Goal: Task Accomplishment & Management: Use online tool/utility

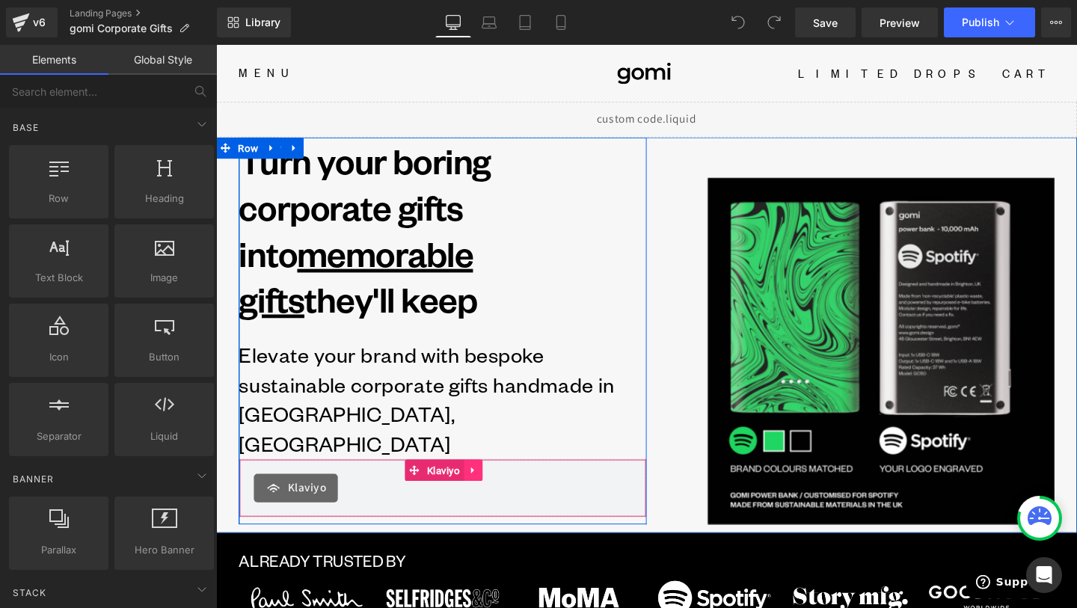
click at [491, 486] on icon at bounding box center [486, 491] width 10 height 11
click at [458, 481] on link at bounding box center [456, 492] width 19 height 22
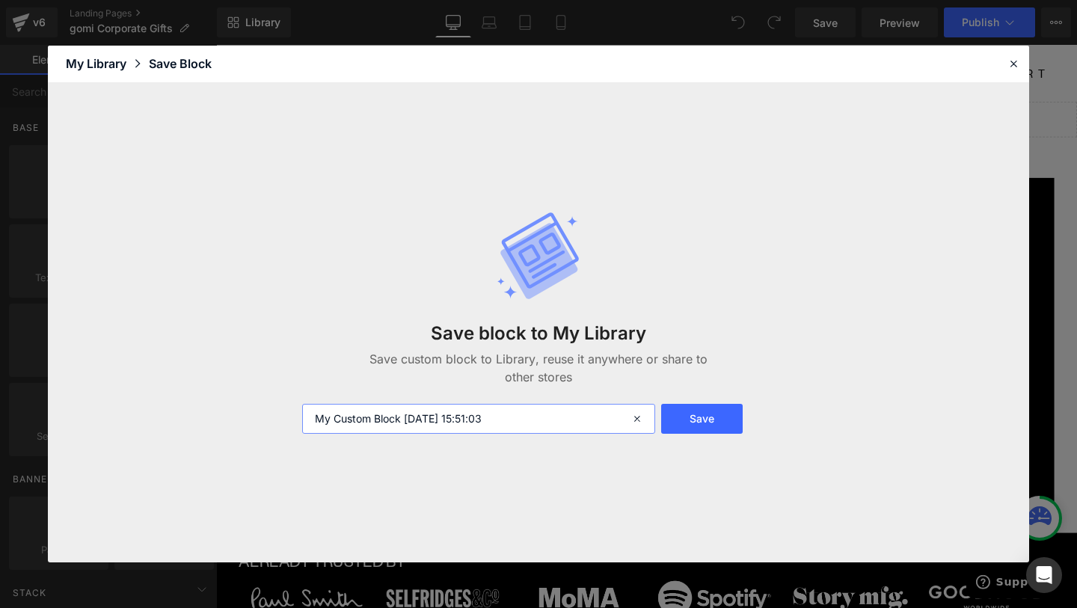
click at [472, 405] on input "My Custom Block 2025-09-11 15:51:03" at bounding box center [478, 419] width 353 height 30
type input "Short form - B2B"
click at [693, 414] on button "Save" at bounding box center [702, 419] width 82 height 30
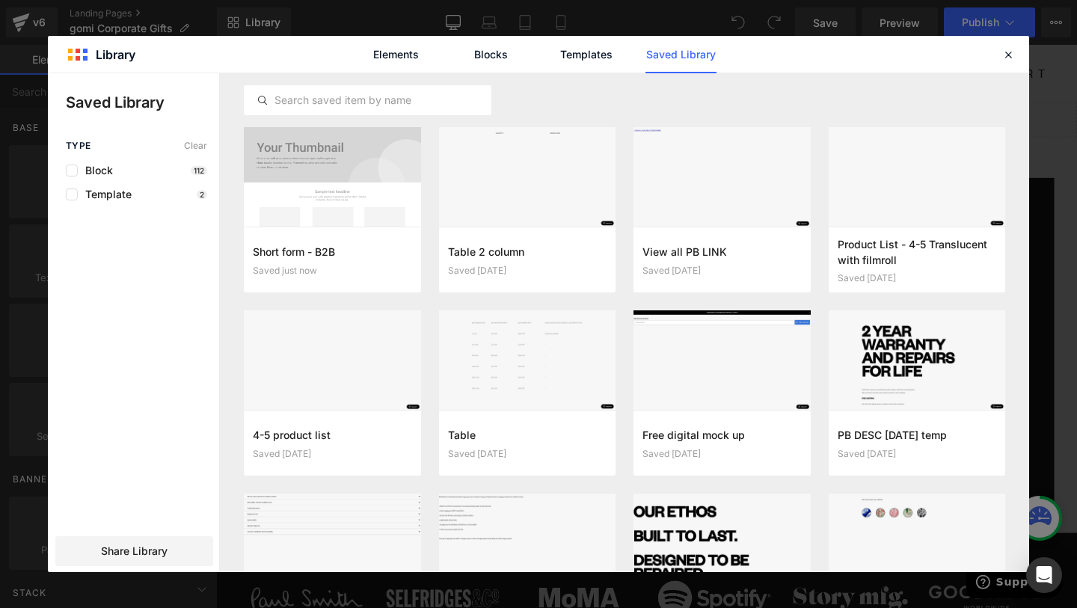
click at [1019, 52] on div "Elements Blocks Templates Saved Library" at bounding box center [538, 54] width 981 height 37
click at [1010, 52] on icon at bounding box center [1007, 54] width 13 height 13
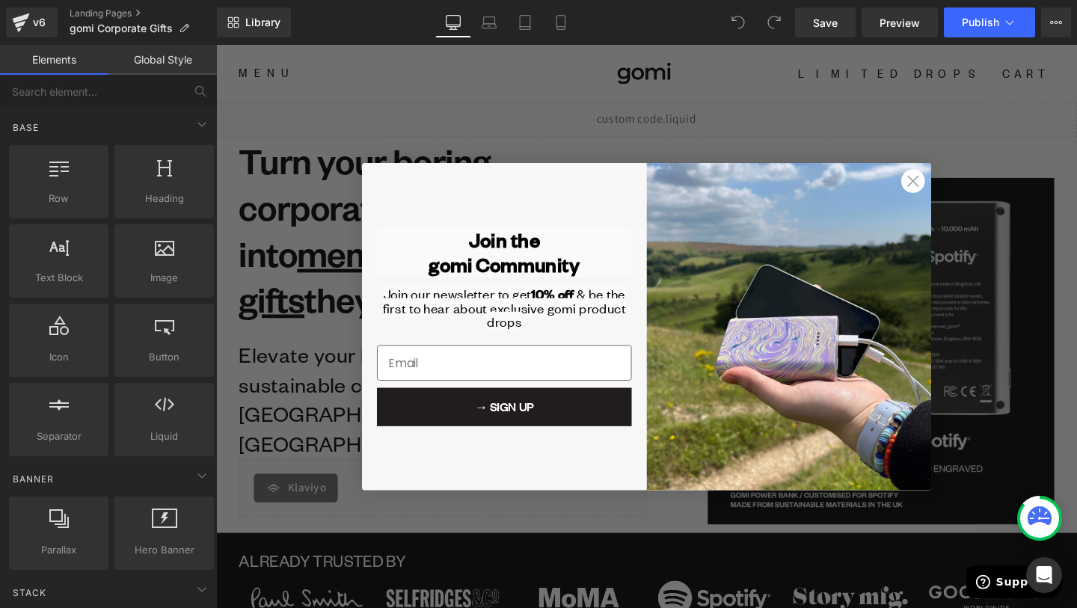
click at [955, 182] on circle "Close dialog" at bounding box center [948, 188] width 25 height 25
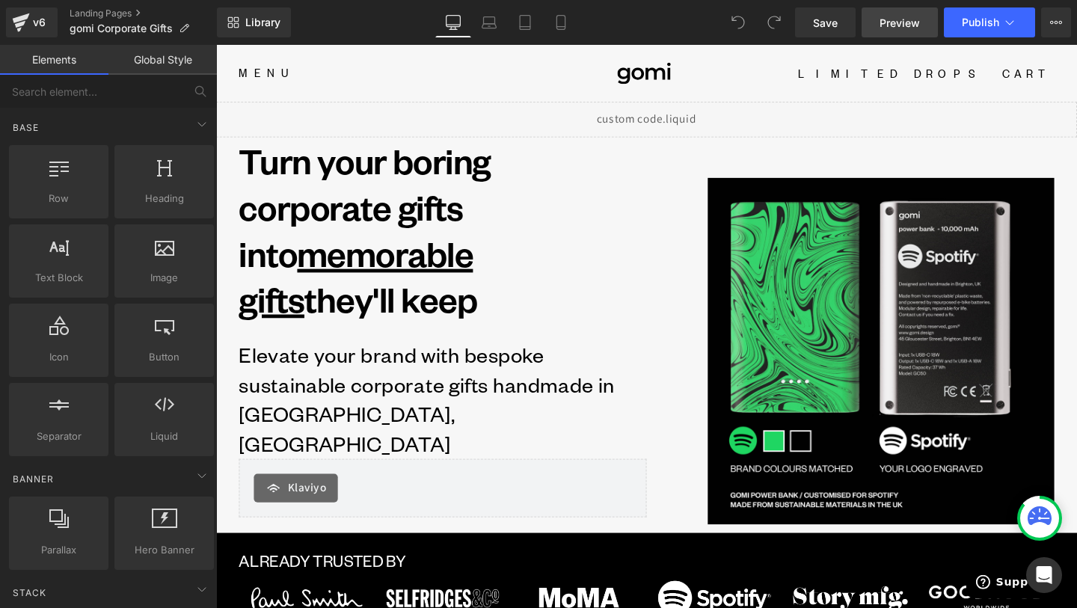
click at [897, 13] on link "Preview" at bounding box center [900, 22] width 76 height 30
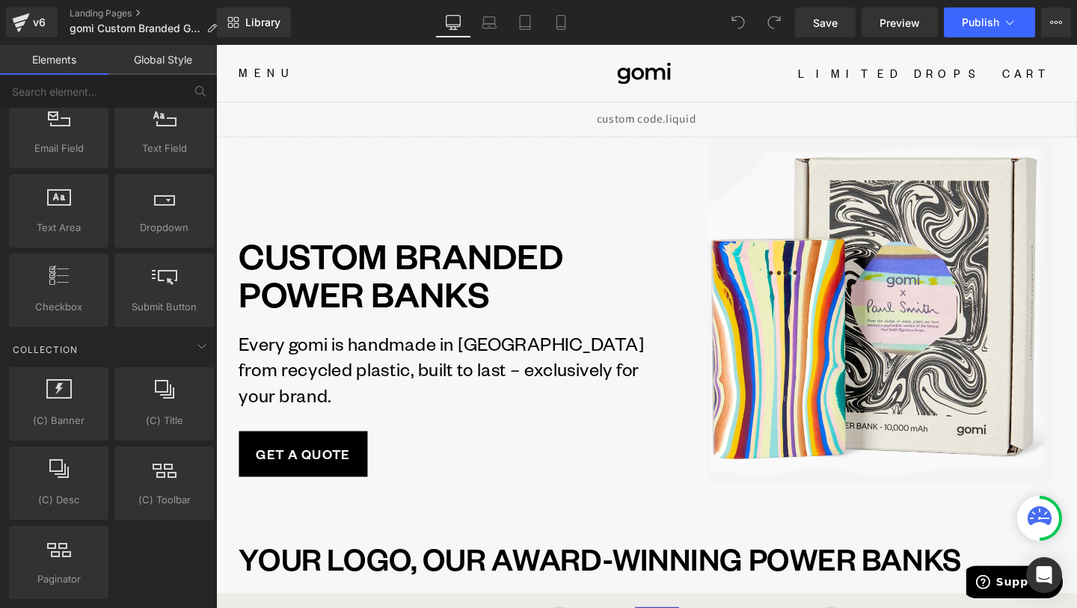
scroll to position [2879, 0]
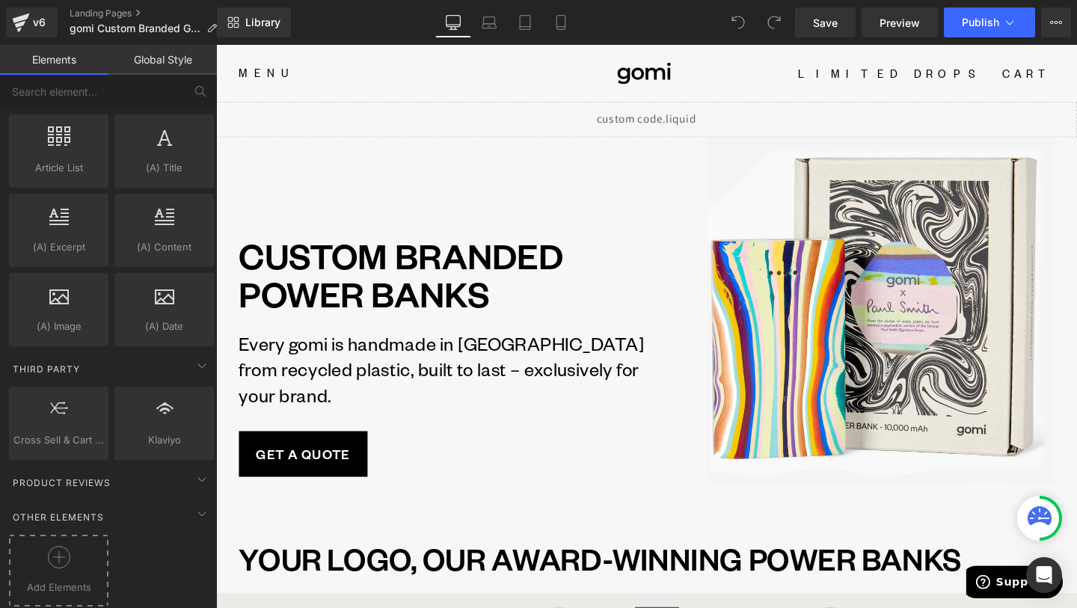
click at [100, 547] on div at bounding box center [59, 563] width 92 height 34
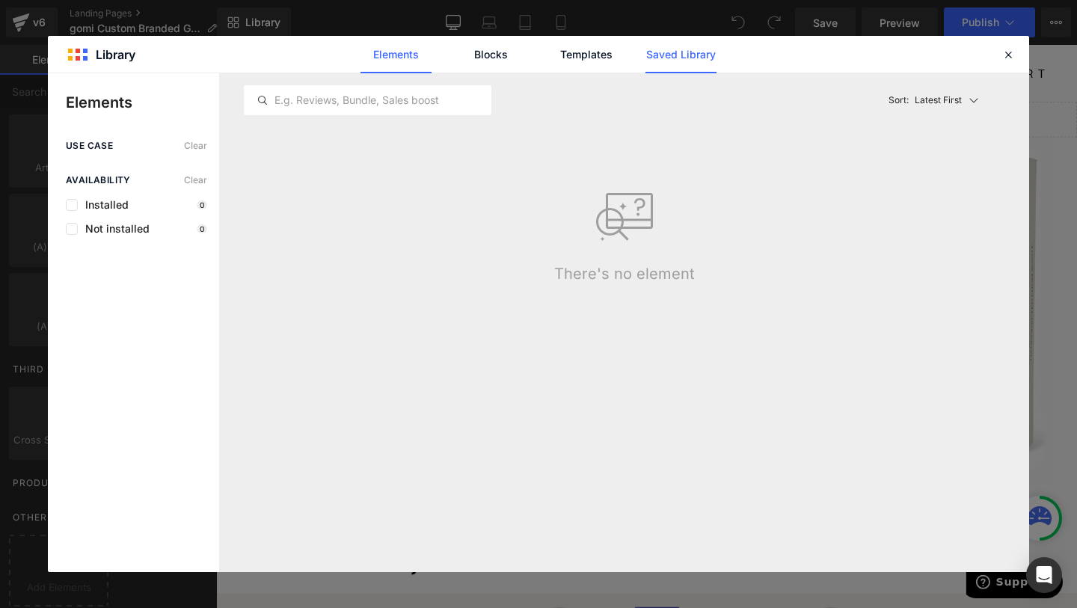
click at [669, 47] on link "Saved Library" at bounding box center [680, 54] width 71 height 37
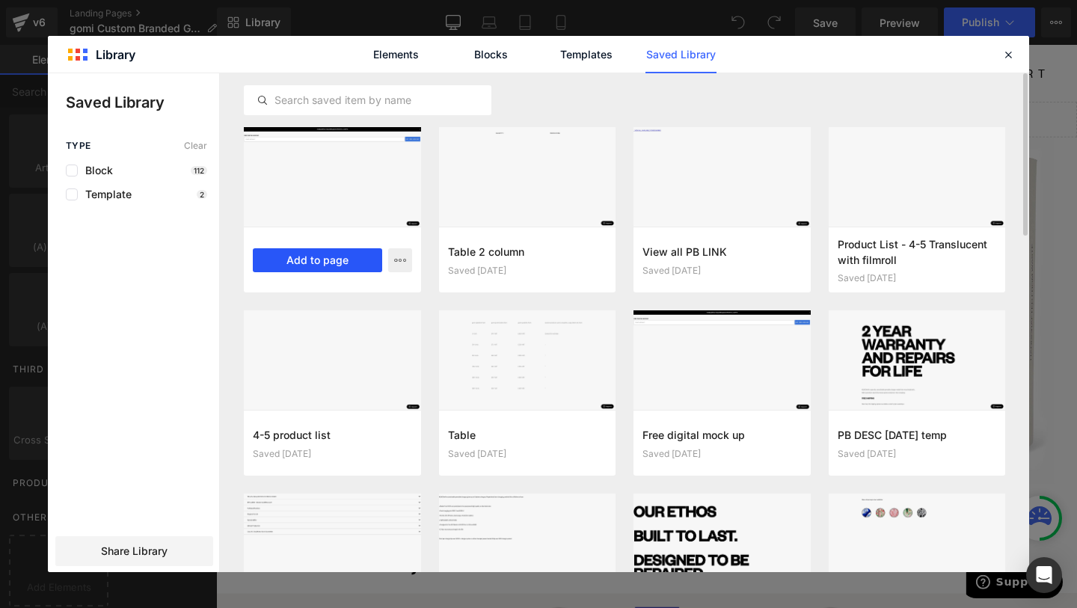
click at [335, 271] on button "Add to page" at bounding box center [317, 260] width 129 height 24
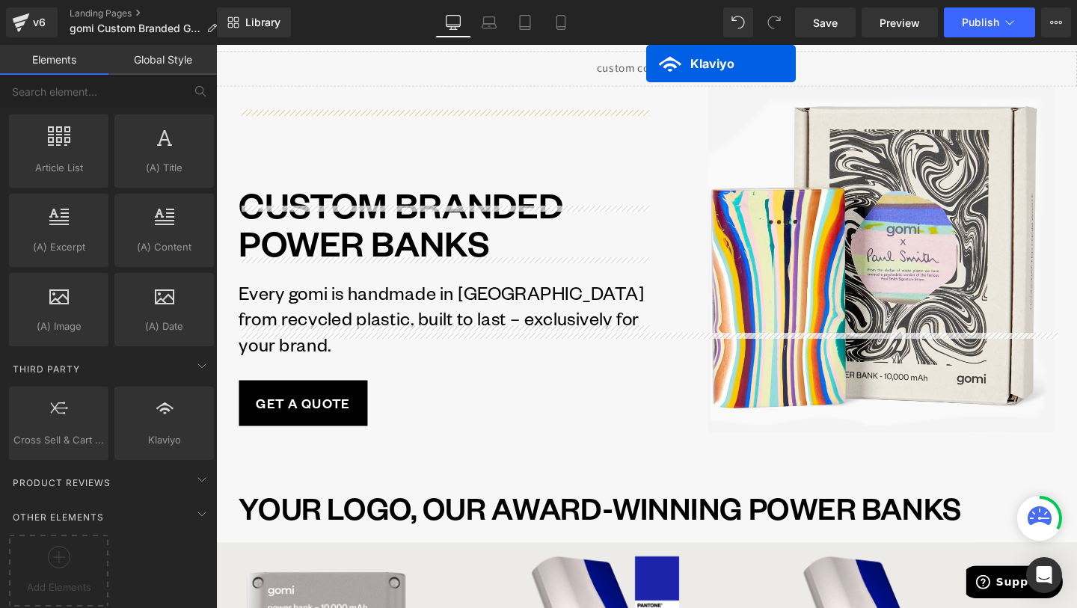
scroll to position [0, 0]
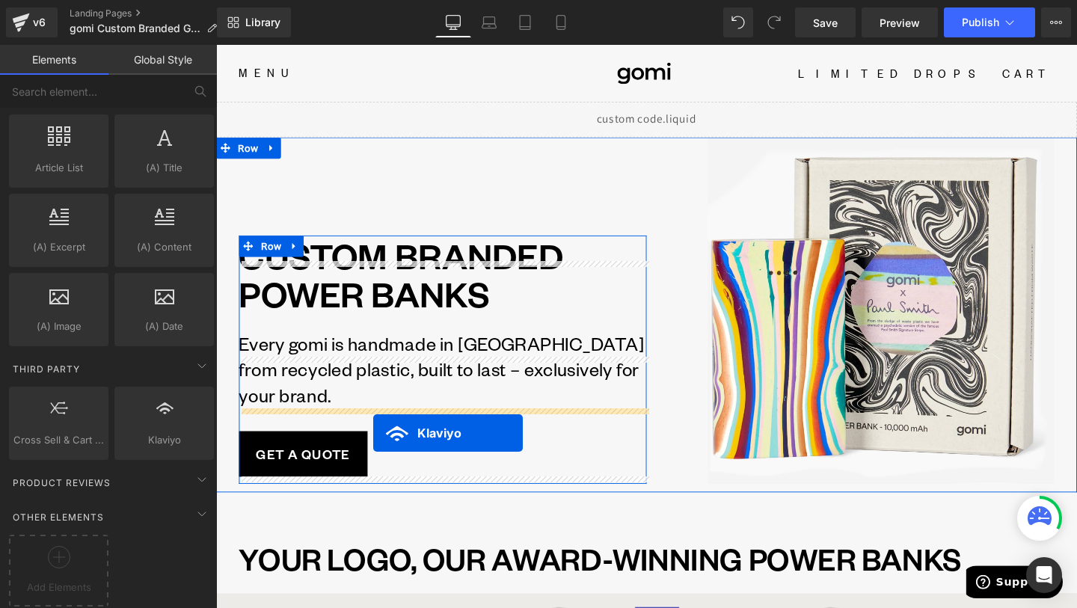
drag, startPoint x: 631, startPoint y: 464, endPoint x: 381, endPoint y: 453, distance: 250.1
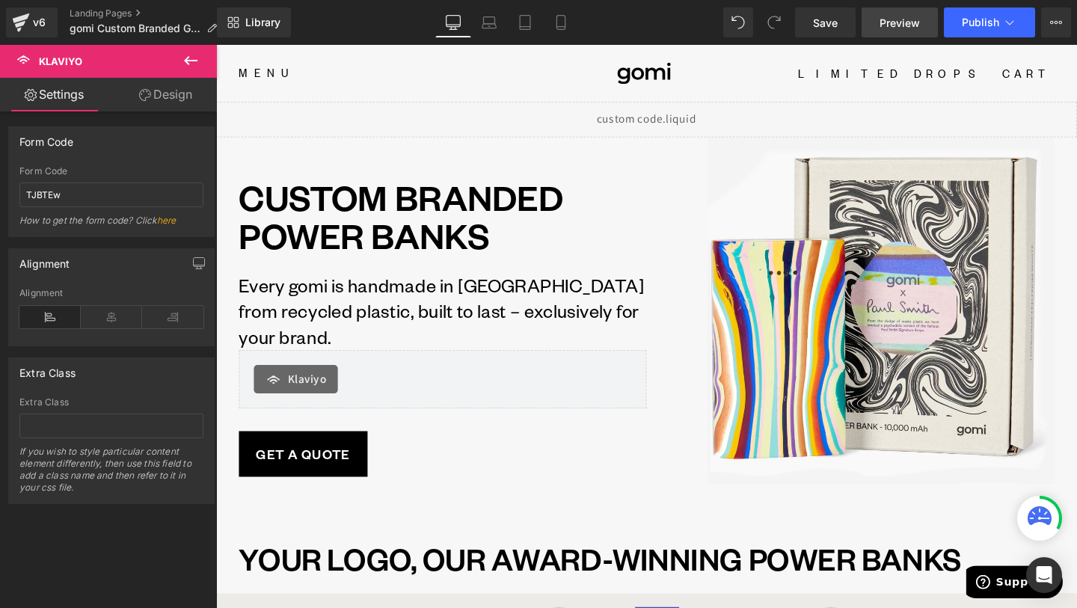
click at [903, 15] on span "Preview" at bounding box center [900, 23] width 40 height 16
click at [965, 25] on span "Publish" at bounding box center [980, 22] width 37 height 12
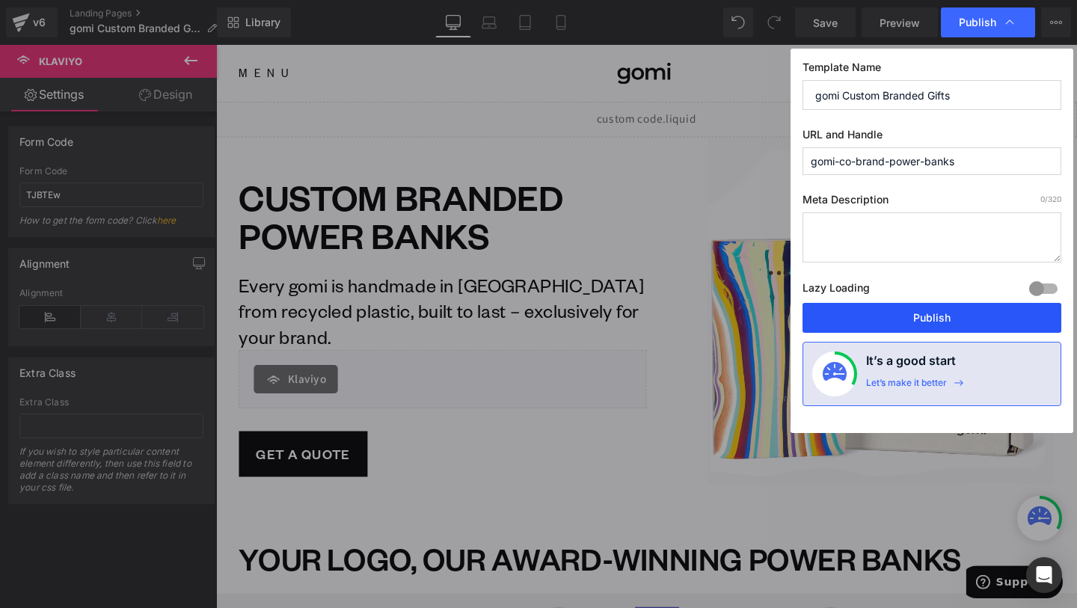
click at [915, 315] on button "Publish" at bounding box center [932, 318] width 259 height 30
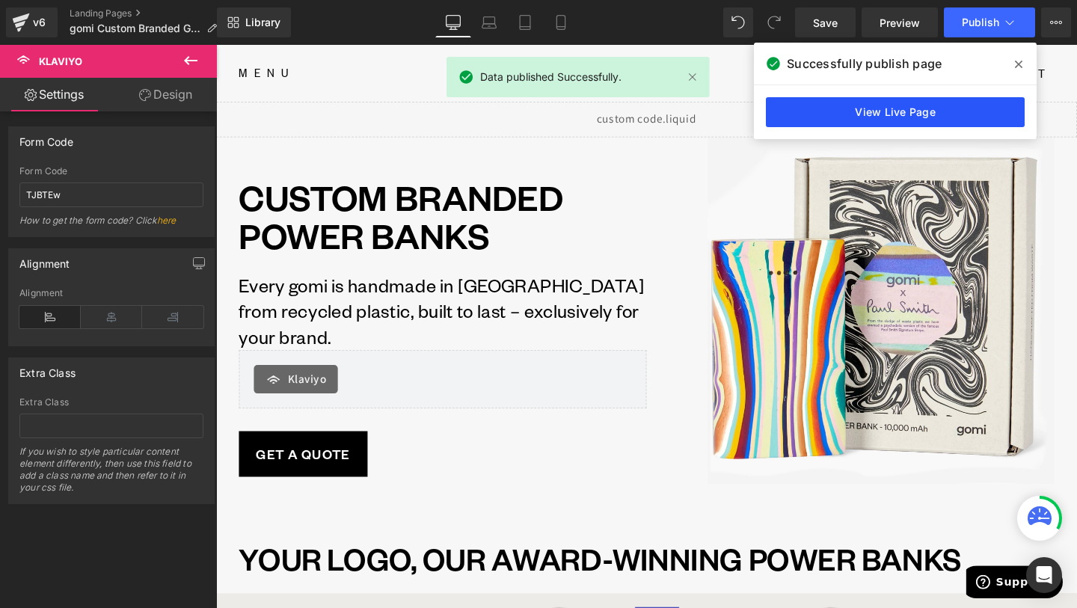
click at [843, 106] on link "View Live Page" at bounding box center [895, 112] width 259 height 30
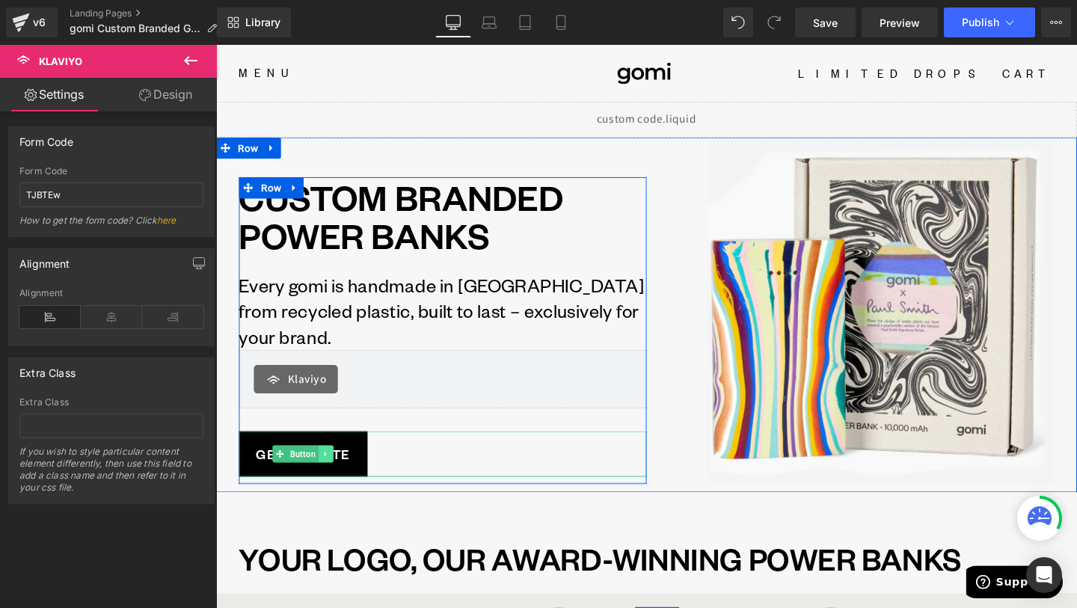
click at [333, 476] on icon at bounding box center [332, 474] width 8 height 9
click at [311, 477] on icon at bounding box center [308, 474] width 8 height 9
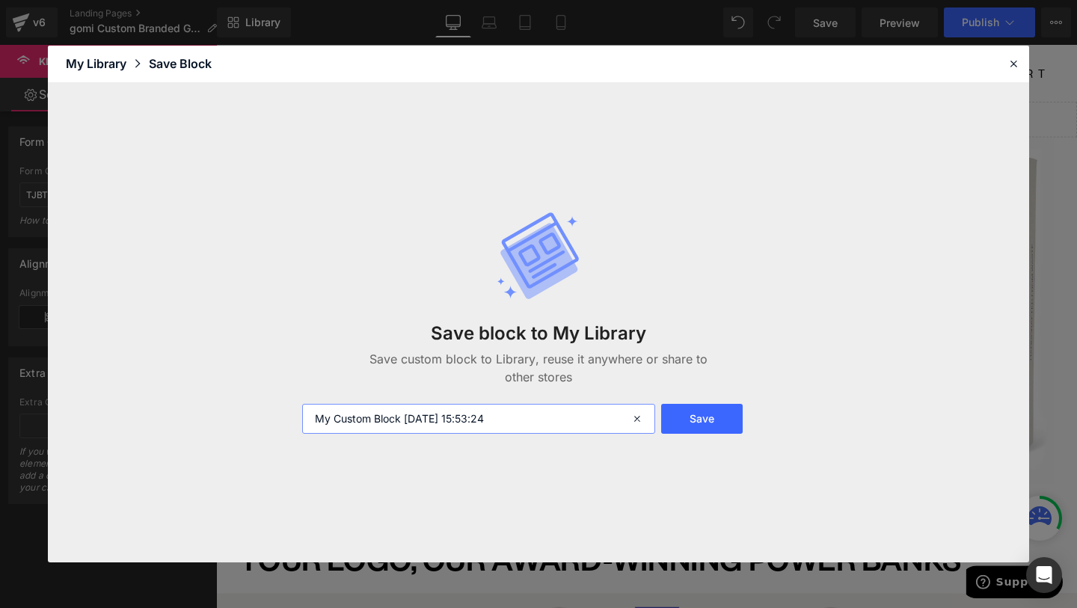
click at [456, 414] on input "My Custom Block [DATE] 15:53:24" at bounding box center [478, 419] width 353 height 30
click at [316, 421] on input "GET A QUOTE" at bounding box center [478, 419] width 353 height 30
type input "BUTTON - GET A QUOTE"
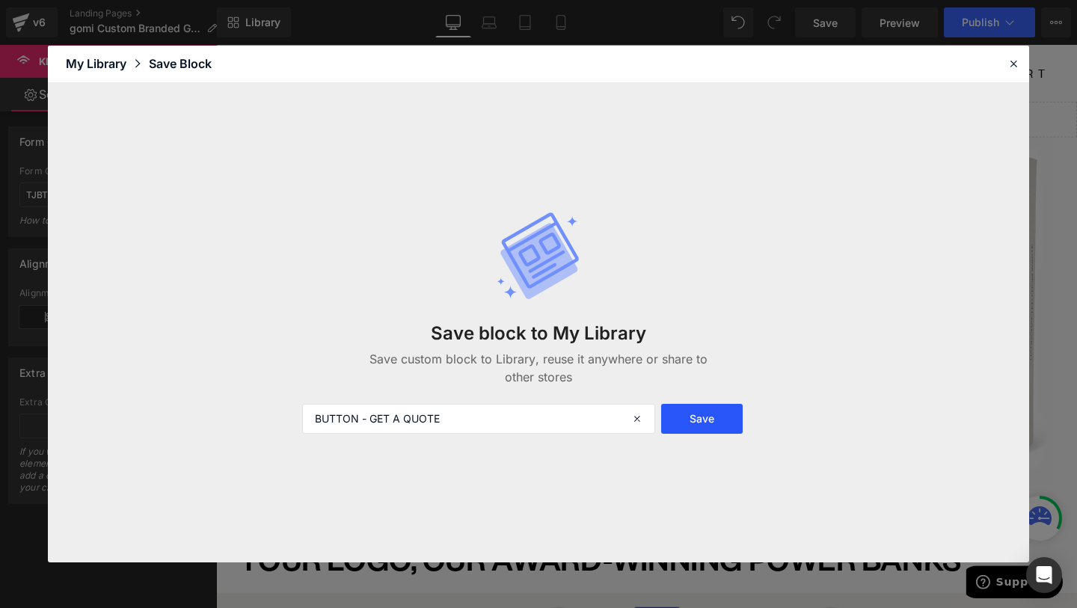
click at [699, 405] on button "Save" at bounding box center [702, 419] width 82 height 30
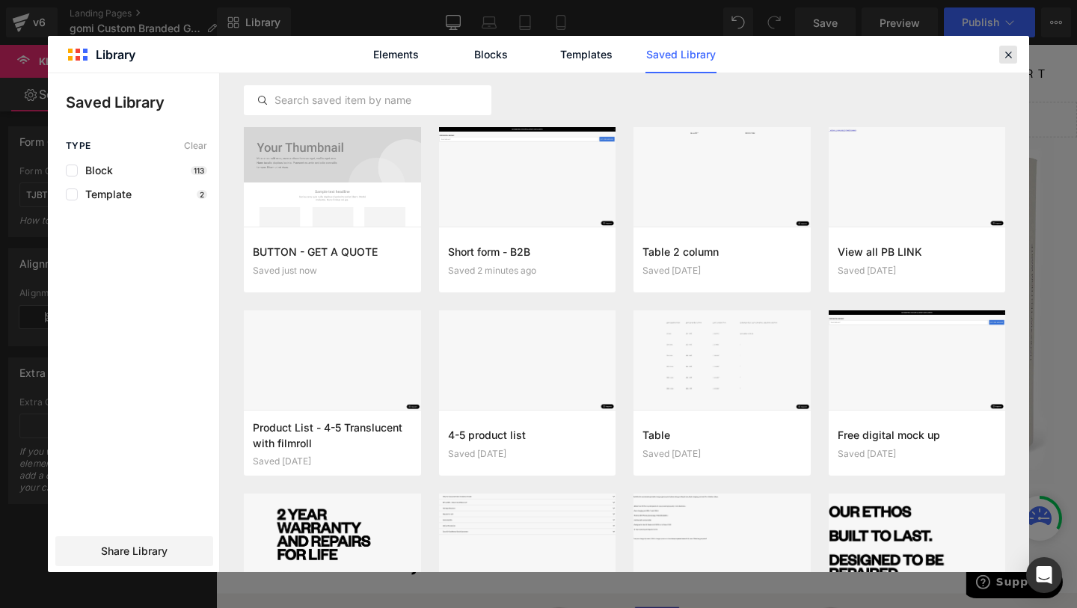
click at [1006, 52] on icon at bounding box center [1007, 54] width 13 height 13
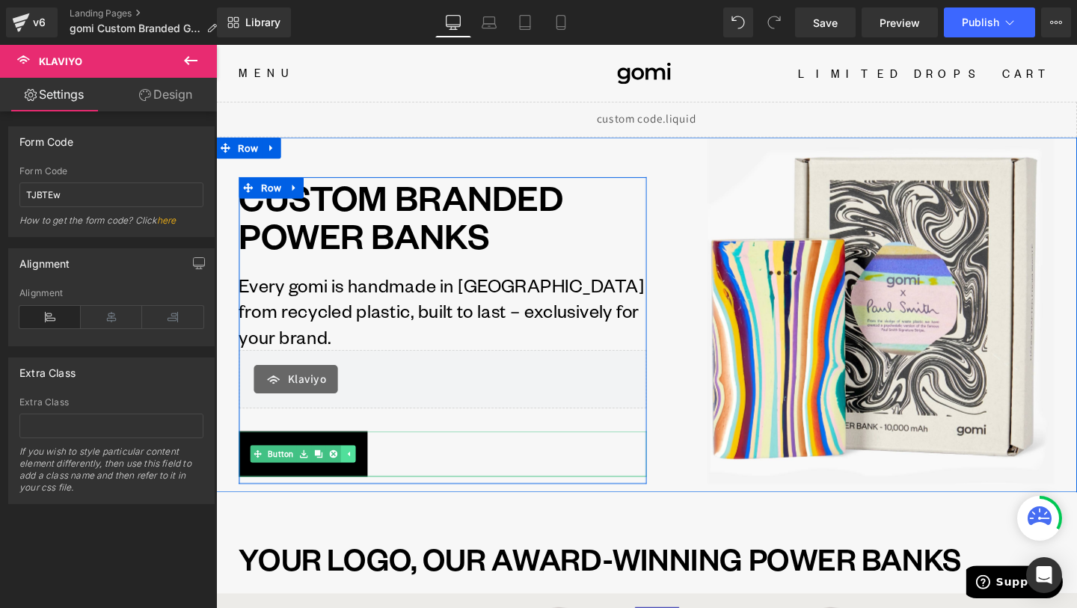
click at [355, 471] on icon at bounding box center [355, 474] width 8 height 9
click at [334, 476] on icon at bounding box center [332, 474] width 8 height 9
click at [343, 476] on icon at bounding box center [339, 474] width 8 height 8
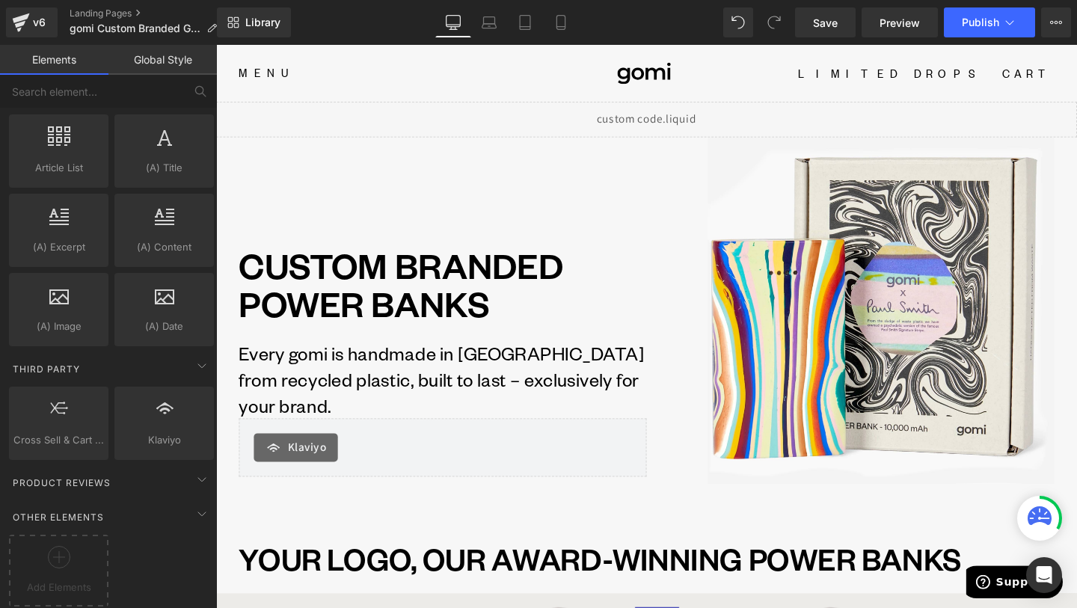
click at [577, 38] on div "Library Desktop Desktop Laptop Tablet Mobile Save Preview Publish Scheduled Vie…" at bounding box center [647, 22] width 860 height 45
click at [564, 31] on link "Mobile" at bounding box center [561, 22] width 36 height 30
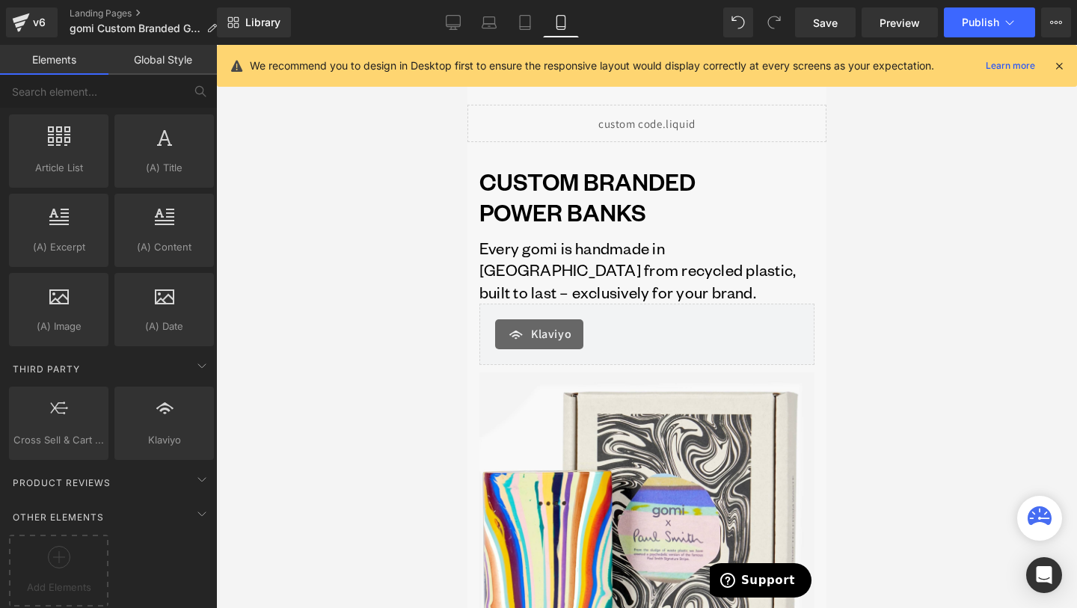
scroll to position [60, 0]
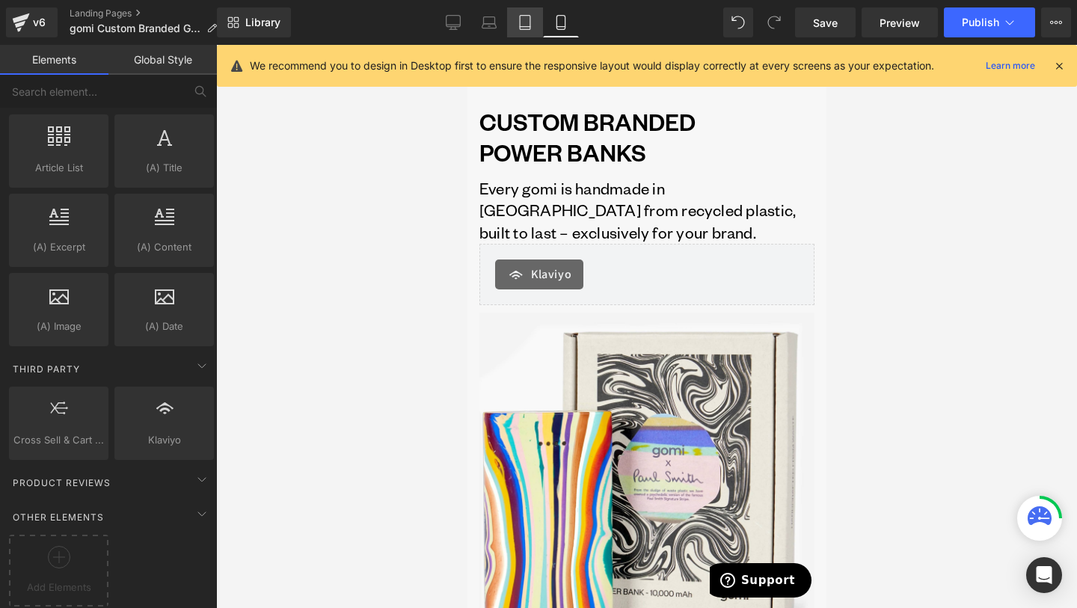
click at [521, 25] on icon at bounding box center [525, 22] width 15 height 15
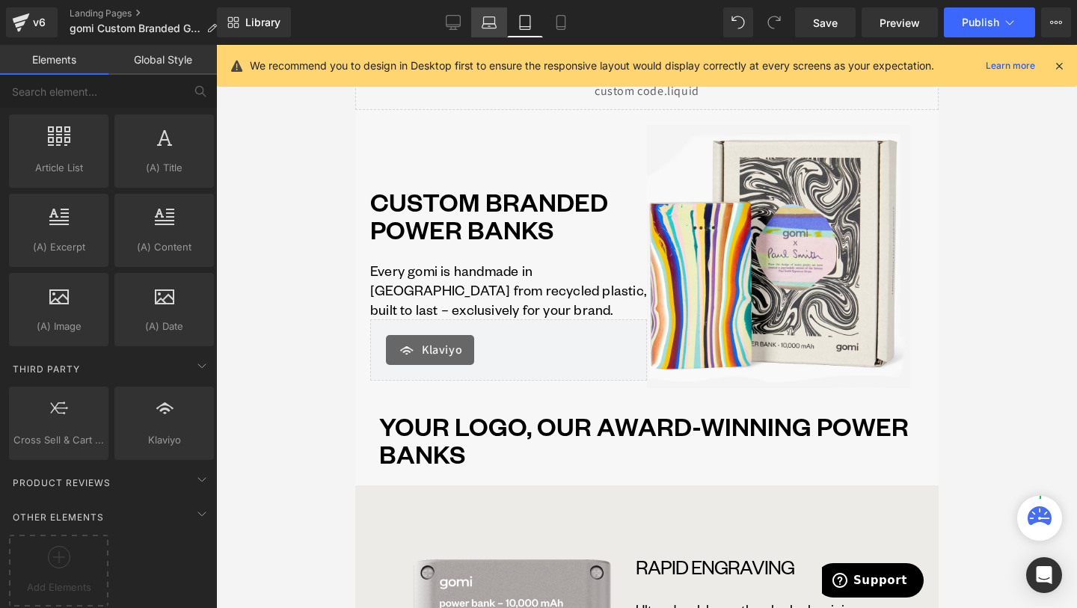
click at [491, 26] on icon at bounding box center [489, 26] width 2 height 0
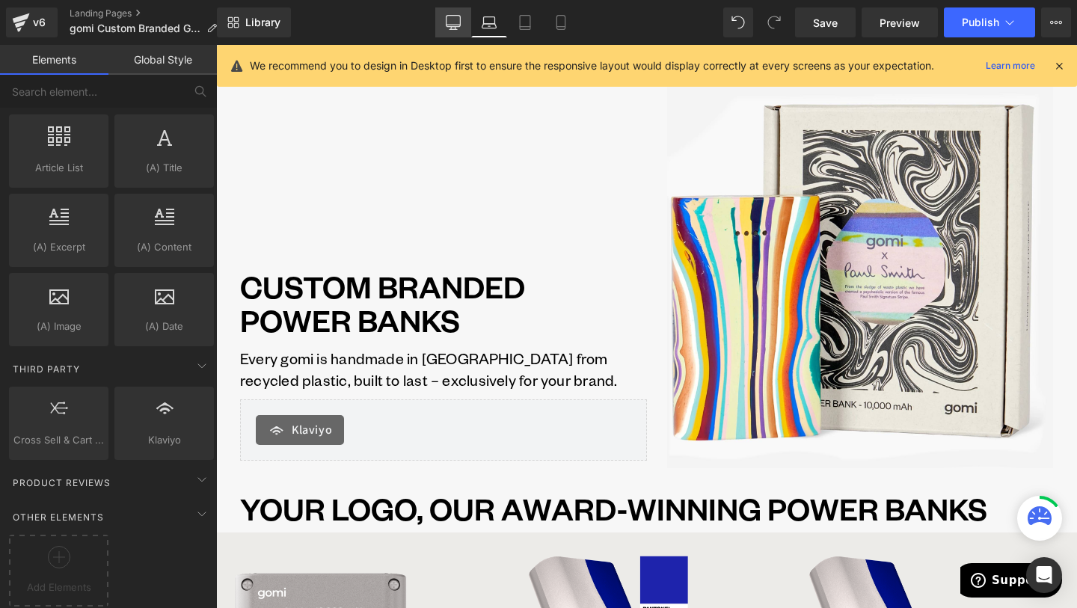
click at [458, 26] on icon at bounding box center [453, 21] width 14 height 11
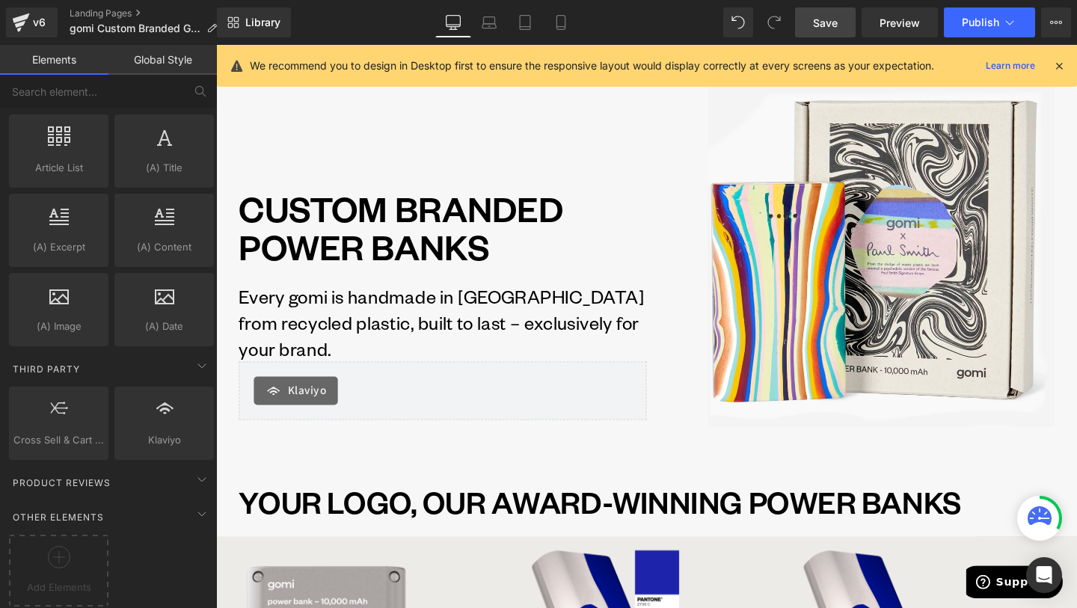
click at [843, 20] on link "Save" at bounding box center [825, 22] width 61 height 30
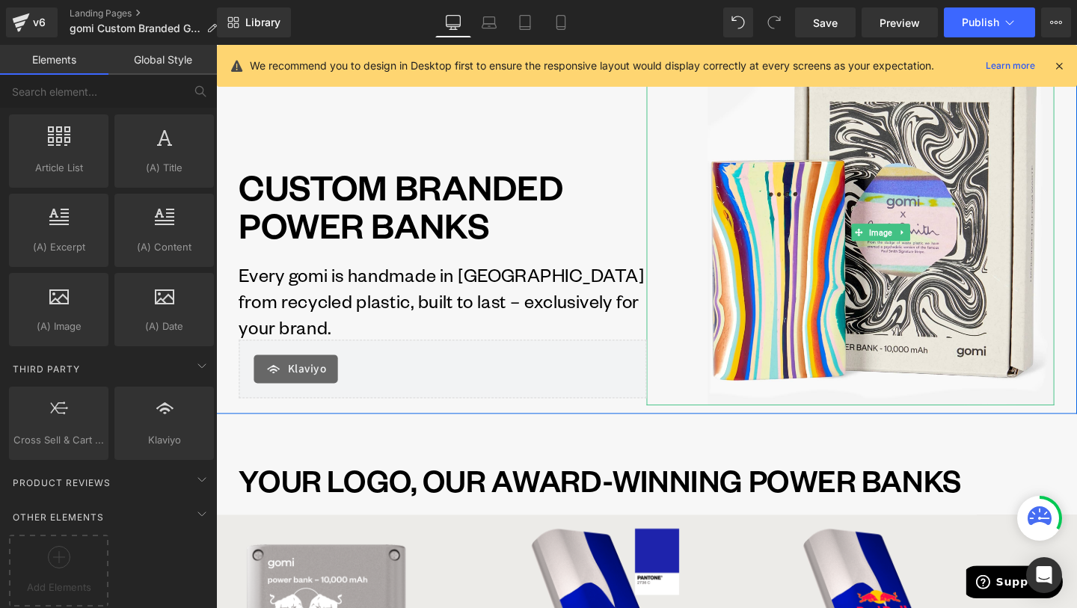
scroll to position [0, 0]
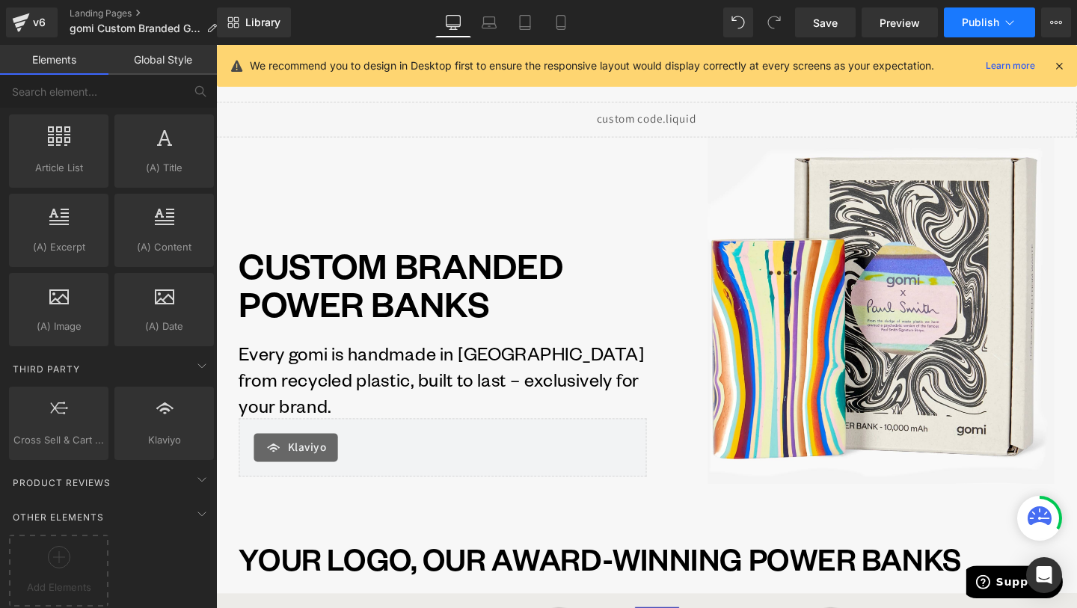
click at [995, 19] on span "Publish" at bounding box center [980, 22] width 37 height 12
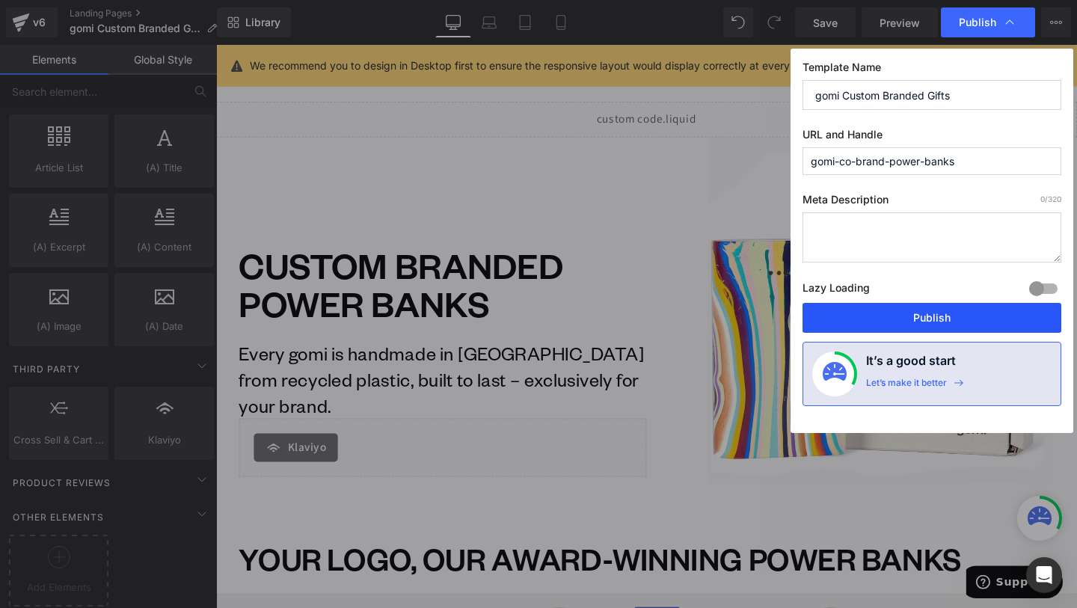
click at [933, 309] on button "Publish" at bounding box center [932, 318] width 259 height 30
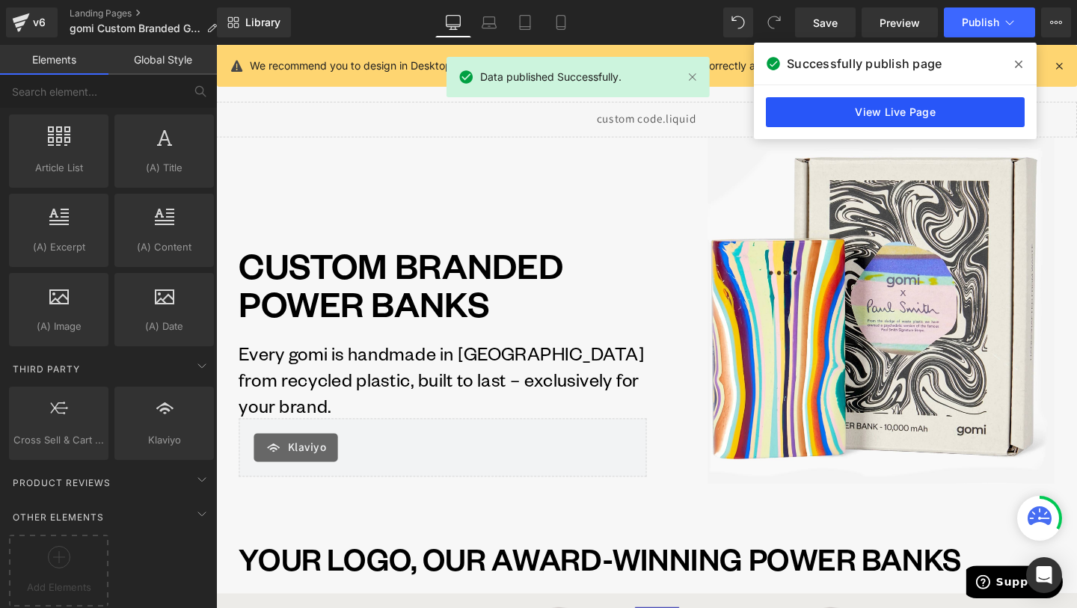
click at [921, 103] on link "View Live Page" at bounding box center [895, 112] width 259 height 30
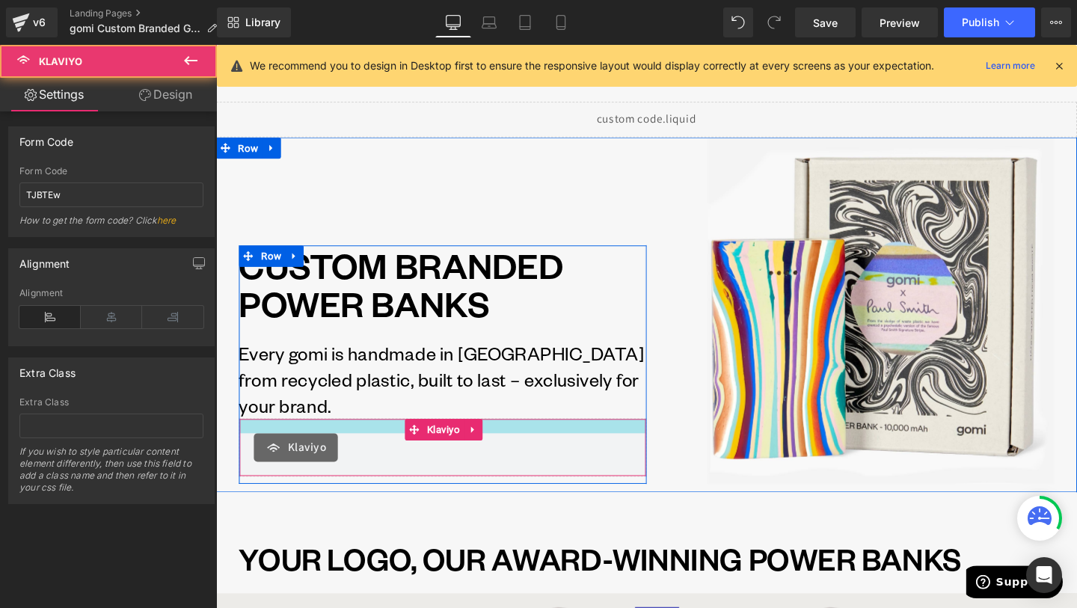
click at [521, 445] on div at bounding box center [454, 445] width 427 height 15
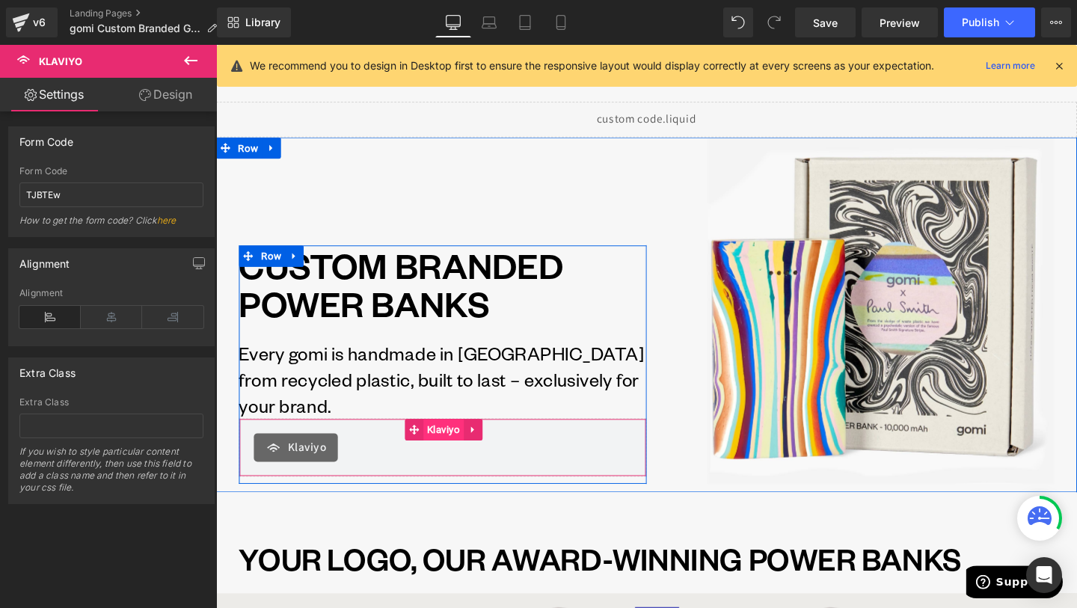
click at [457, 446] on span "Klaviyo" at bounding box center [455, 449] width 43 height 22
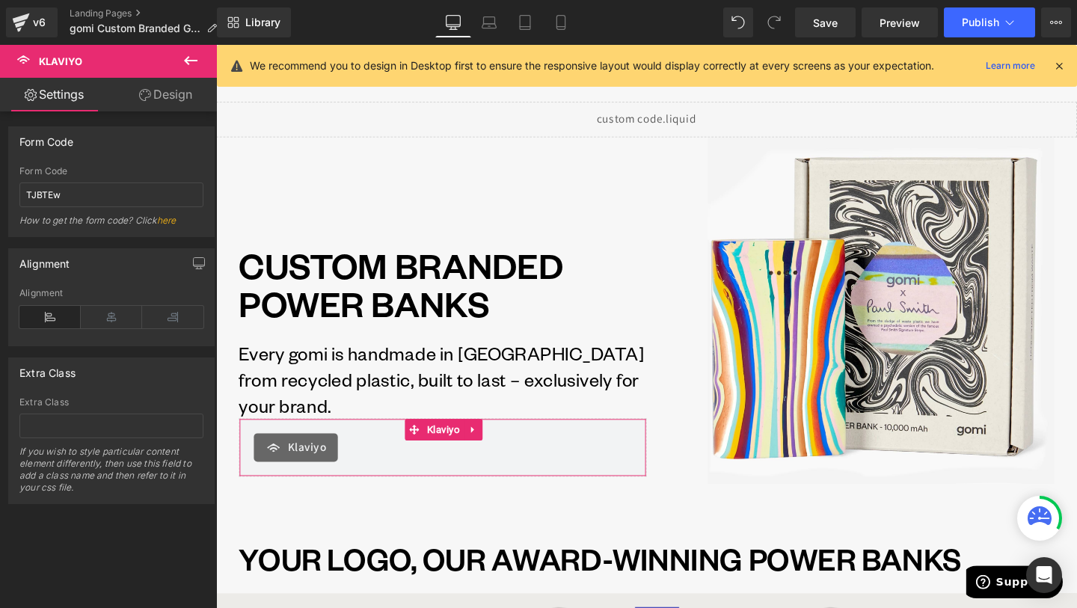
click at [174, 101] on link "Design" at bounding box center [165, 95] width 108 height 34
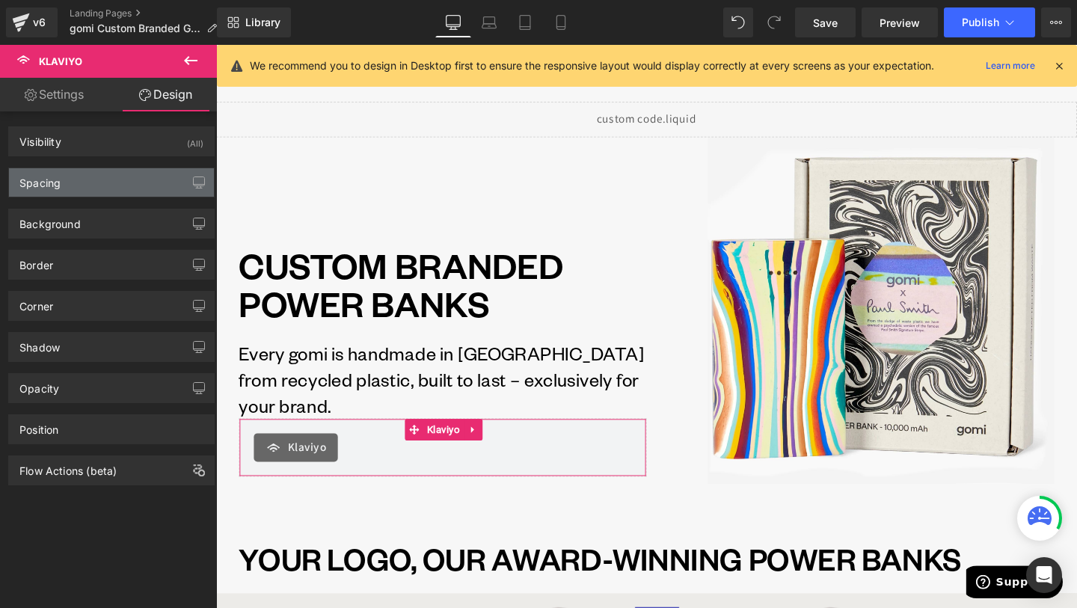
click at [101, 179] on div "Spacing" at bounding box center [111, 182] width 205 height 28
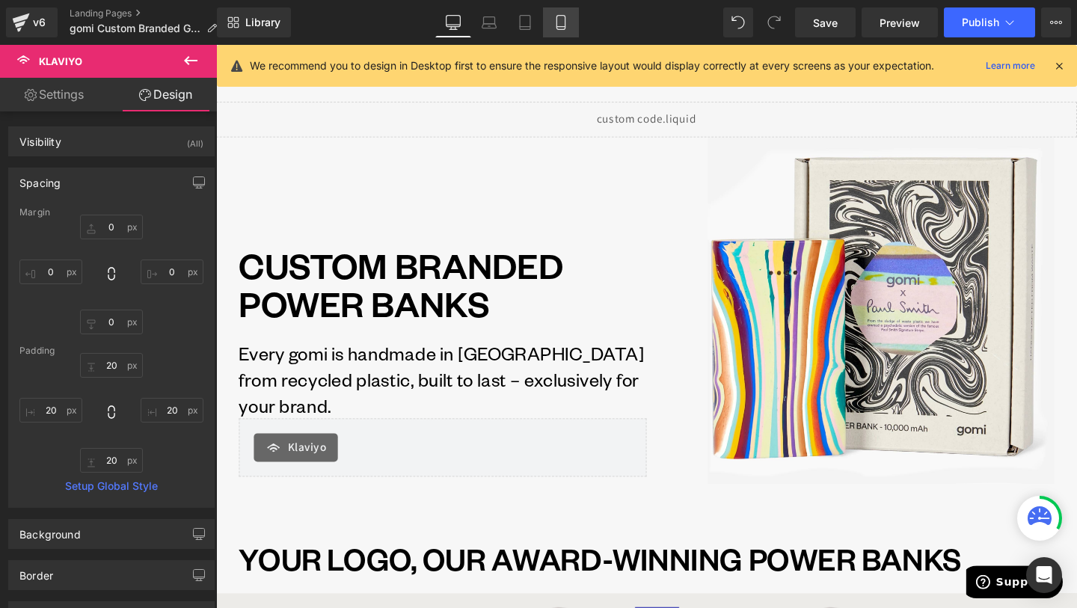
click at [555, 36] on link "Mobile" at bounding box center [561, 22] width 36 height 30
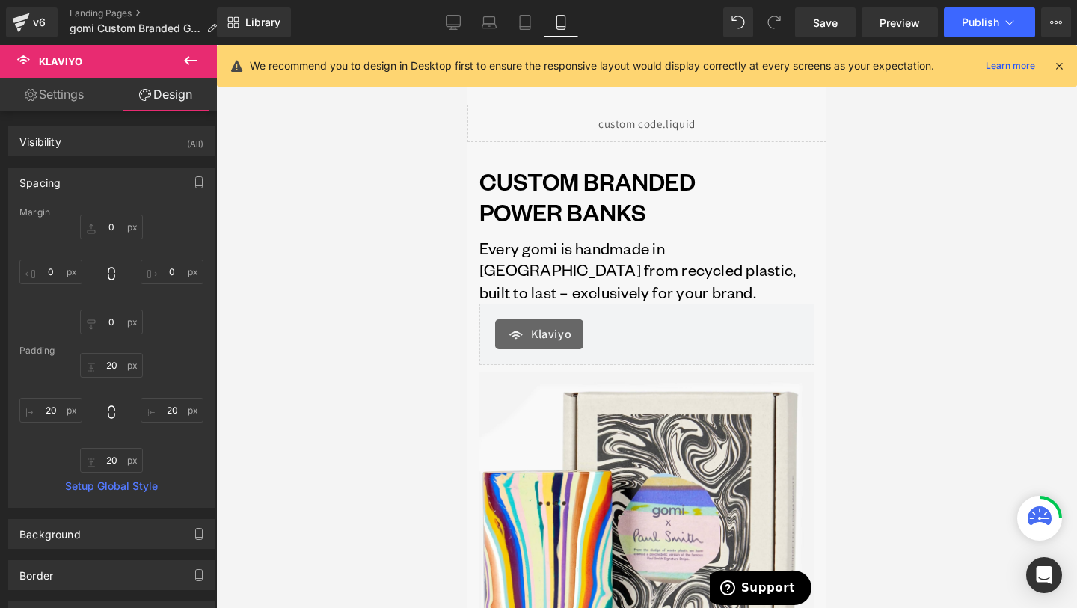
type input "0"
type input "20"
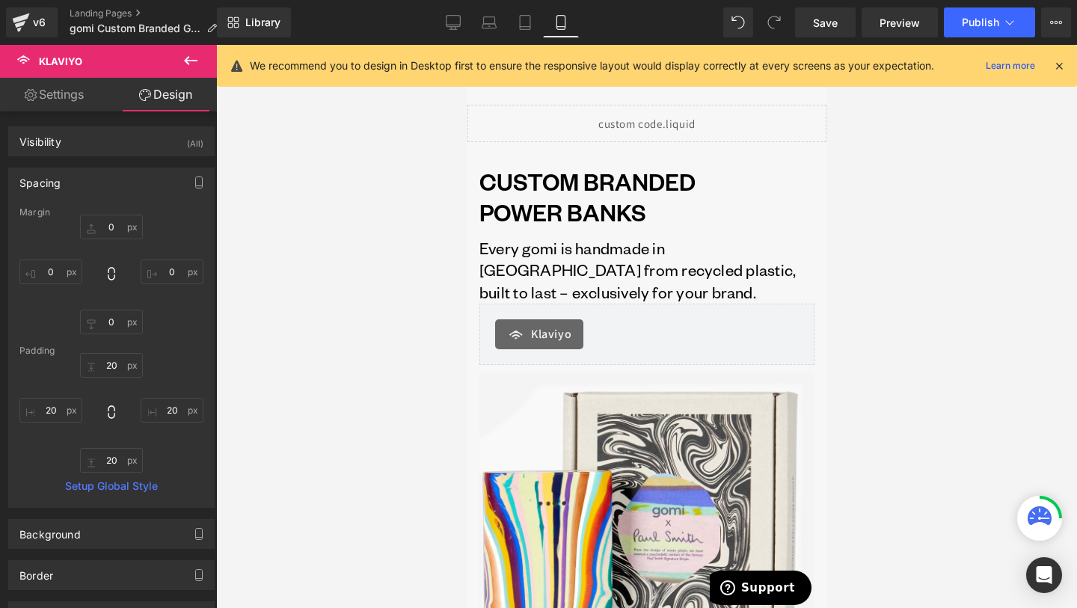
type input "20"
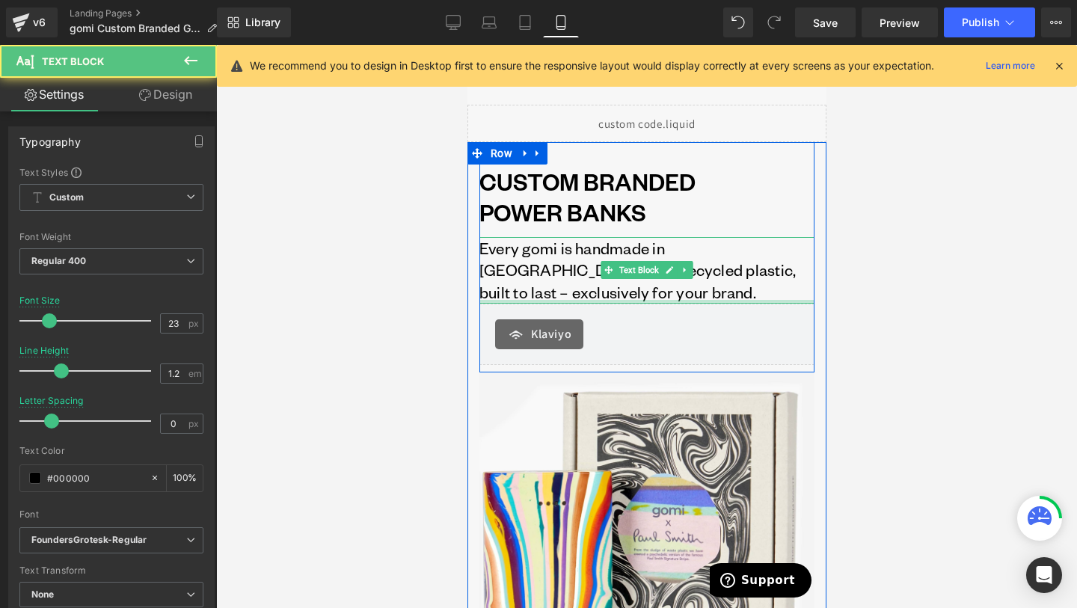
click at [553, 296] on div "Every gomi is handmade in [GEOGRAPHIC_DATA] from recycled plastic, built to las…" at bounding box center [646, 270] width 335 height 67
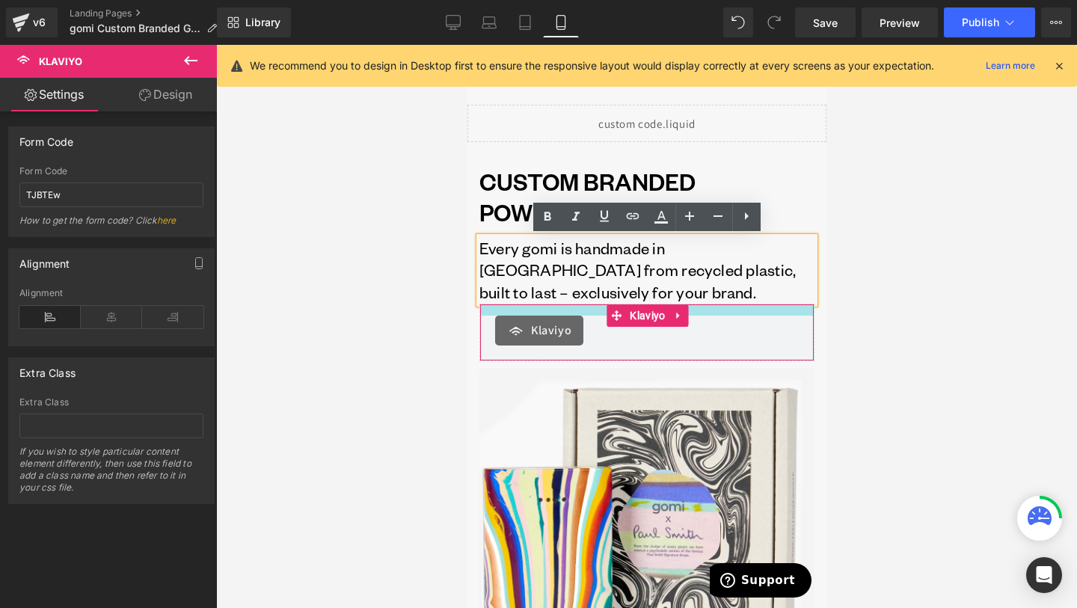
click at [559, 307] on div at bounding box center [646, 309] width 334 height 11
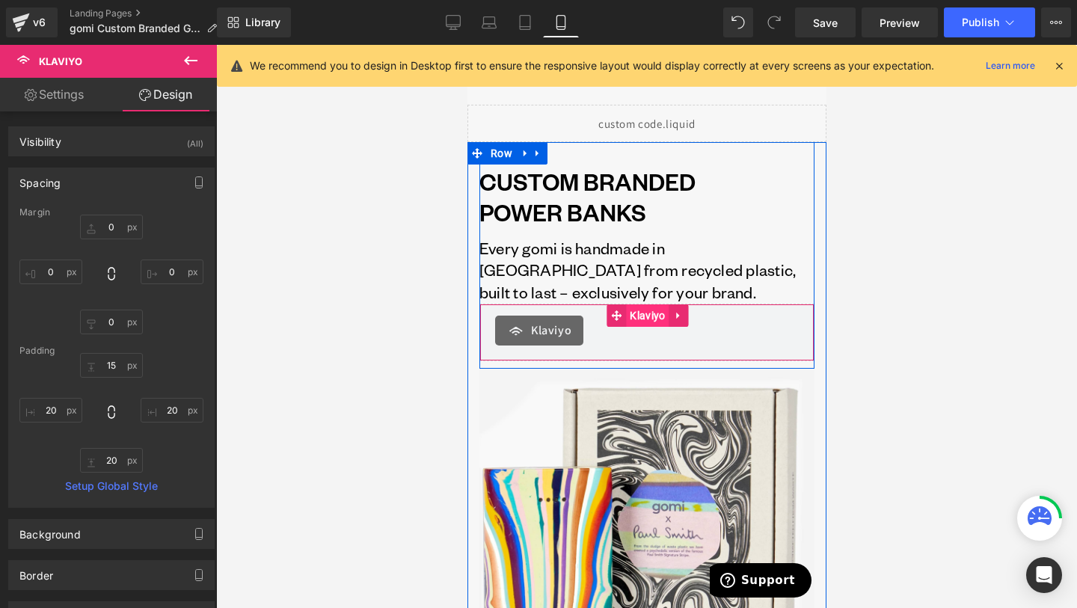
click at [629, 324] on span "Klaviyo" at bounding box center [646, 315] width 43 height 22
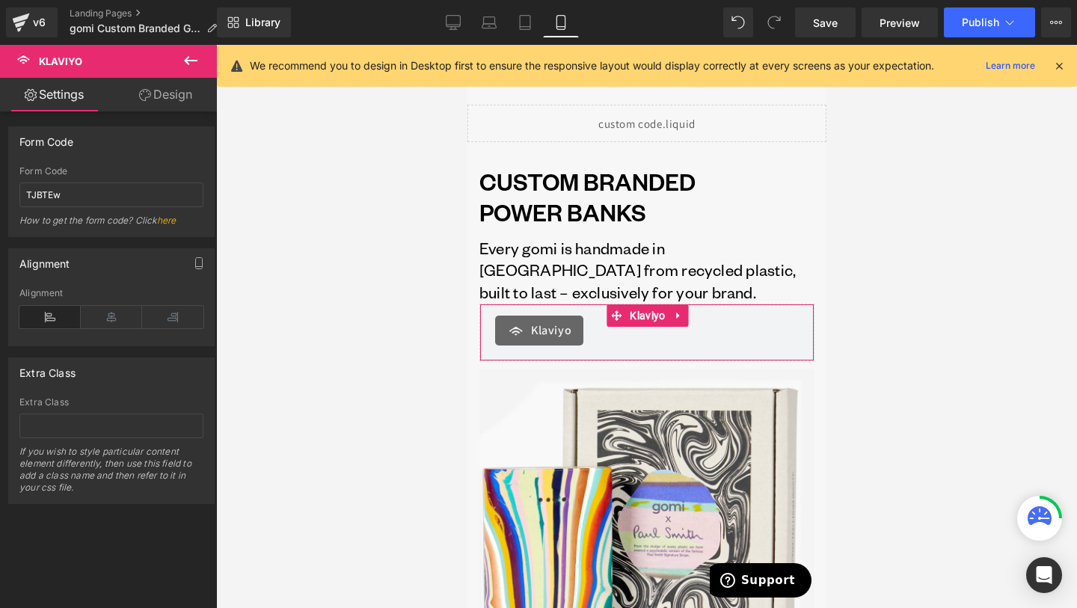
click at [173, 102] on link "Design" at bounding box center [165, 95] width 108 height 34
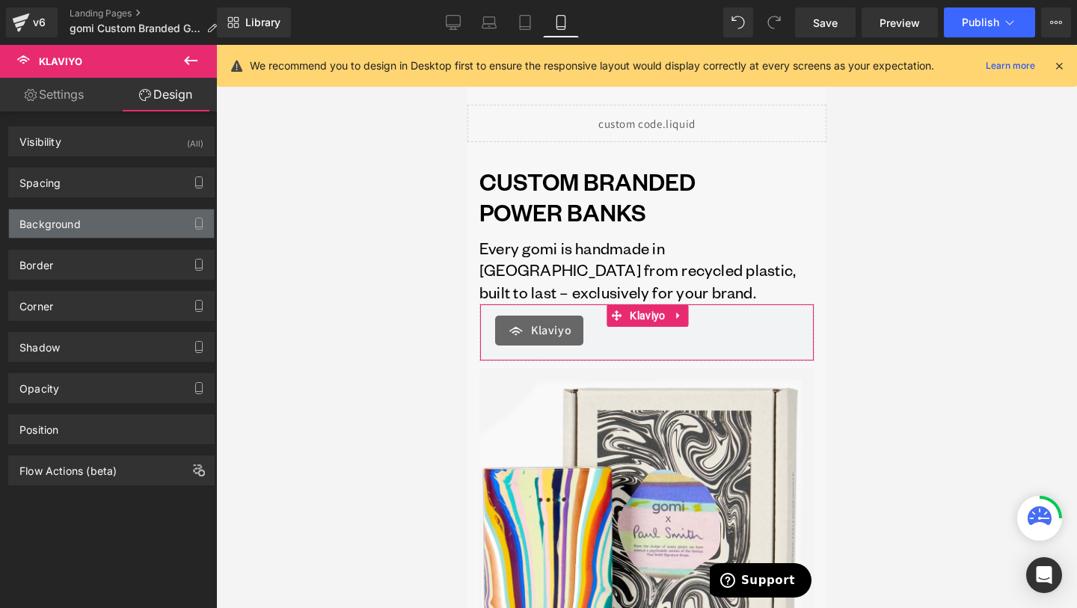
type input "0"
type input "15"
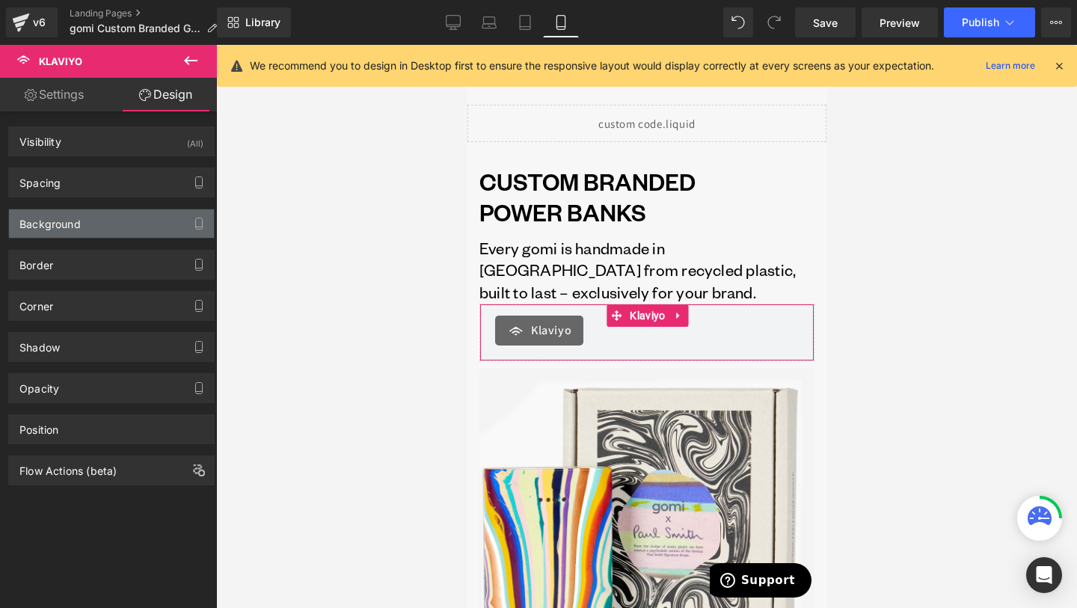
type input "20"
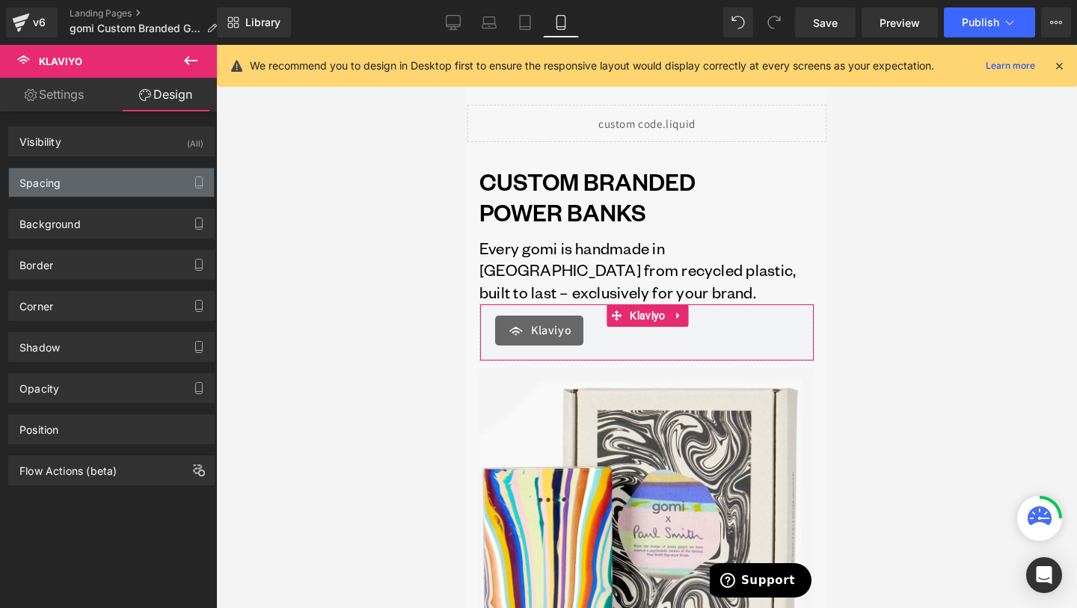
click at [99, 179] on div "Spacing" at bounding box center [111, 182] width 205 height 28
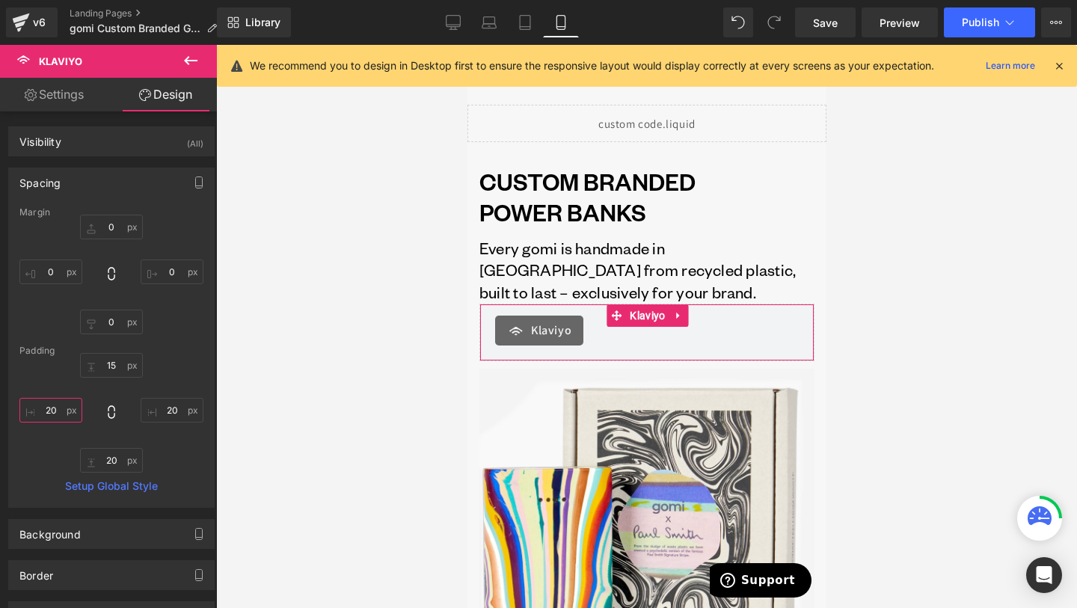
click at [55, 414] on input "20" at bounding box center [50, 410] width 63 height 25
type input "18"
click at [168, 414] on input "20" at bounding box center [172, 410] width 63 height 25
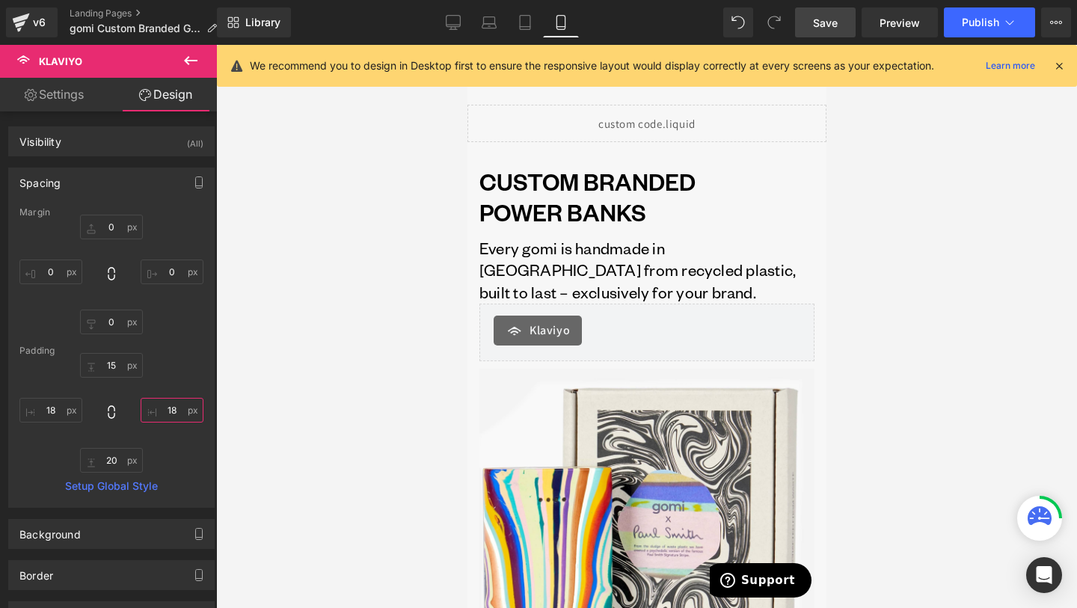
type input "18"
click at [829, 33] on link "Save" at bounding box center [825, 22] width 61 height 30
click at [961, 46] on div "We recommend you to design in Desktop first to ensure the responsive layout wou…" at bounding box center [647, 66] width 860 height 42
click at [975, 34] on button "Publish" at bounding box center [989, 22] width 91 height 30
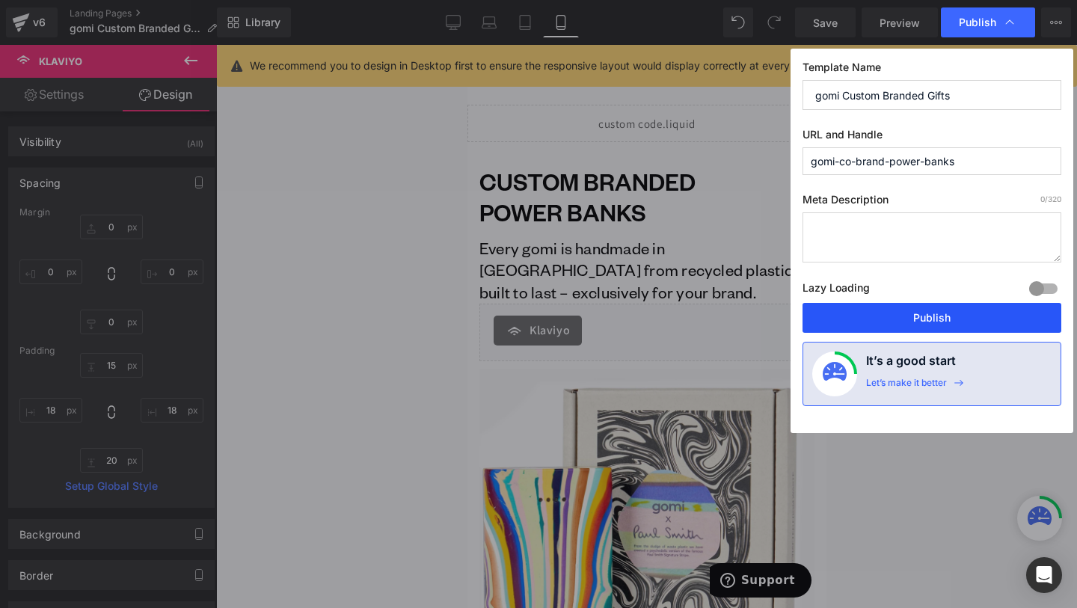
click at [917, 313] on button "Publish" at bounding box center [932, 318] width 259 height 30
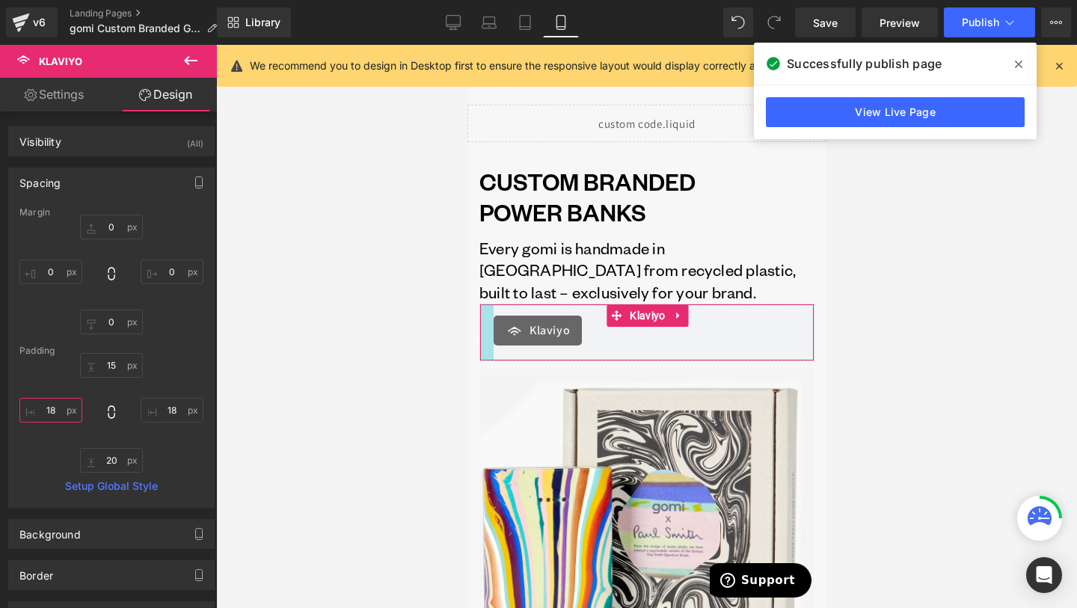
click at [49, 417] on input "18" at bounding box center [50, 410] width 63 height 25
type input "15"
click at [165, 409] on input "18" at bounding box center [172, 410] width 63 height 25
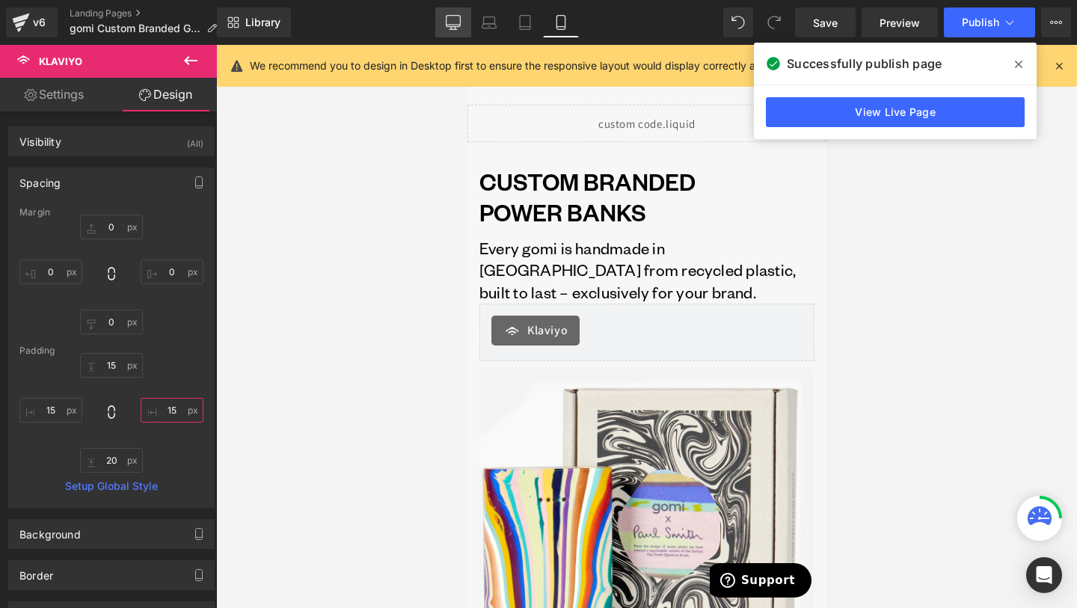
type input "15"
click at [449, 31] on link "Desktop" at bounding box center [453, 22] width 36 height 30
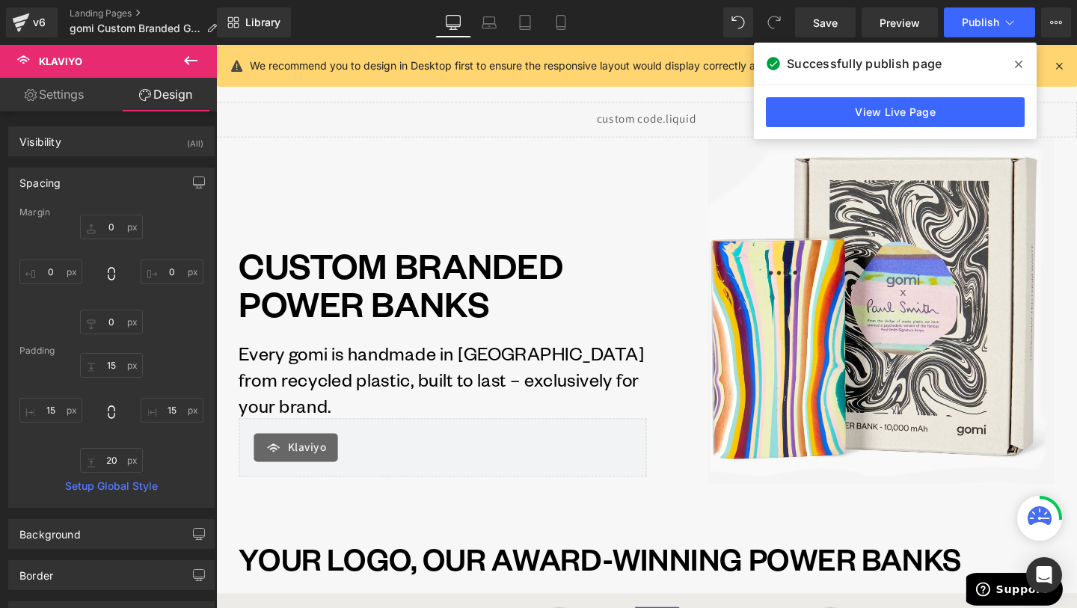
scroll to position [197, 0]
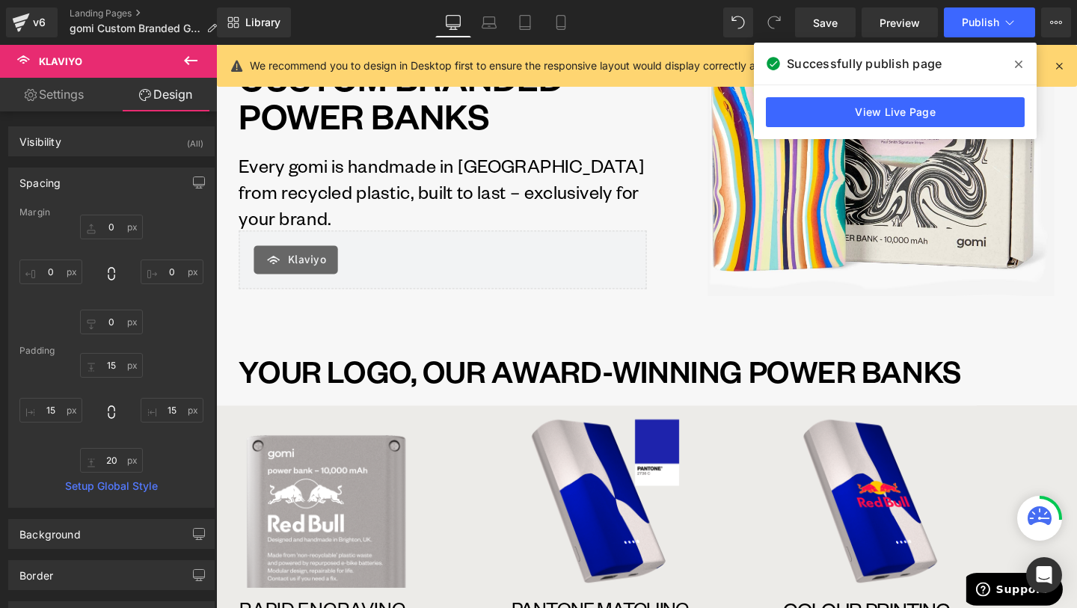
type input "0"
type input "20"
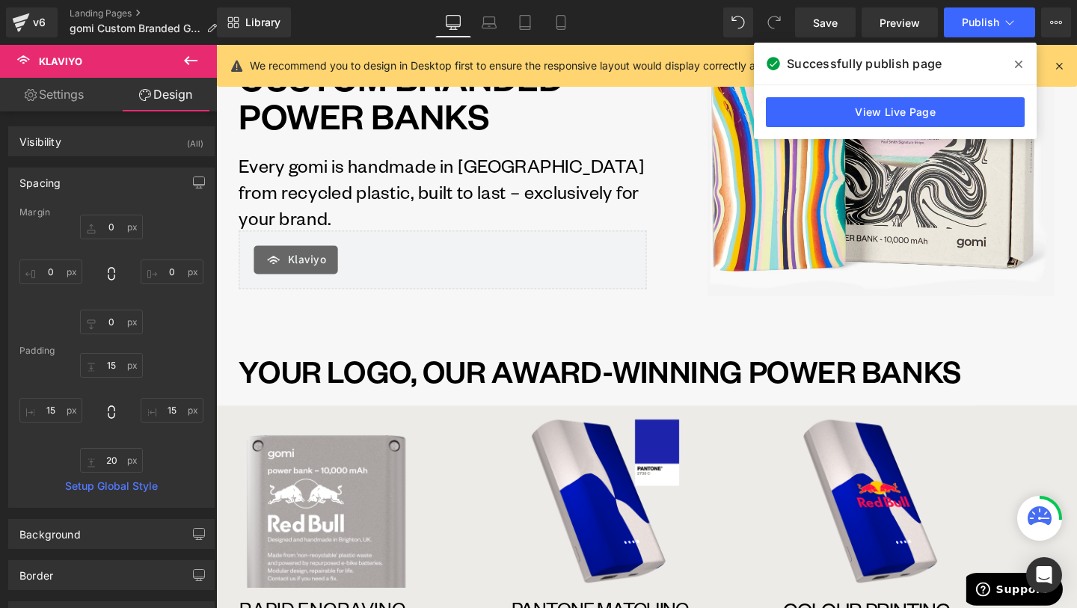
type input "20"
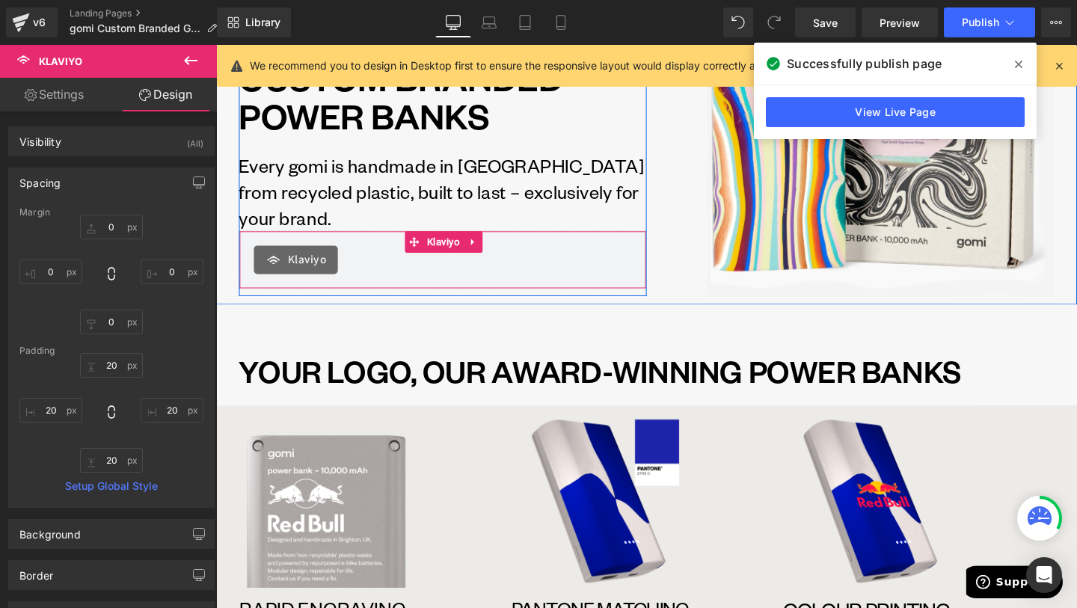
click at [359, 266] on div "Klaviyo" at bounding box center [454, 271] width 397 height 30
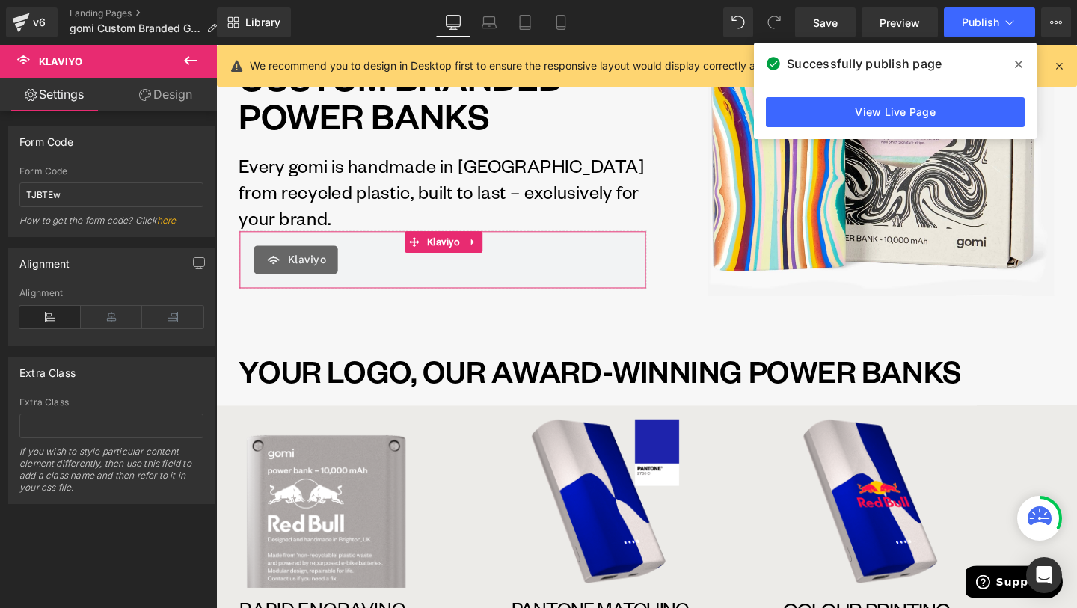
click at [187, 108] on link "Design" at bounding box center [165, 95] width 108 height 34
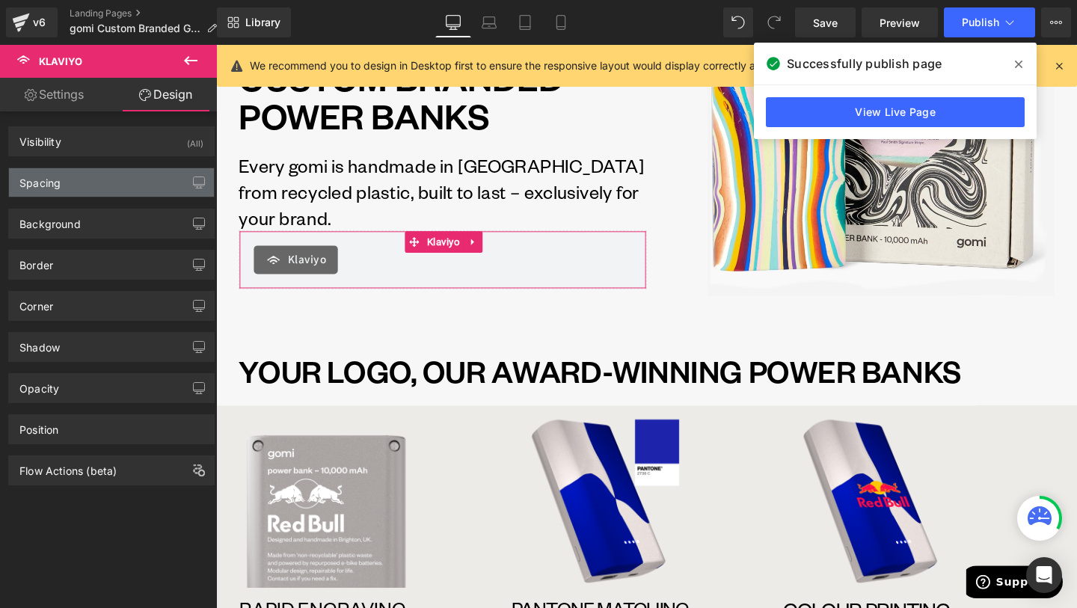
click at [104, 195] on div "Spacing" at bounding box center [111, 182] width 205 height 28
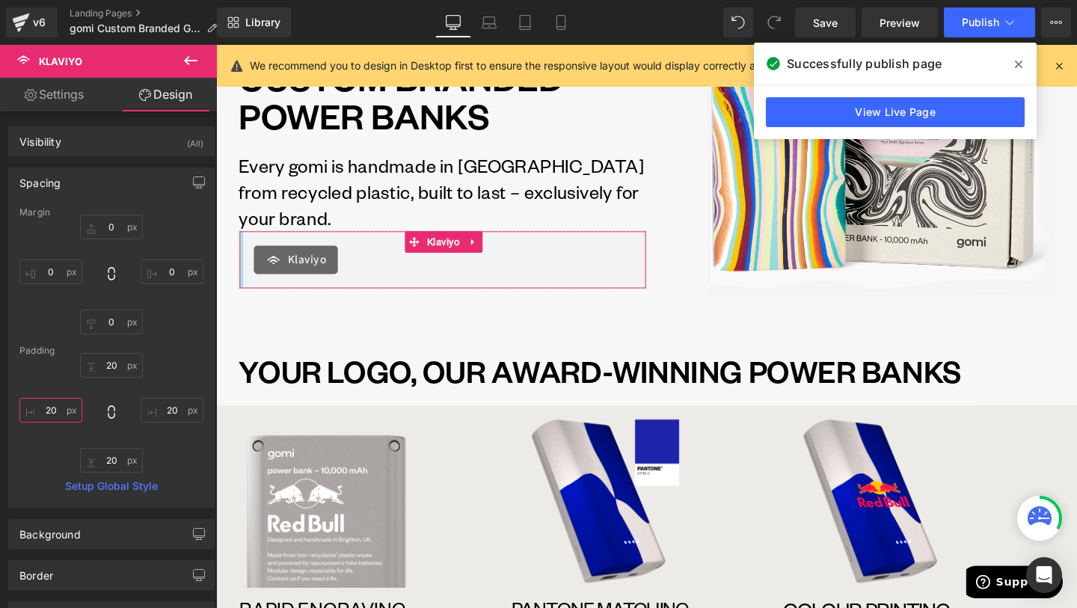
click at [47, 418] on input "20" at bounding box center [50, 410] width 63 height 25
type input "15"
click at [164, 414] on input "20" at bounding box center [172, 410] width 63 height 25
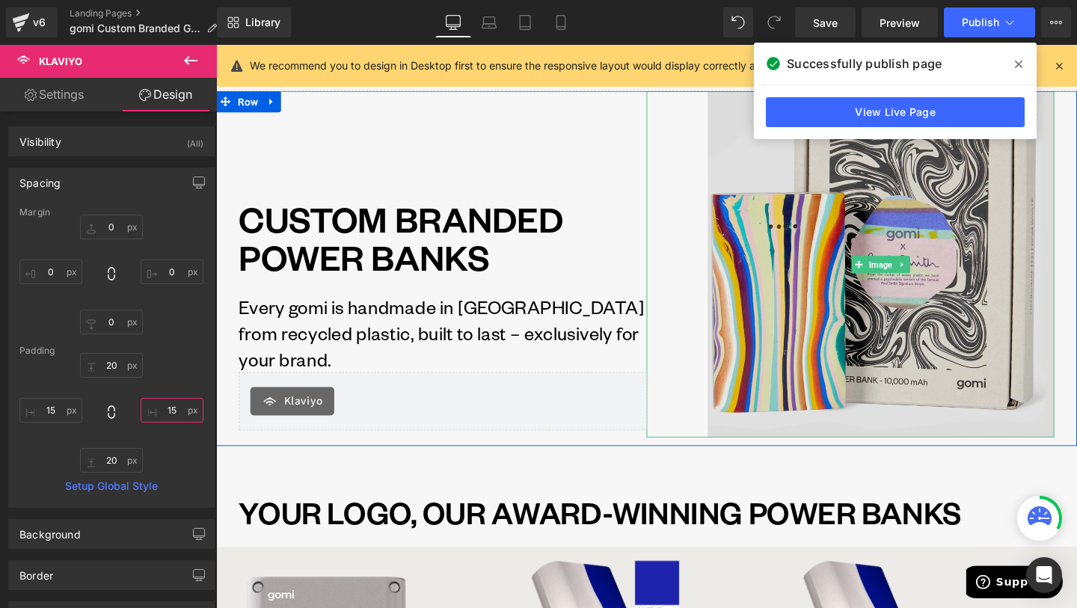
scroll to position [48, 0]
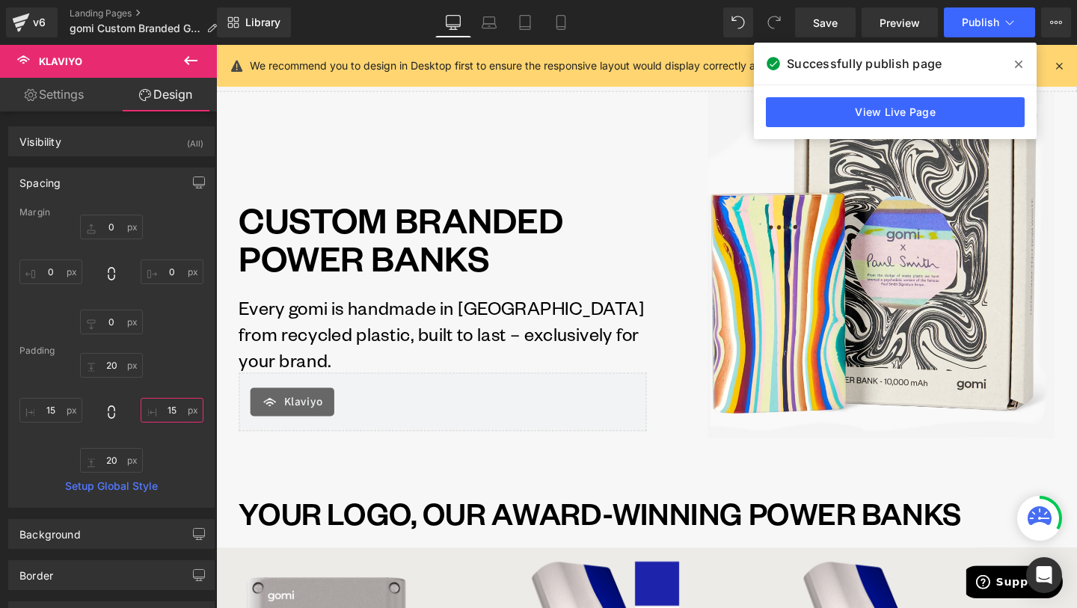
type input "15"
click at [1025, 63] on span at bounding box center [1019, 64] width 24 height 24
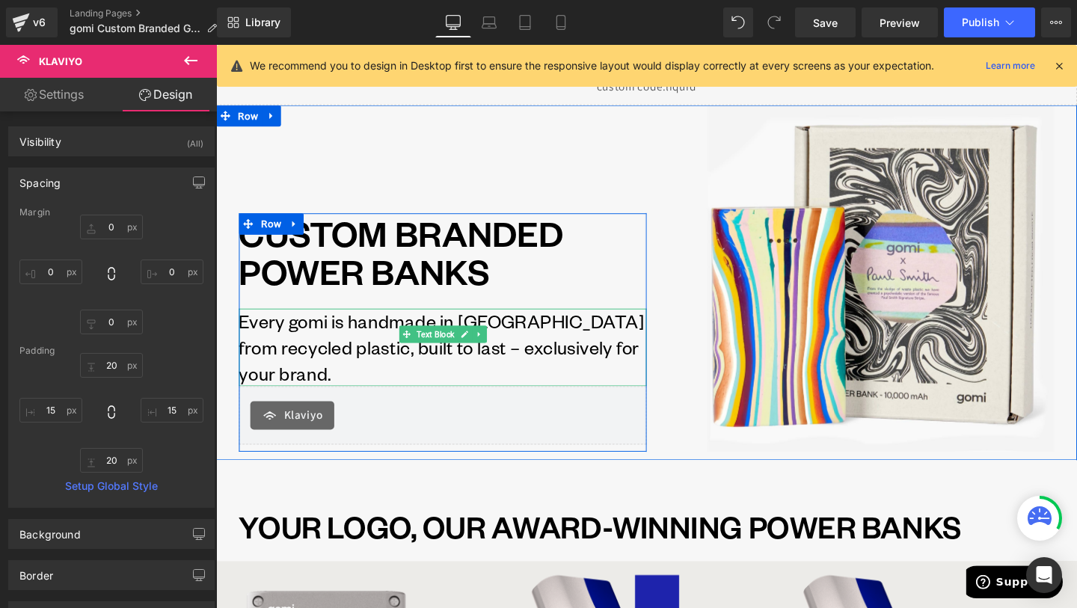
scroll to position [32, 0]
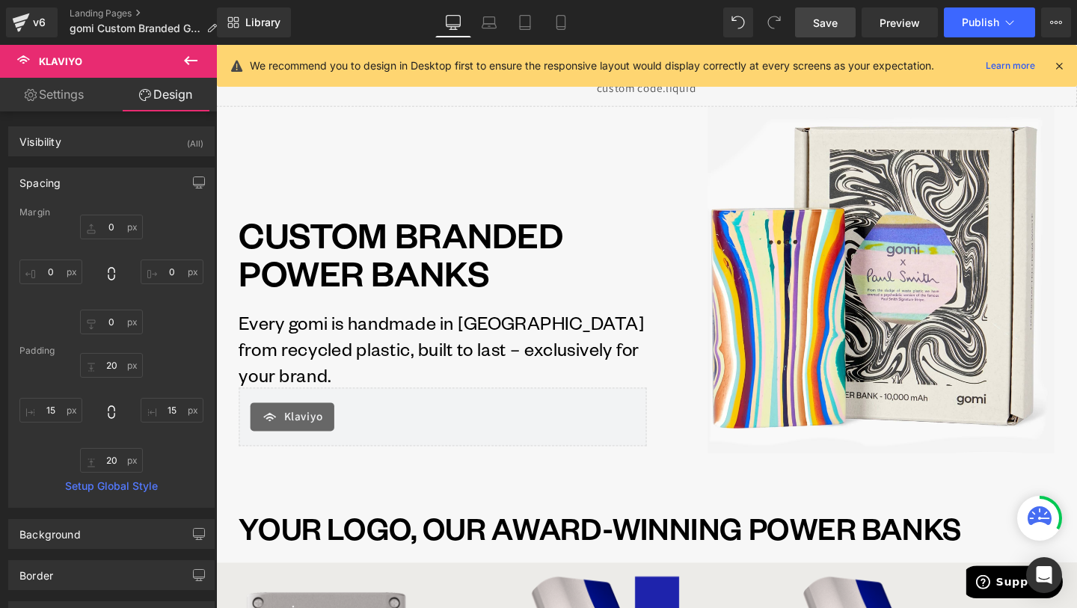
click at [834, 24] on span "Save" at bounding box center [825, 23] width 25 height 16
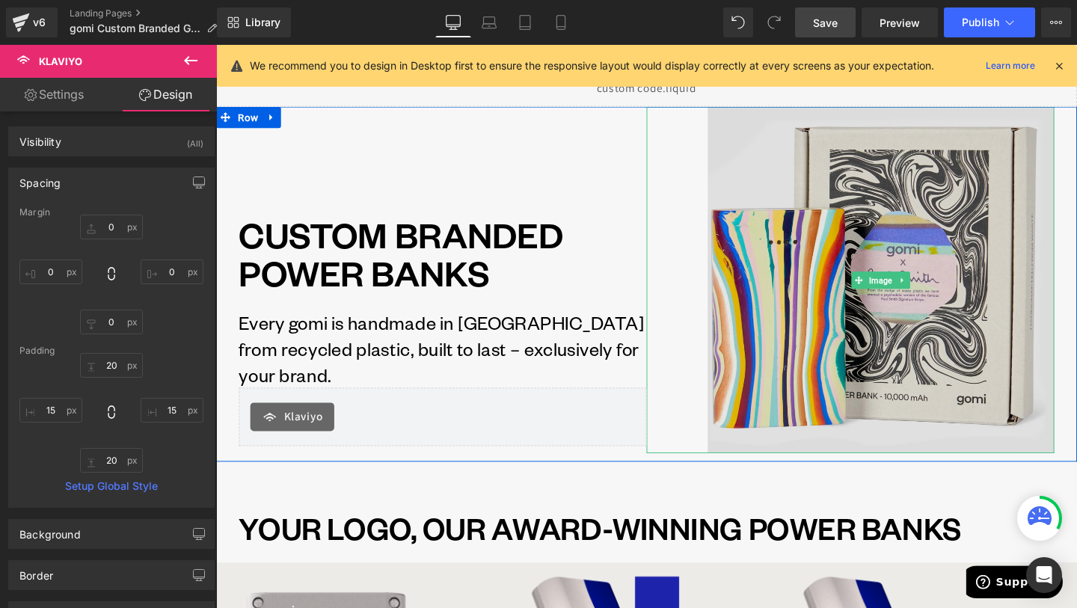
click at [759, 275] on img at bounding box center [915, 292] width 364 height 364
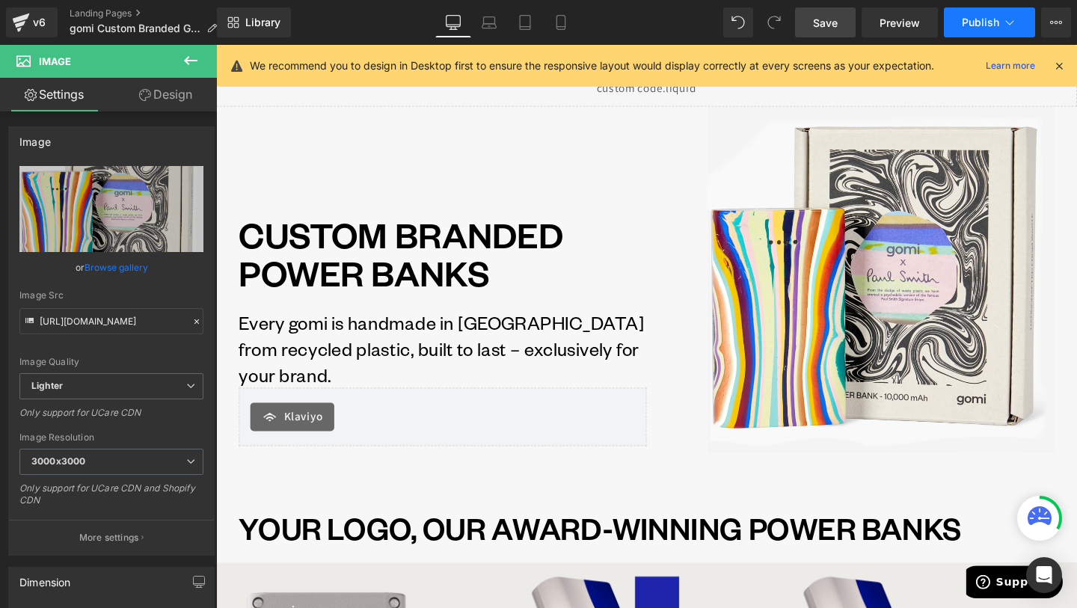
click at [1012, 25] on icon at bounding box center [1009, 22] width 15 height 15
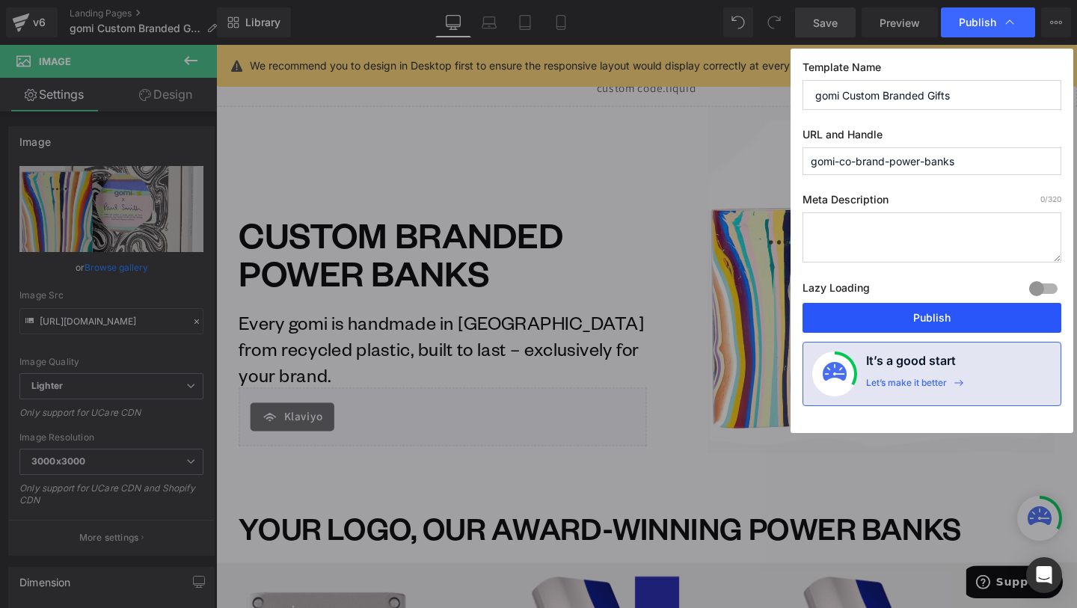
click at [949, 310] on button "Publish" at bounding box center [932, 318] width 259 height 30
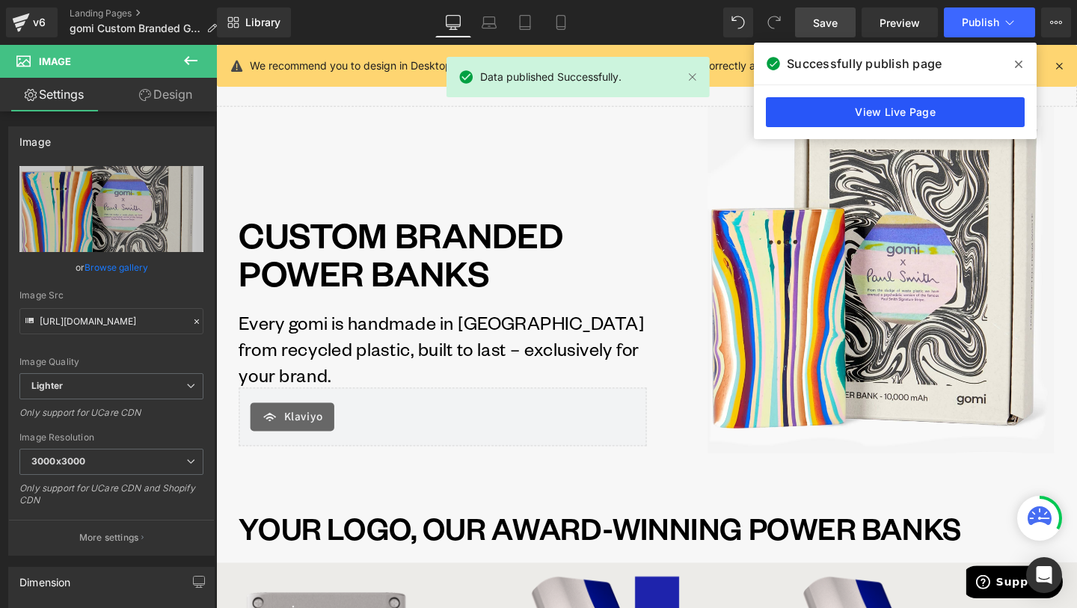
click at [863, 123] on link "View Live Page" at bounding box center [895, 112] width 259 height 30
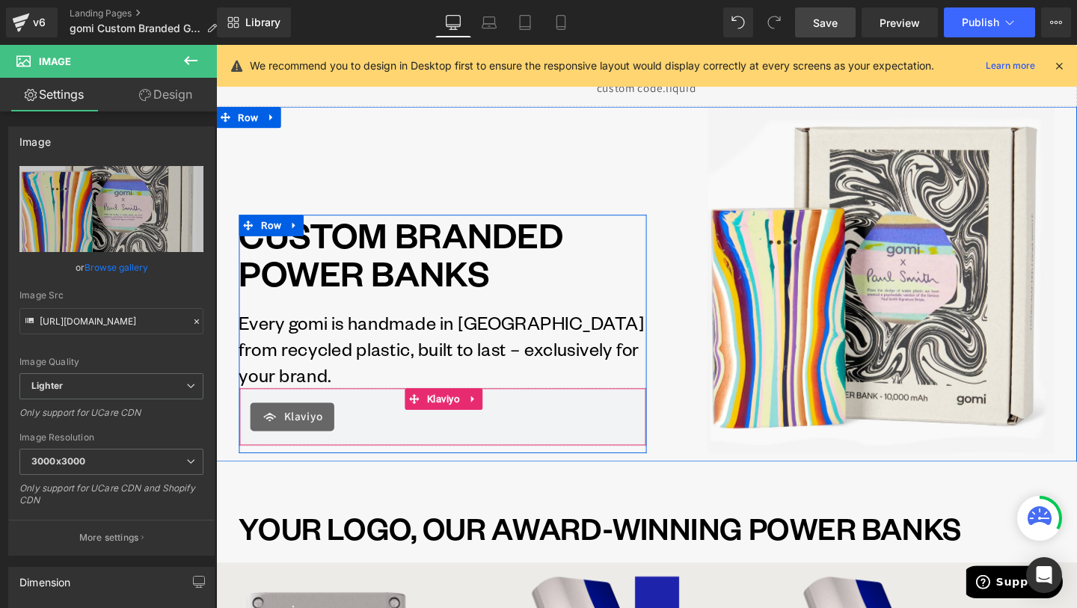
click at [404, 444] on div "Klaviyo" at bounding box center [454, 436] width 405 height 30
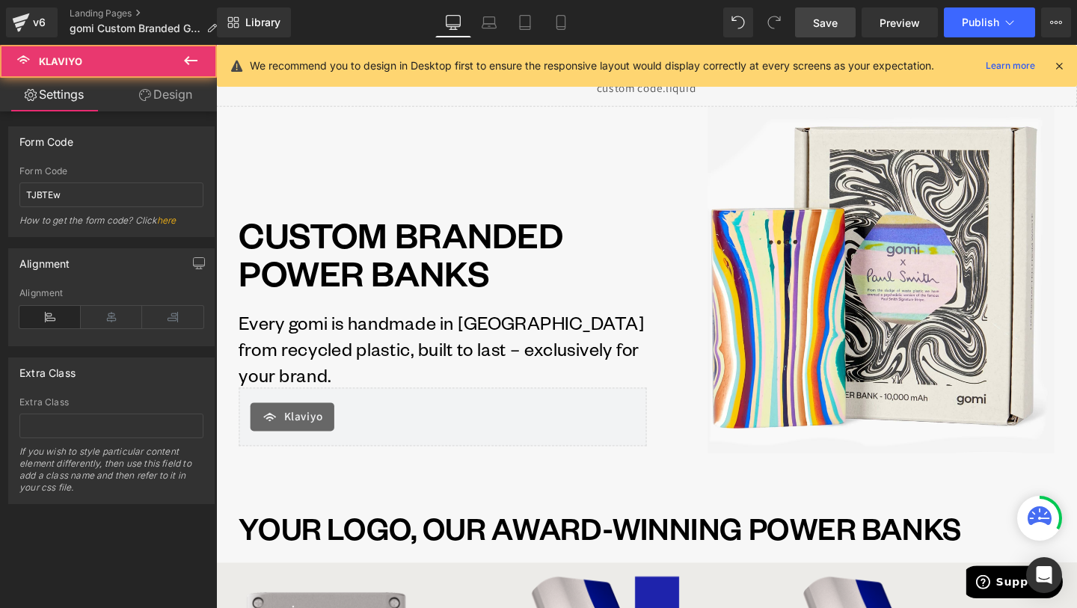
click at [155, 81] on link "Design" at bounding box center [165, 95] width 108 height 34
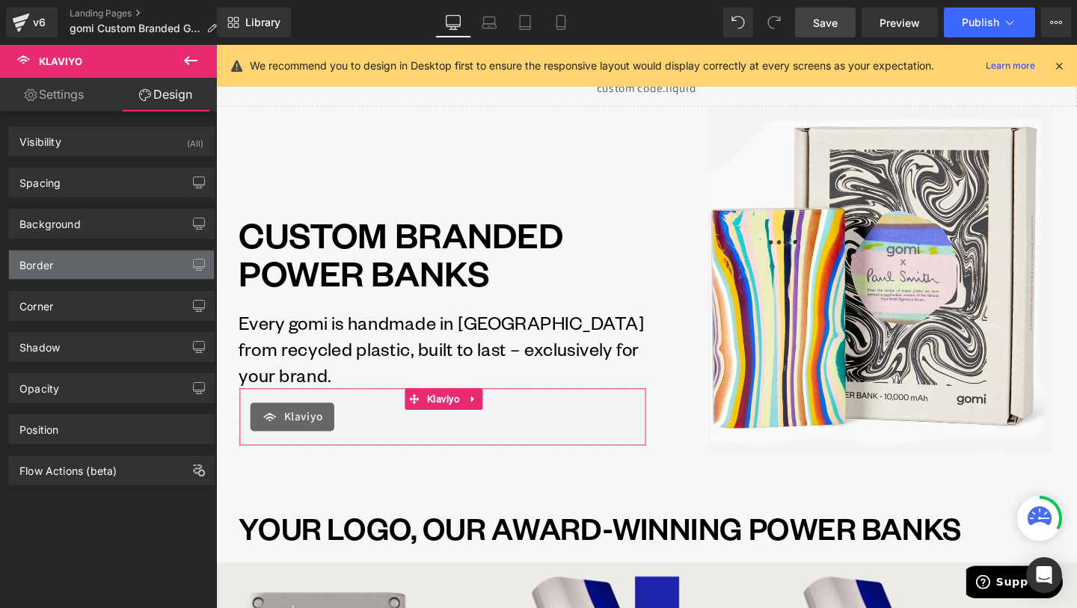
type input "0"
type input "20"
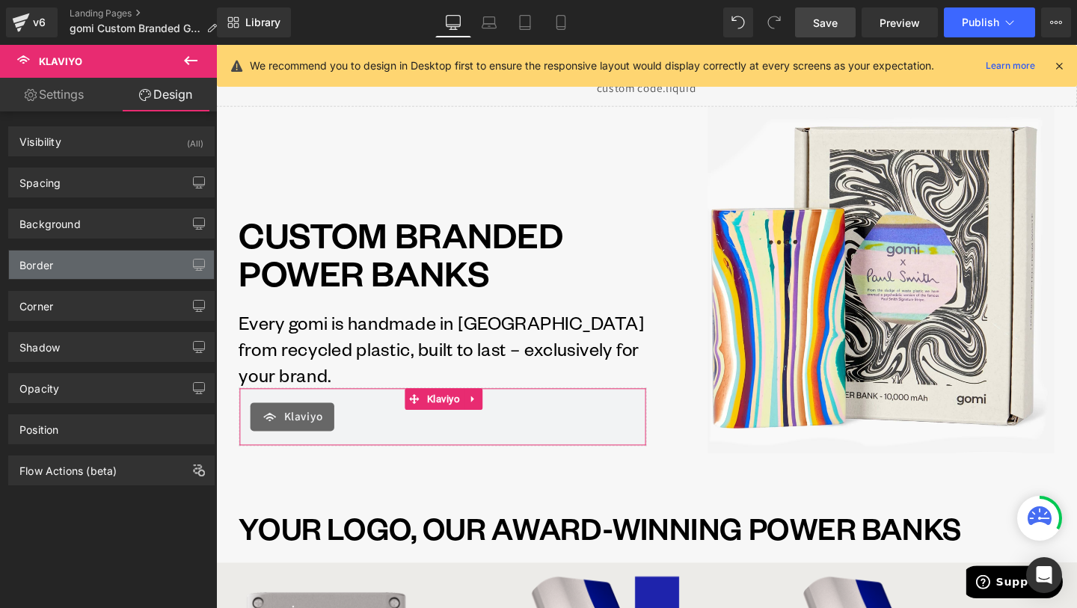
type input "15"
type input "20"
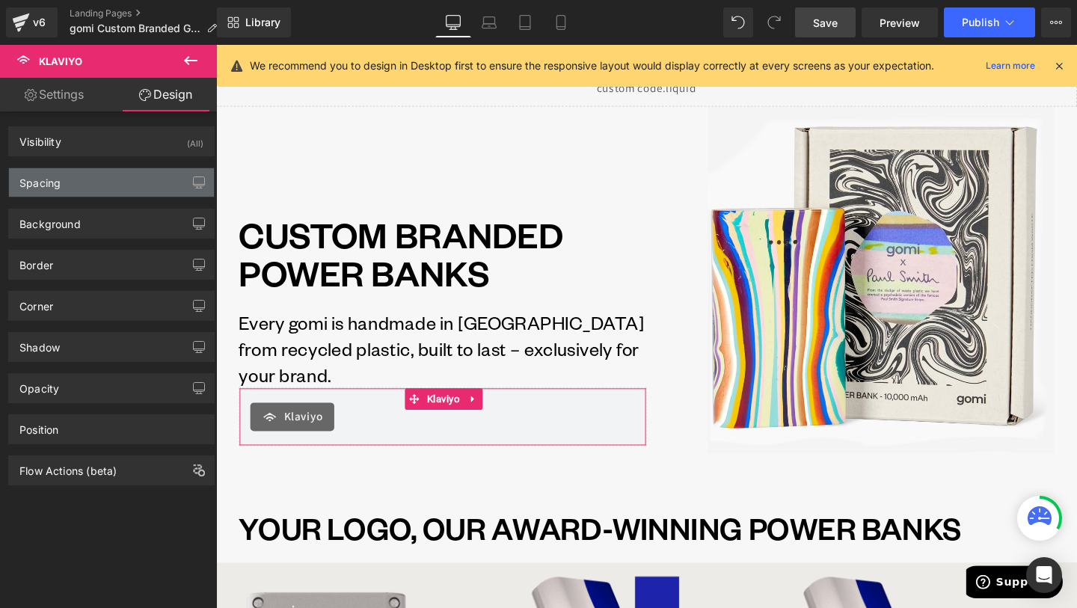
click at [99, 185] on div "Spacing" at bounding box center [111, 182] width 205 height 28
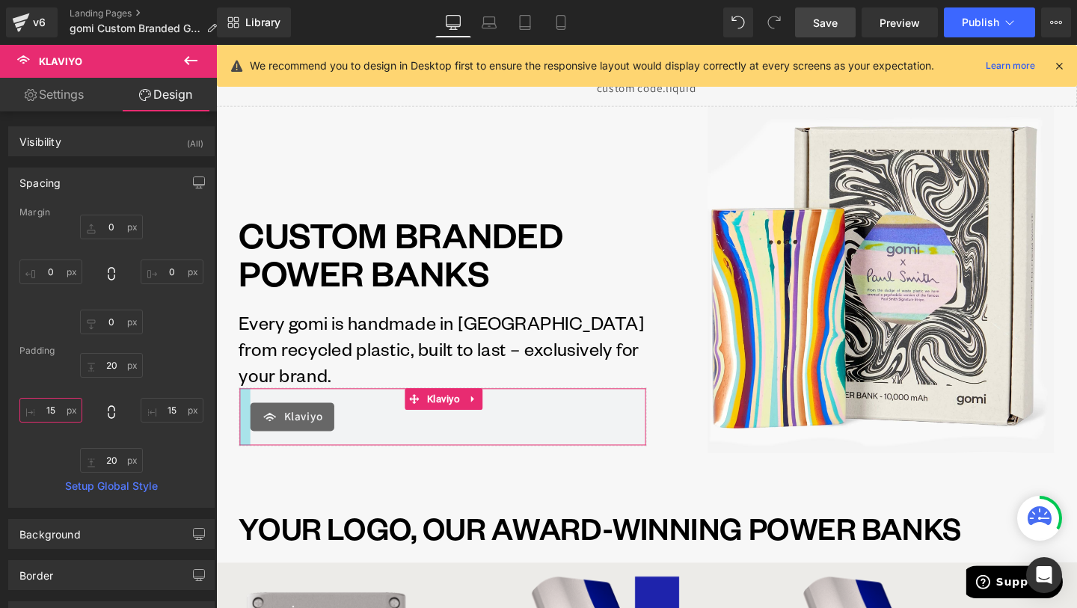
click at [52, 411] on input "15" at bounding box center [50, 410] width 63 height 25
type input "0"
click at [179, 411] on input "15" at bounding box center [172, 410] width 63 height 25
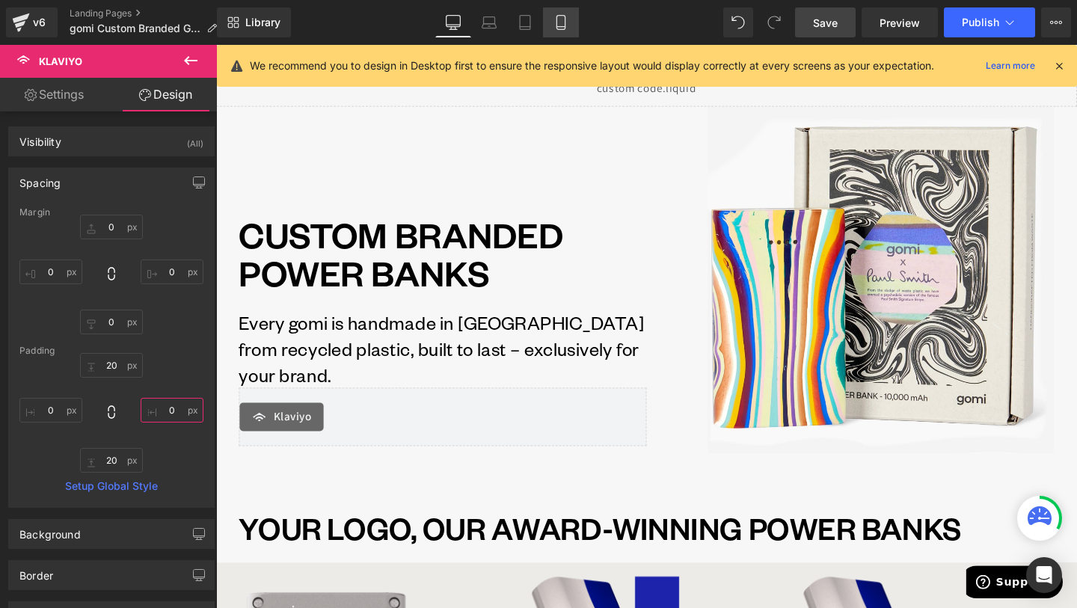
type input "0"
click at [557, 27] on icon at bounding box center [560, 27] width 8 height 0
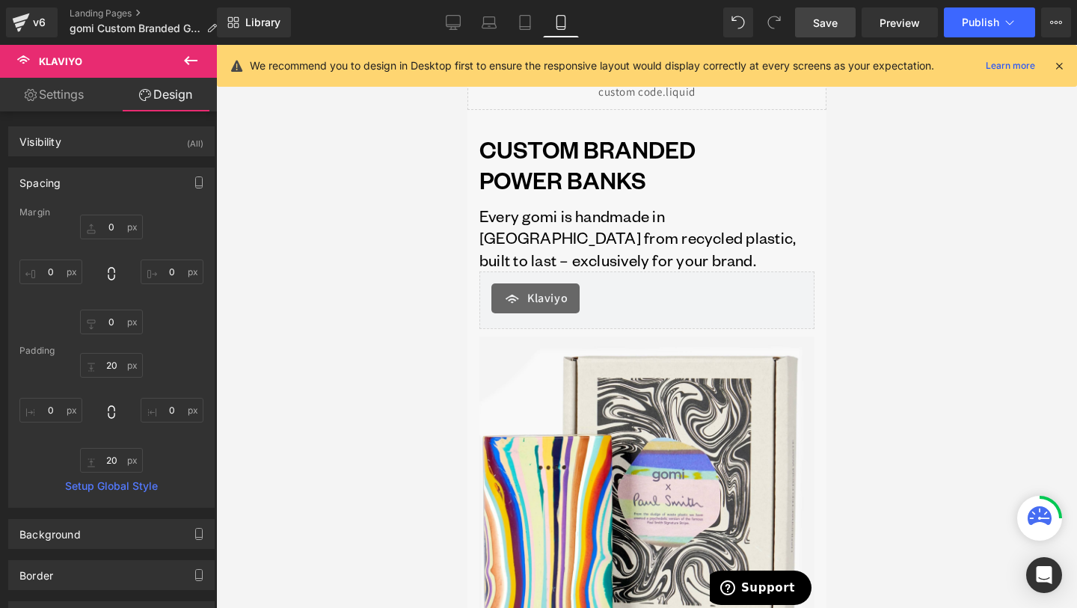
type input "0"
type input "15"
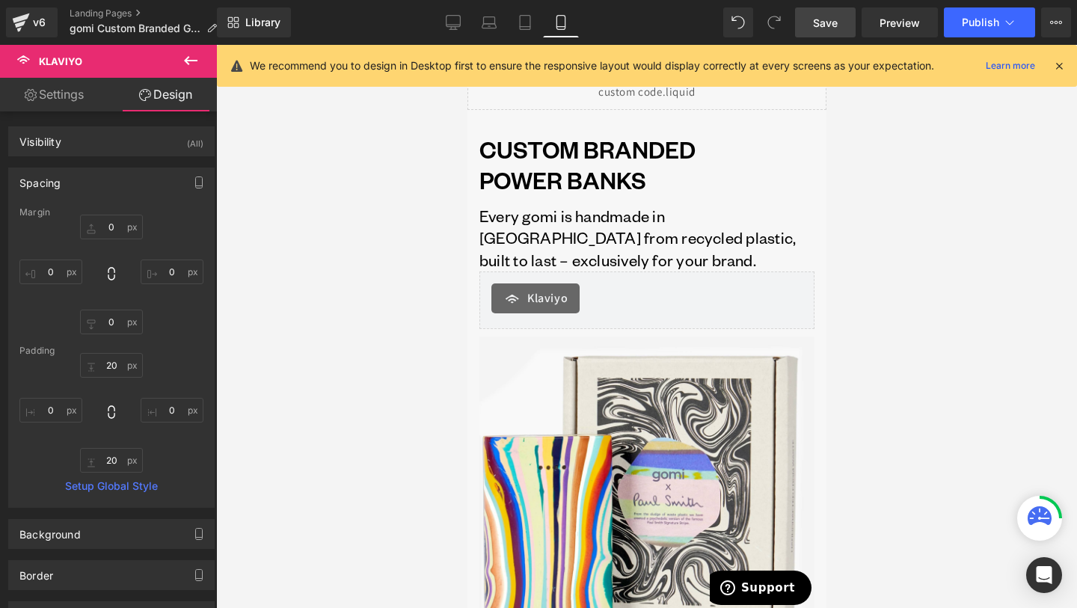
type input "15"
type input "20"
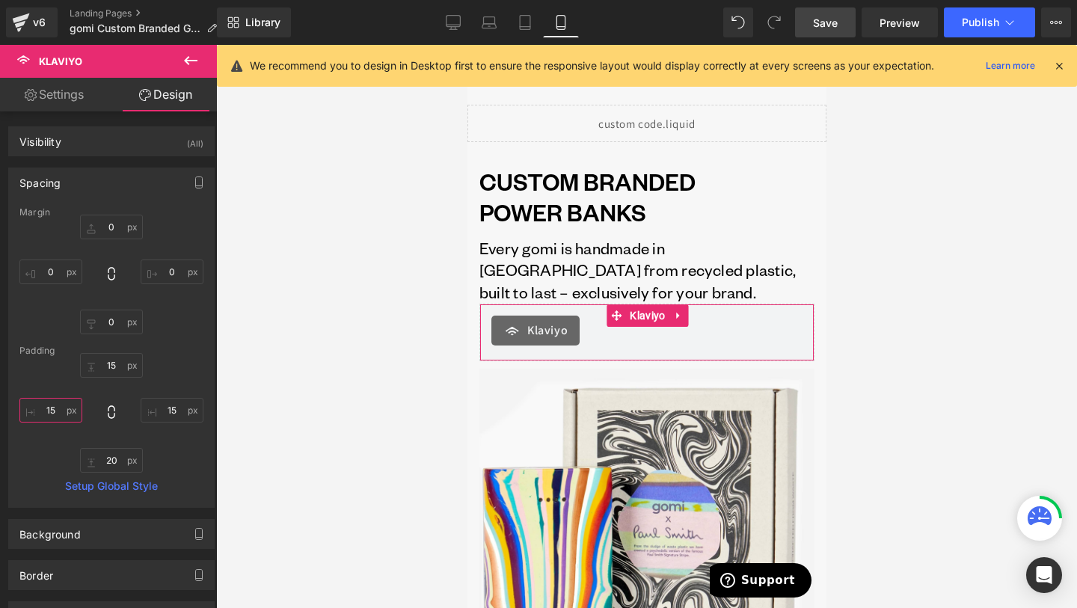
click at [42, 407] on input "15" at bounding box center [50, 410] width 63 height 25
type input "0"
click at [174, 417] on input "15" at bounding box center [172, 410] width 63 height 25
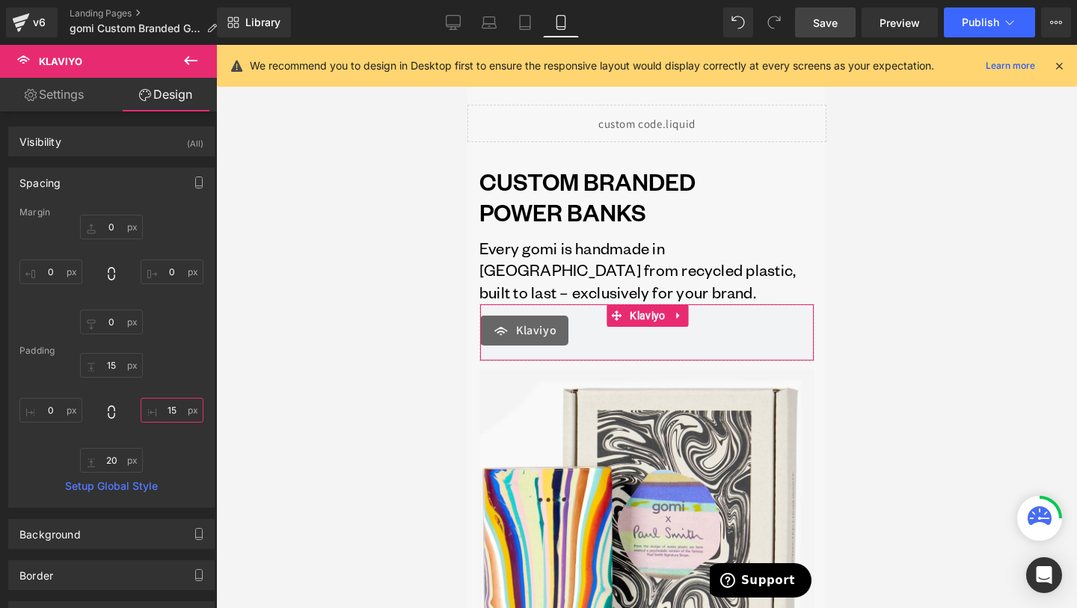
type input "0"
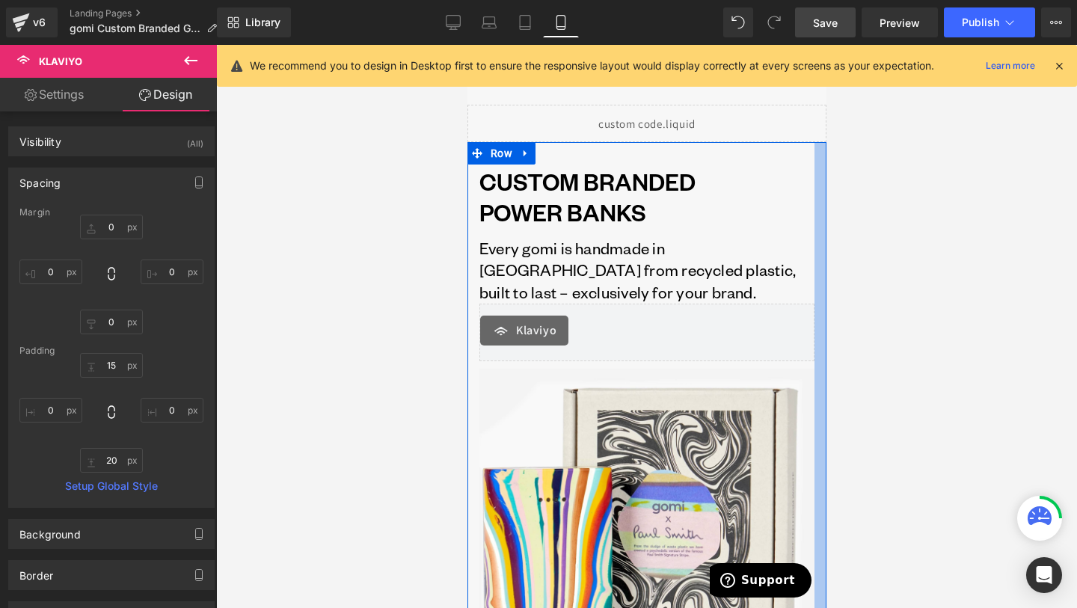
click at [825, 258] on div at bounding box center [820, 429] width 12 height 574
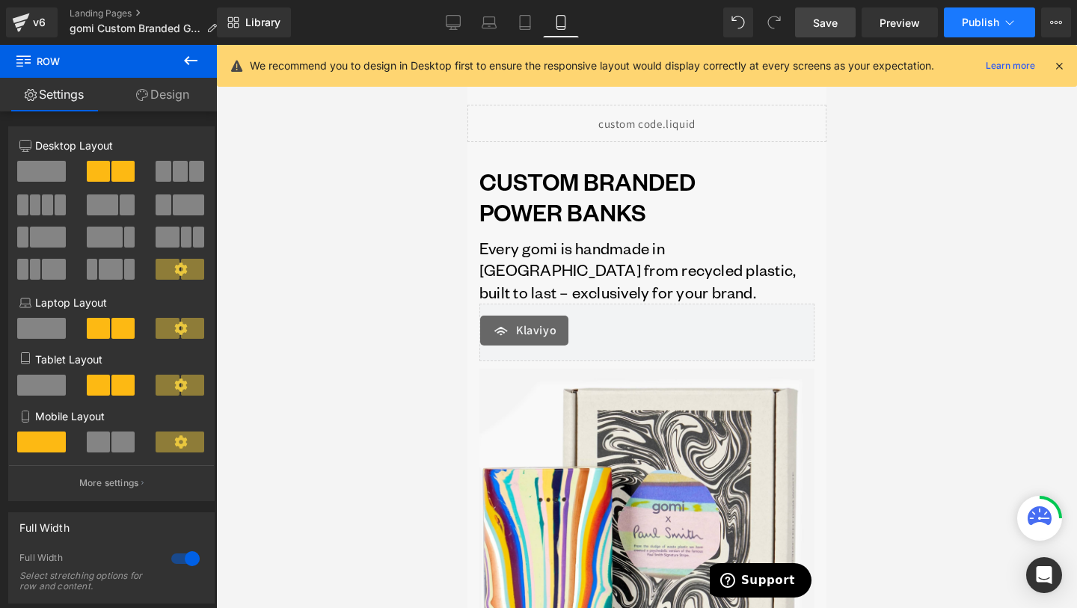
click at [988, 20] on span "Publish" at bounding box center [980, 22] width 37 height 12
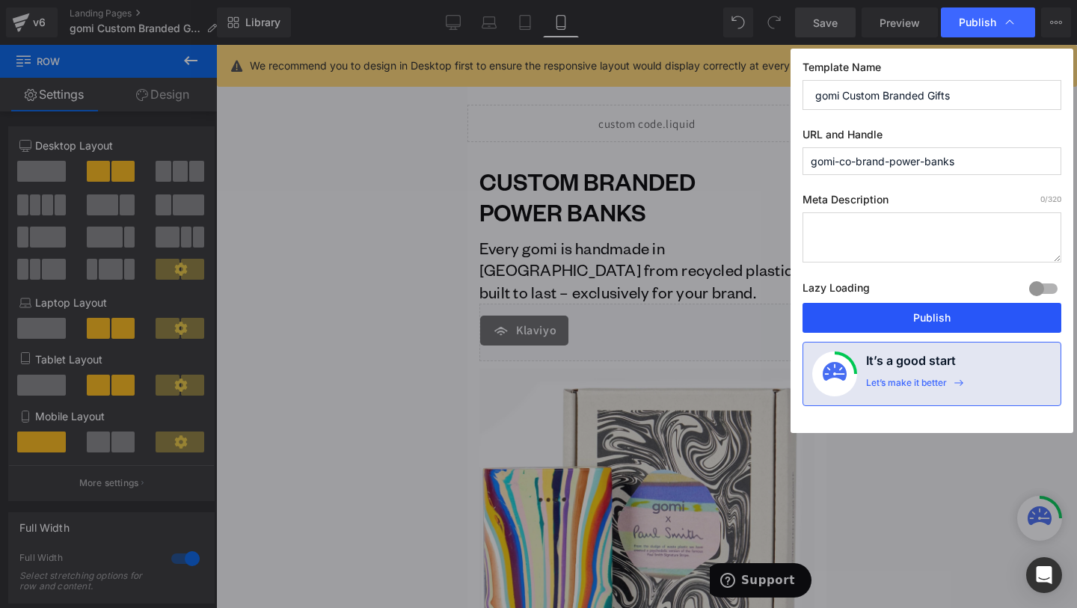
click at [969, 328] on button "Publish" at bounding box center [932, 318] width 259 height 30
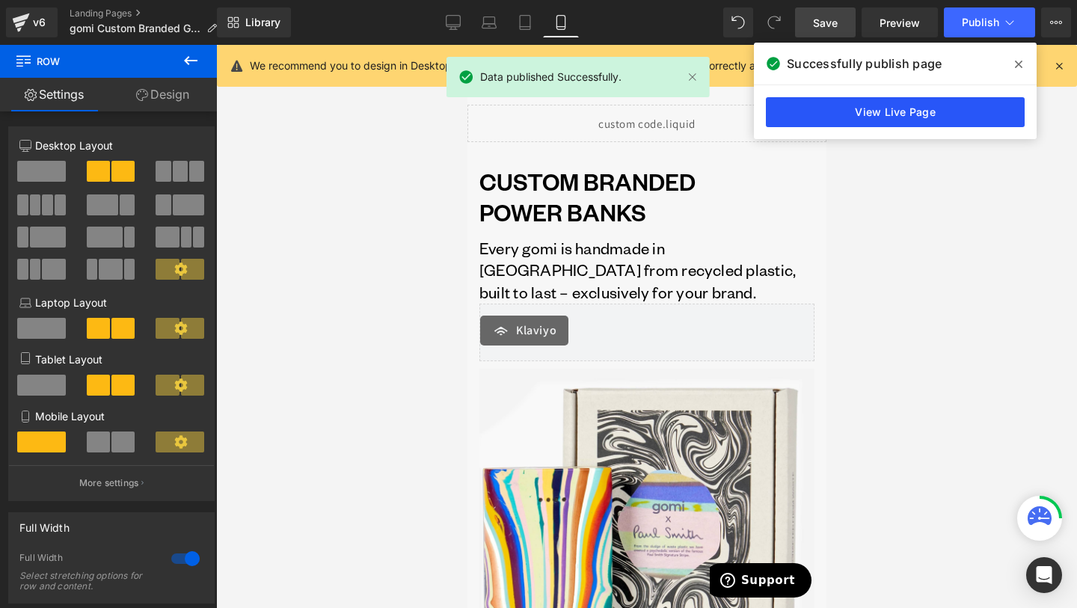
click at [946, 118] on link "View Live Page" at bounding box center [895, 112] width 259 height 30
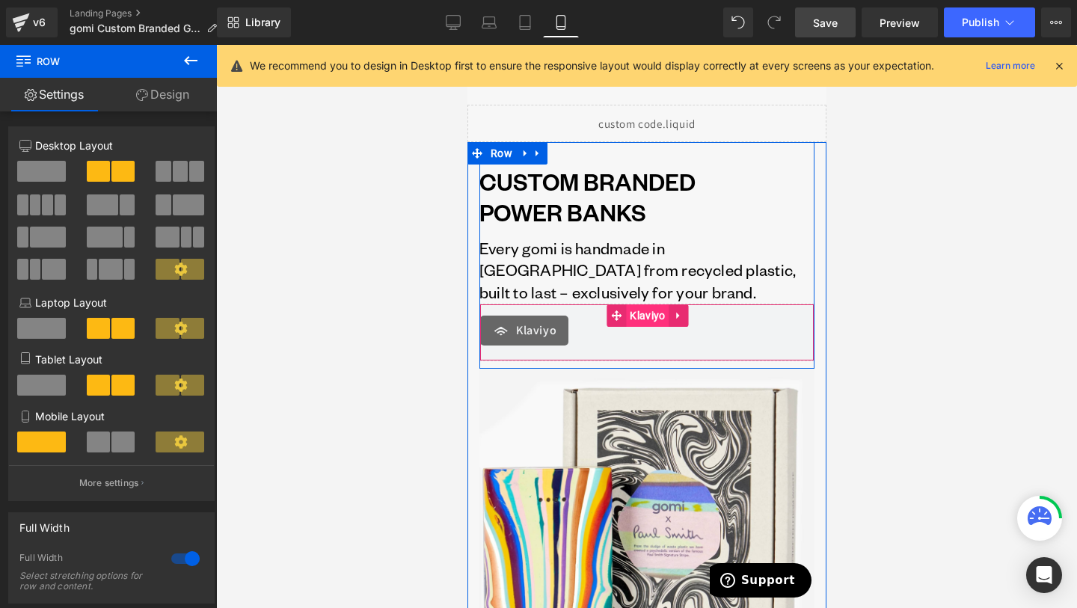
click at [652, 310] on span "Klaviyo" at bounding box center [646, 315] width 43 height 22
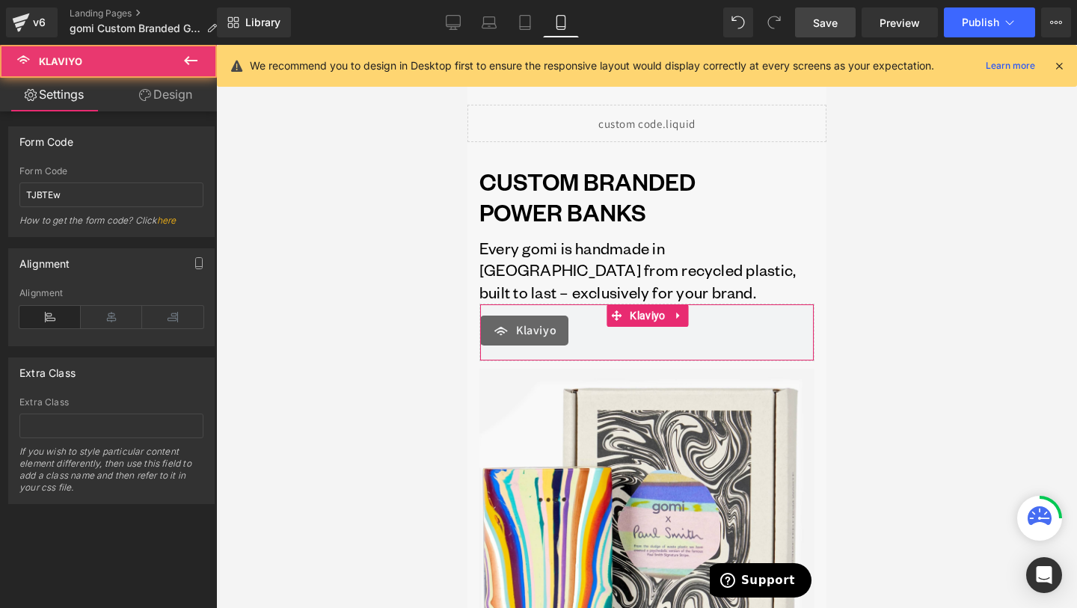
click at [174, 88] on link "Design" at bounding box center [165, 95] width 108 height 34
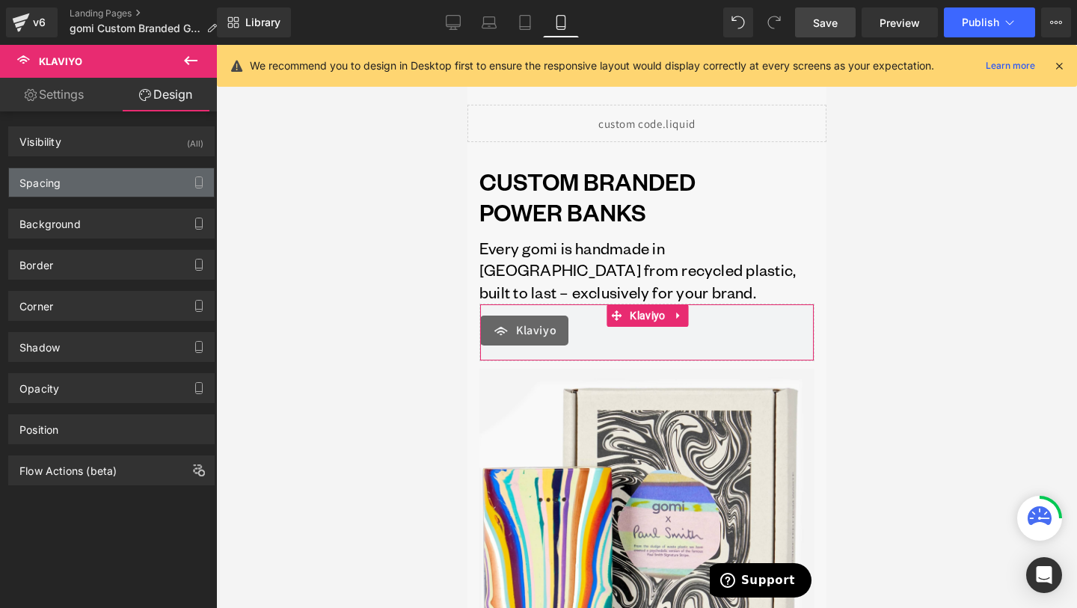
click at [123, 191] on div "Spacing" at bounding box center [111, 182] width 205 height 28
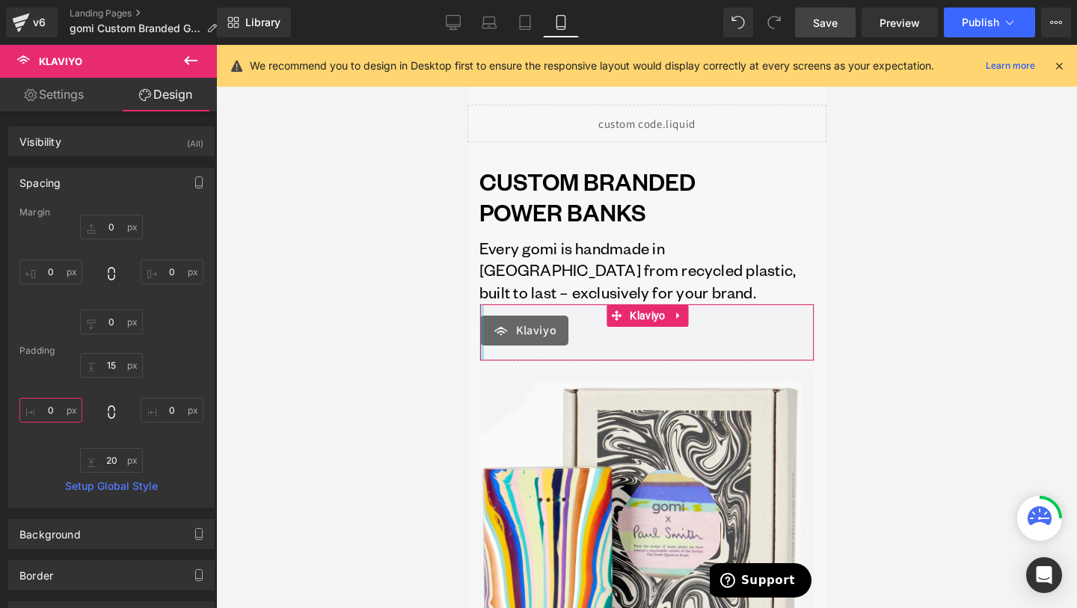
click at [46, 415] on input "0" at bounding box center [50, 410] width 63 height 25
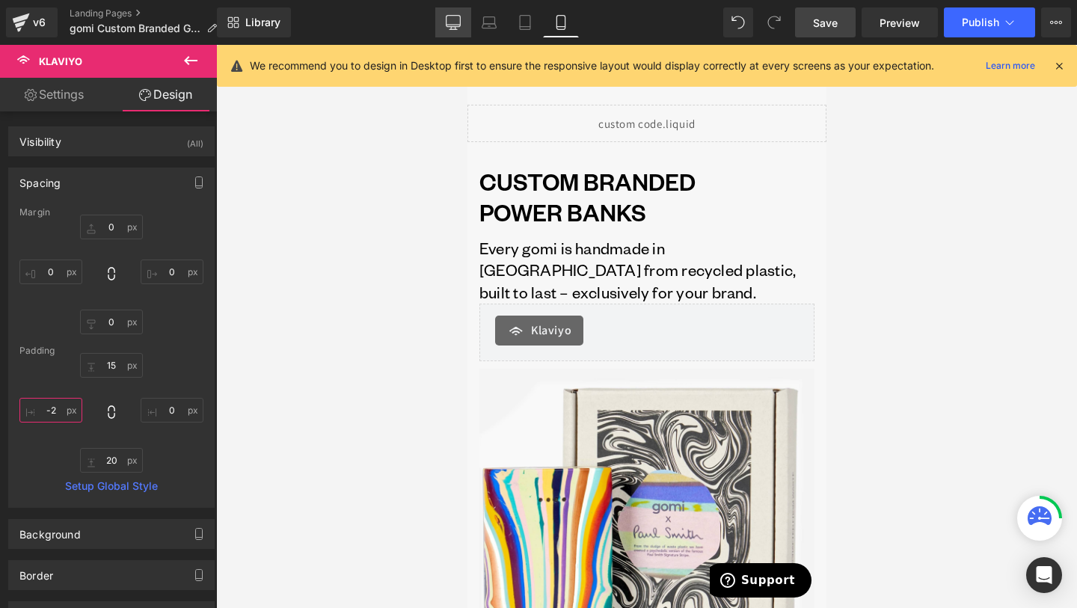
type input "-2"
click at [439, 21] on link "Desktop" at bounding box center [453, 22] width 36 height 30
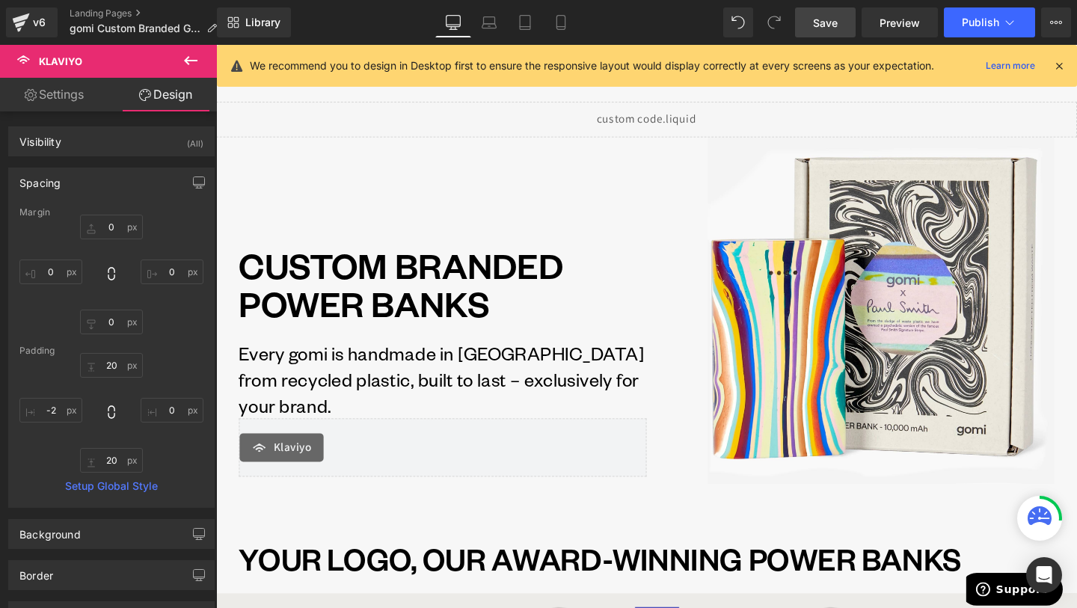
type input "0"
type input "20"
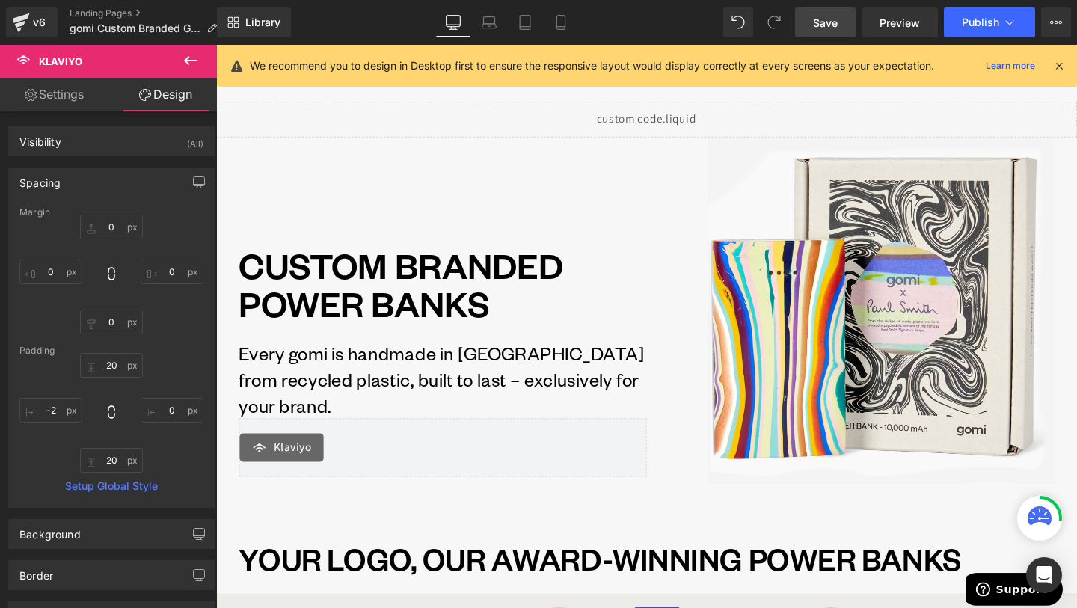
type input "0"
type input "20"
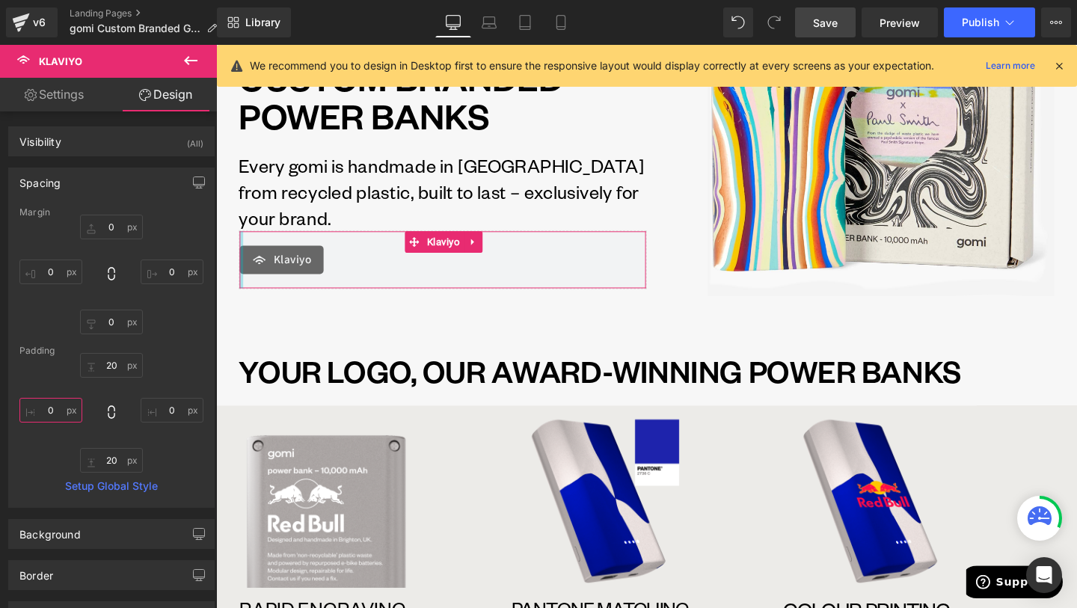
click at [64, 404] on input "0" at bounding box center [50, 410] width 63 height 25
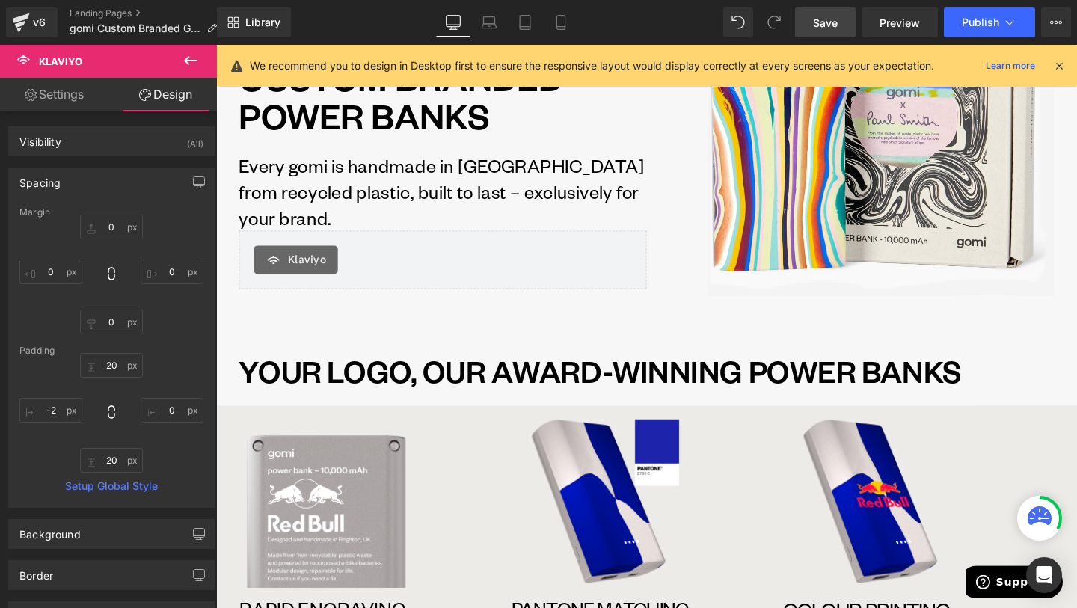
click at [824, 35] on link "Save" at bounding box center [825, 22] width 61 height 30
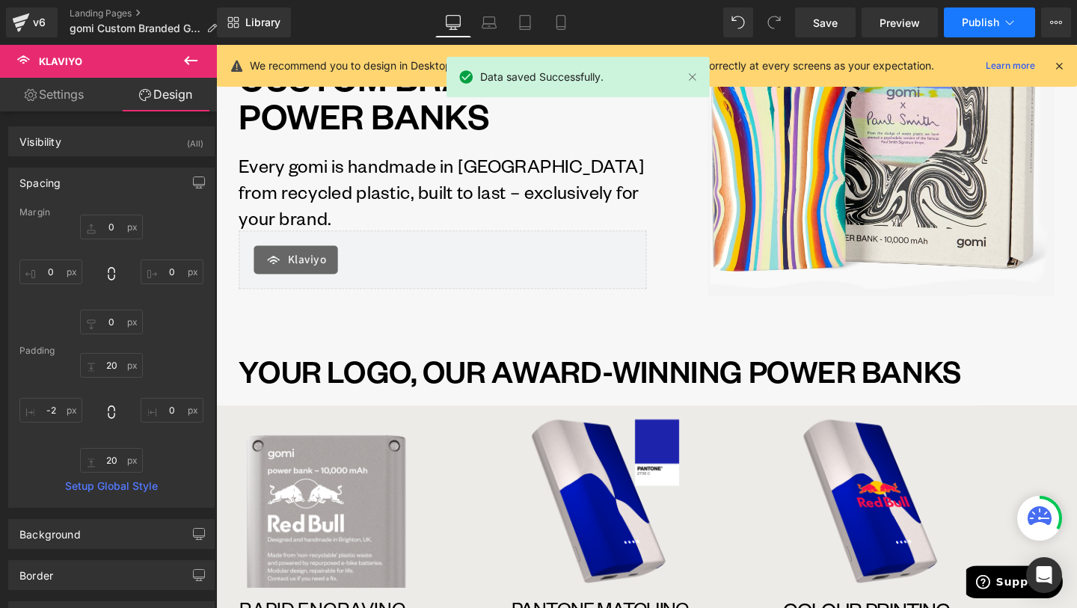
click at [995, 19] on span "Publish" at bounding box center [980, 22] width 37 height 12
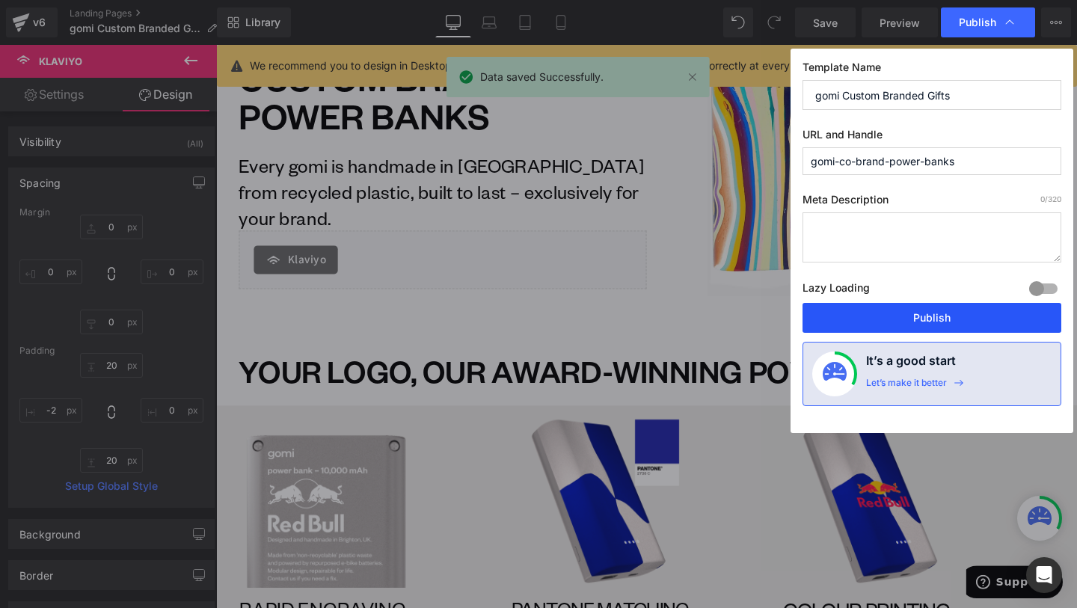
click at [963, 311] on button "Publish" at bounding box center [932, 318] width 259 height 30
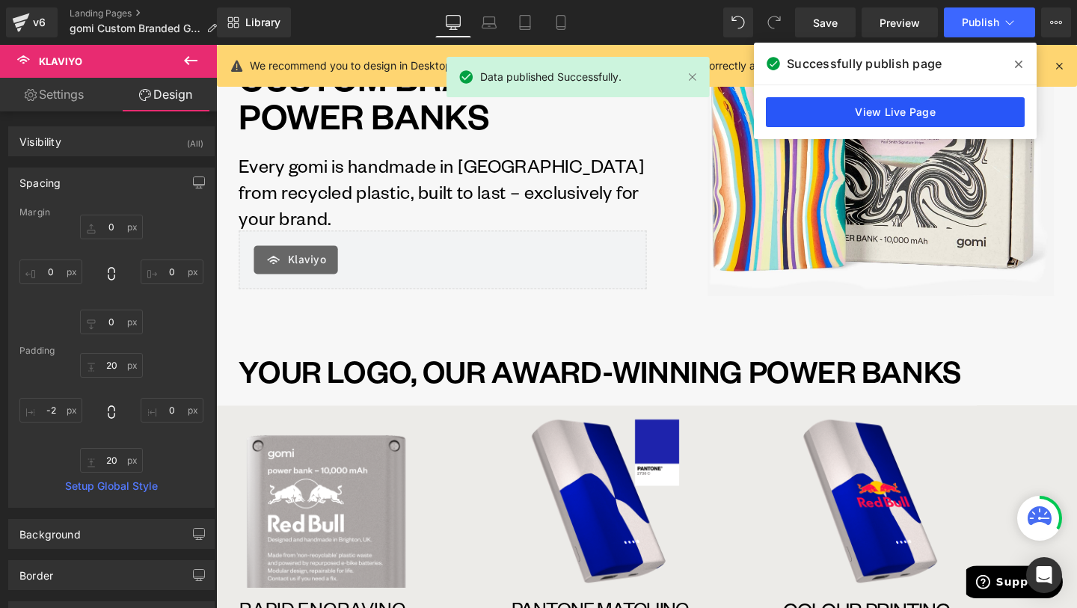
click at [902, 112] on link "View Live Page" at bounding box center [895, 112] width 259 height 30
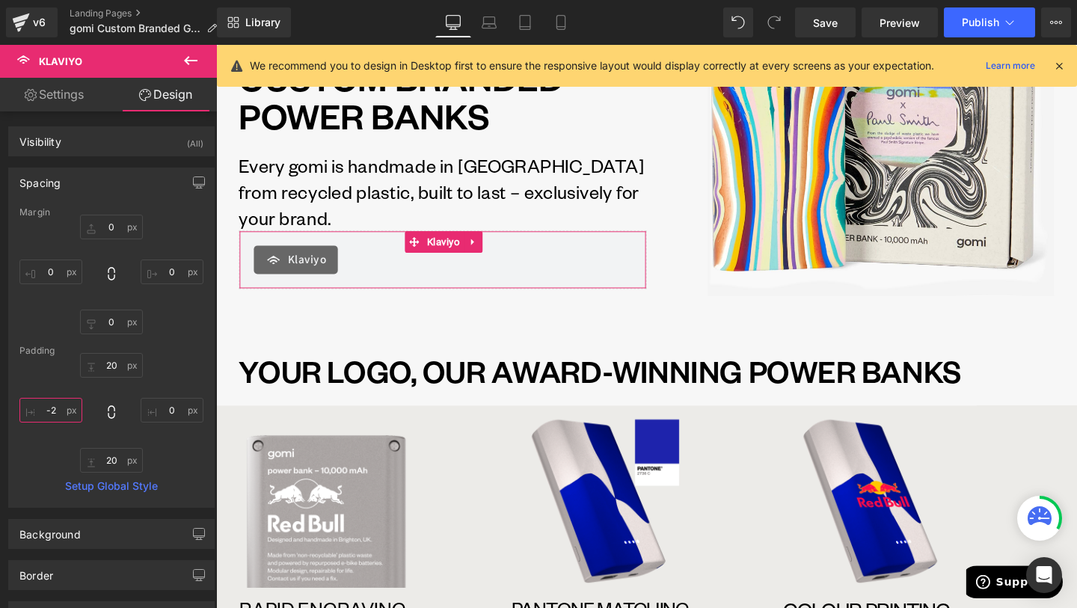
click at [57, 408] on input "-2" at bounding box center [50, 410] width 63 height 25
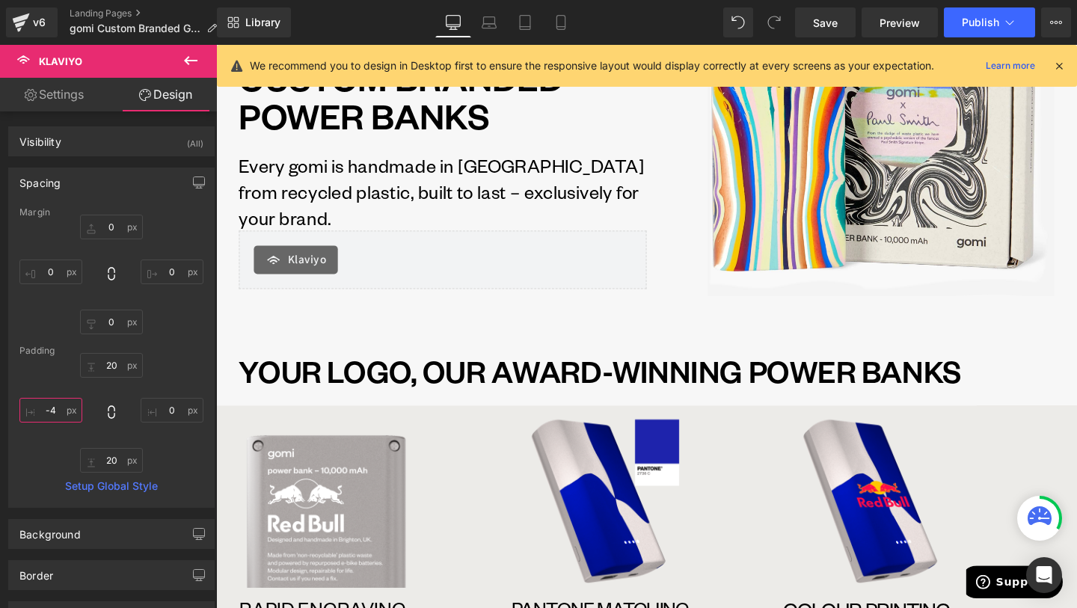
type input "-4"
click at [582, 22] on div "Library Desktop Desktop Laptop Tablet Mobile Save Preview Publish Scheduled Vie…" at bounding box center [647, 22] width 860 height 30
click at [562, 22] on icon at bounding box center [560, 22] width 15 height 15
type input "0"
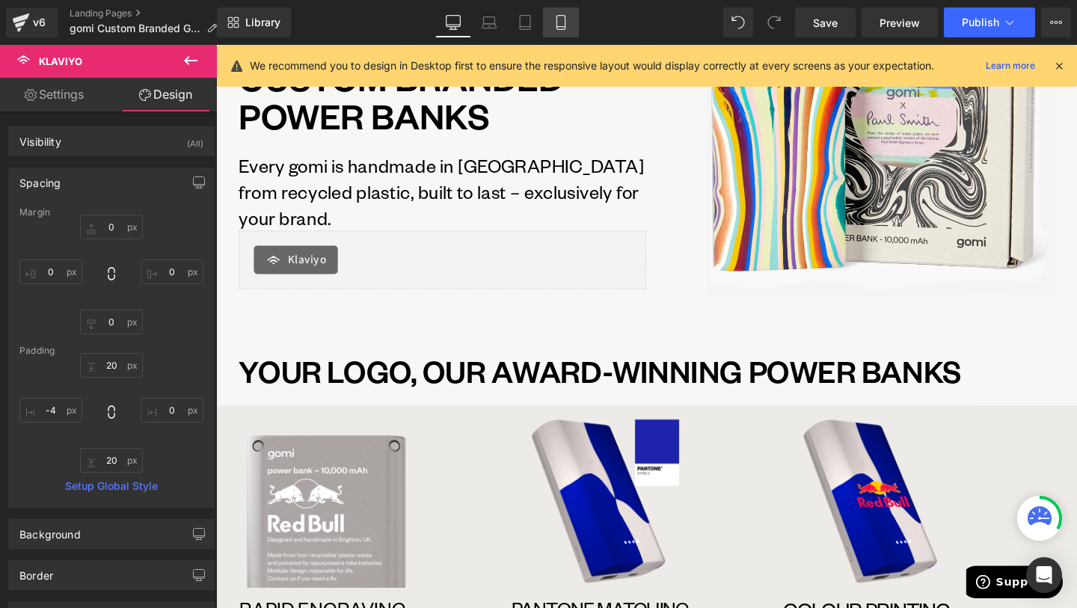
type input "0"
type input "15"
type input "0"
type input "20"
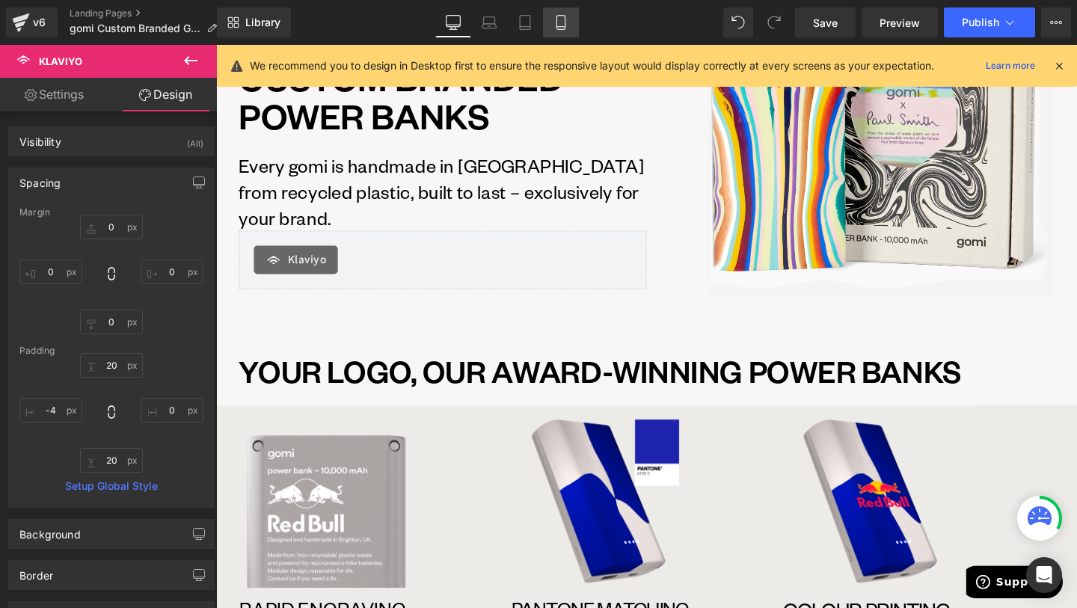
type input "20"
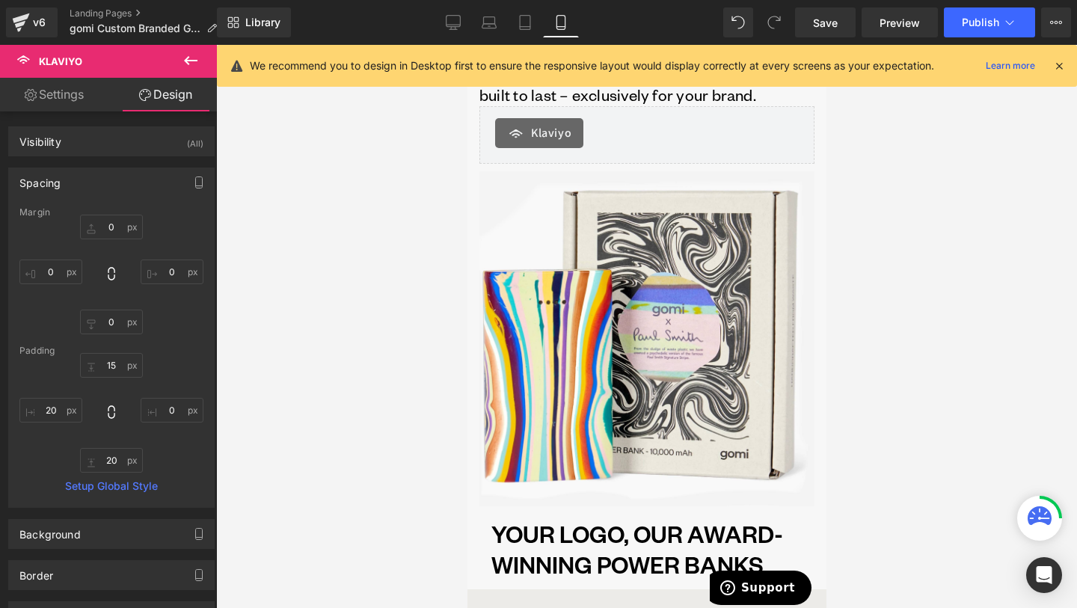
scroll to position [64, 0]
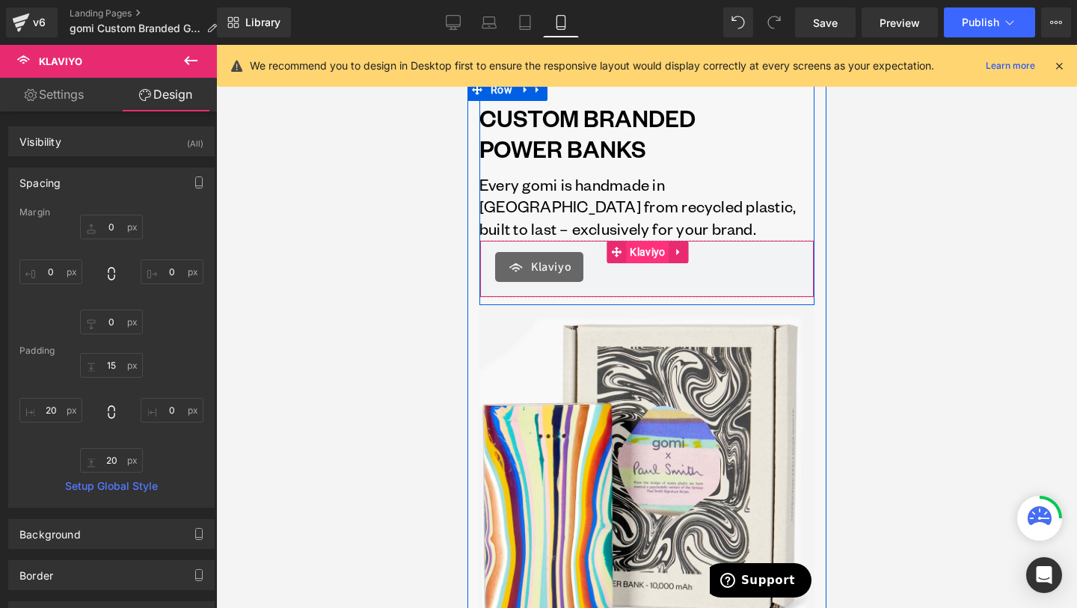
click at [625, 253] on span "Klaviyo" at bounding box center [646, 252] width 43 height 22
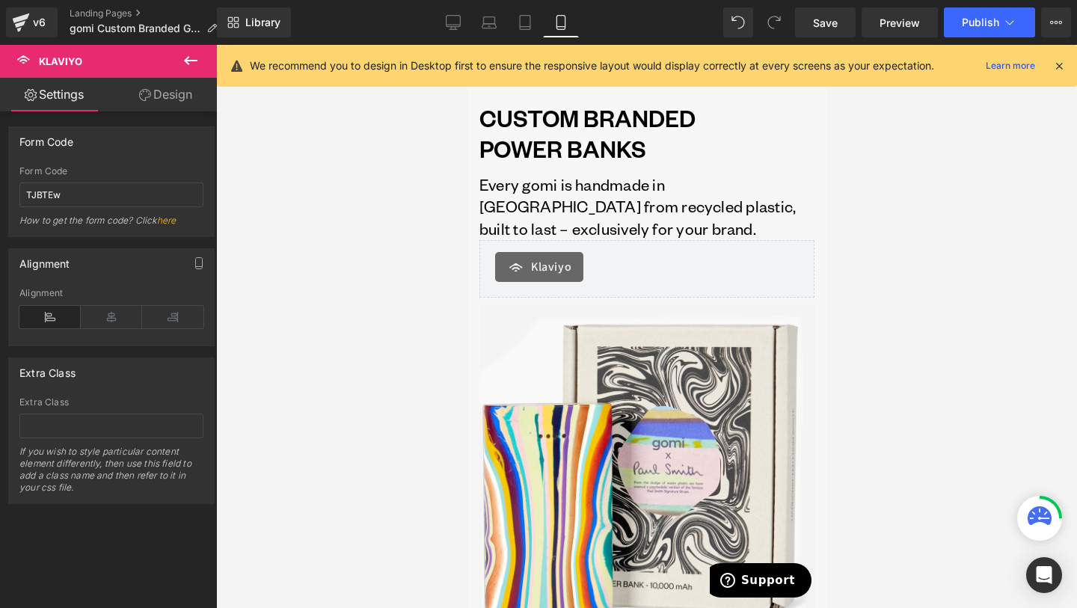
click at [209, 91] on link "Design" at bounding box center [165, 95] width 108 height 34
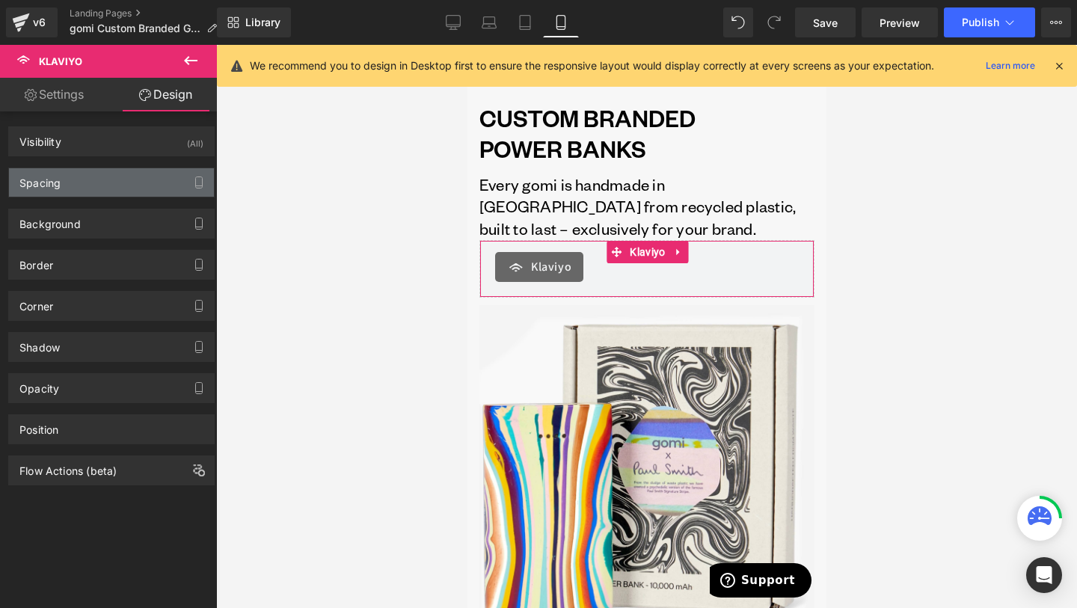
click at [122, 181] on div "Spacing" at bounding box center [111, 182] width 205 height 28
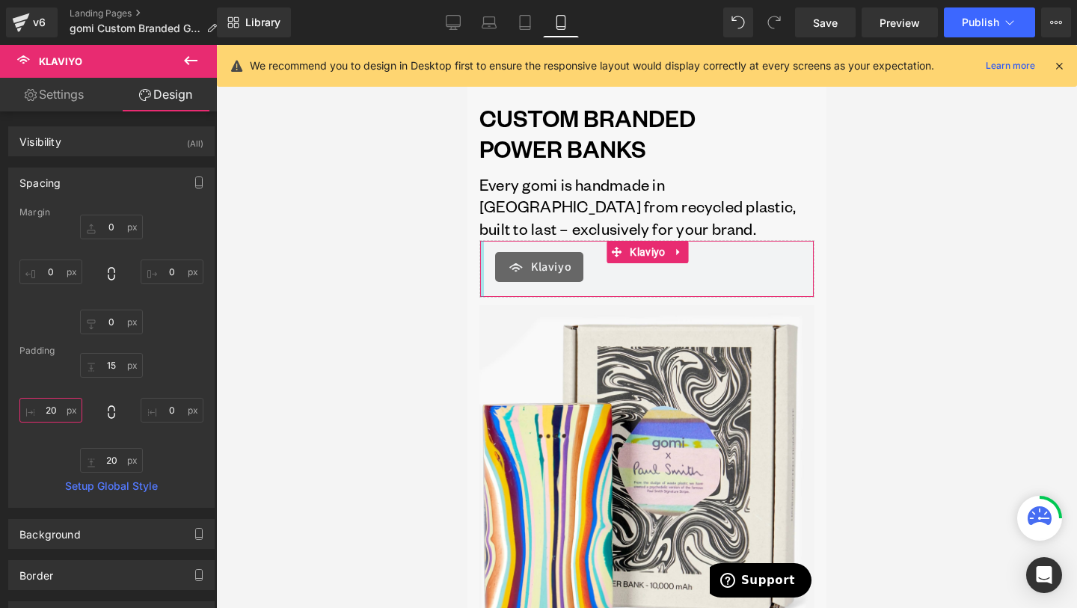
click at [52, 414] on input "20" at bounding box center [50, 410] width 63 height 25
type input "-4"
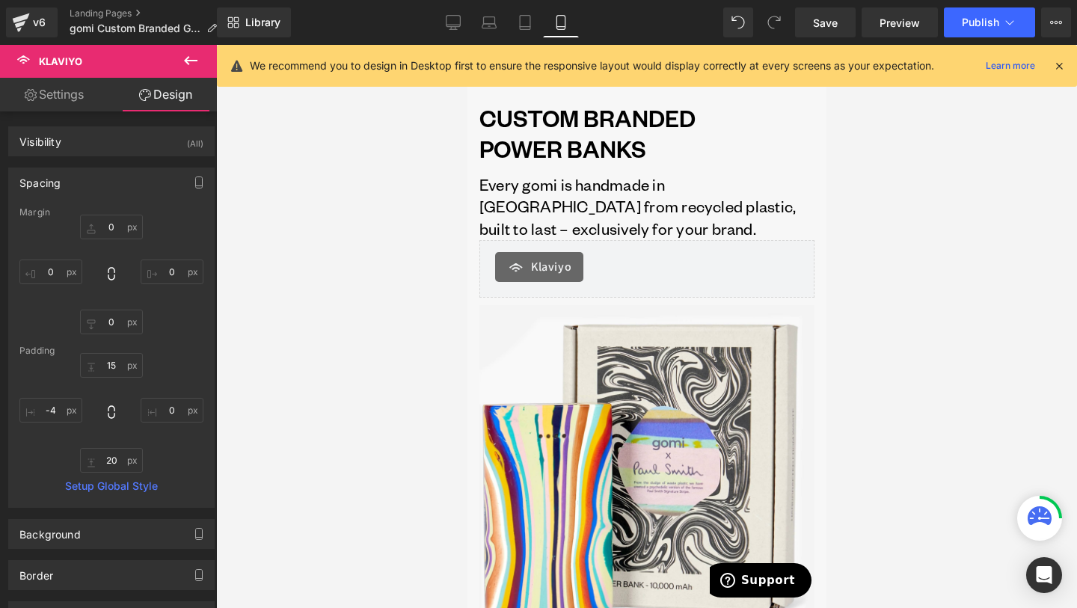
click at [881, 243] on div at bounding box center [646, 326] width 861 height 563
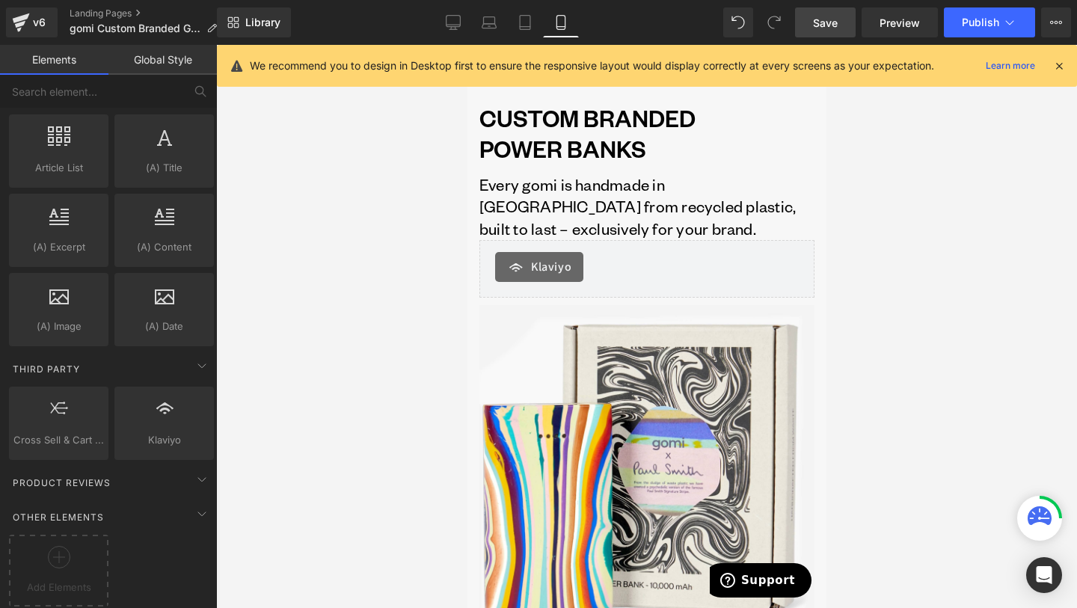
click at [822, 31] on link "Save" at bounding box center [825, 22] width 61 height 30
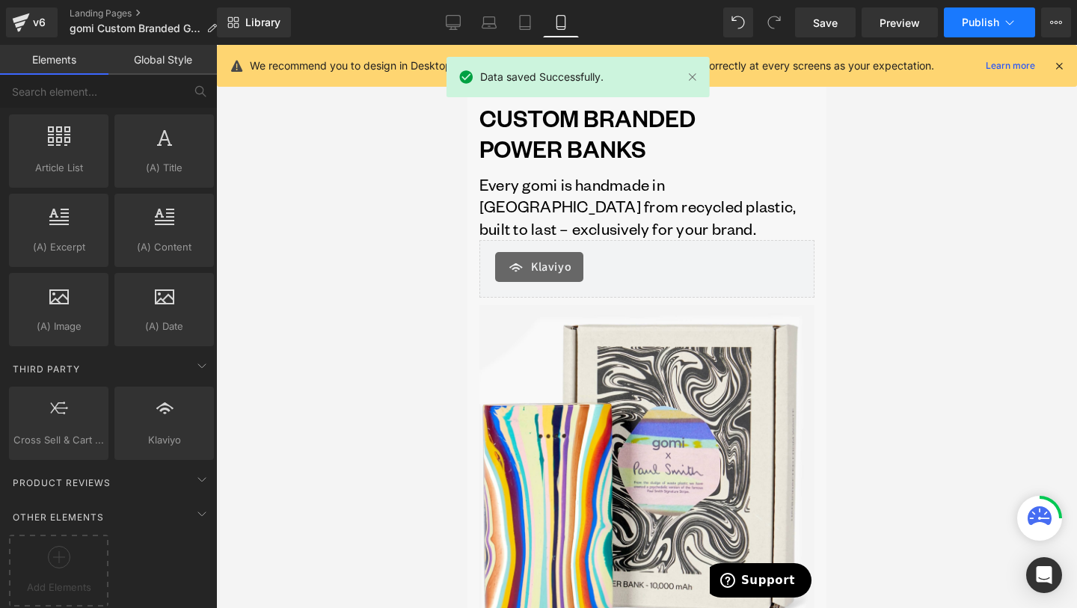
click at [1004, 22] on icon at bounding box center [1009, 22] width 15 height 15
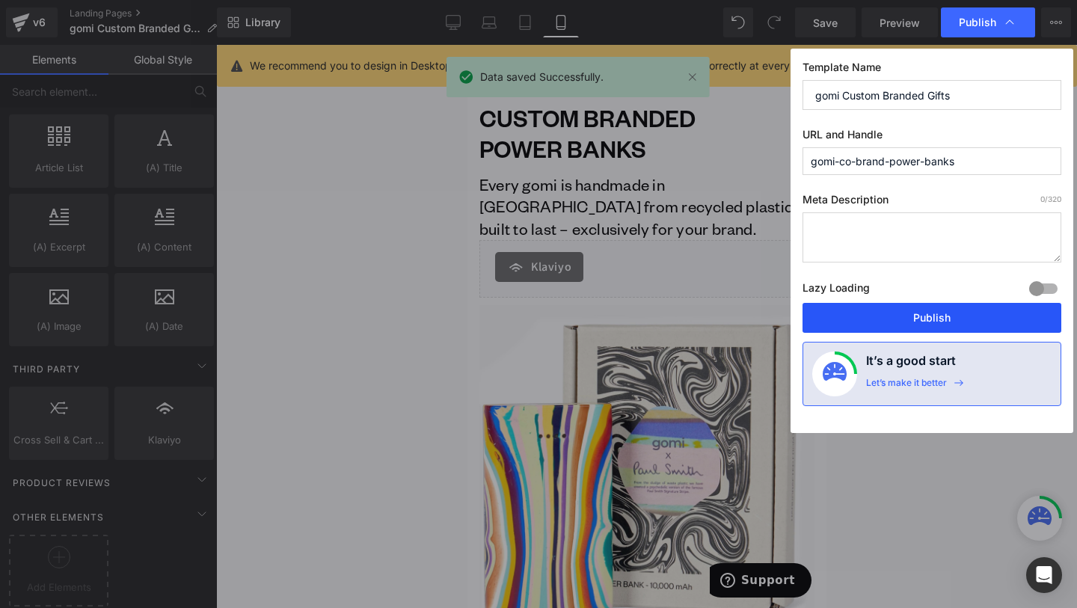
click at [960, 310] on button "Publish" at bounding box center [932, 318] width 259 height 30
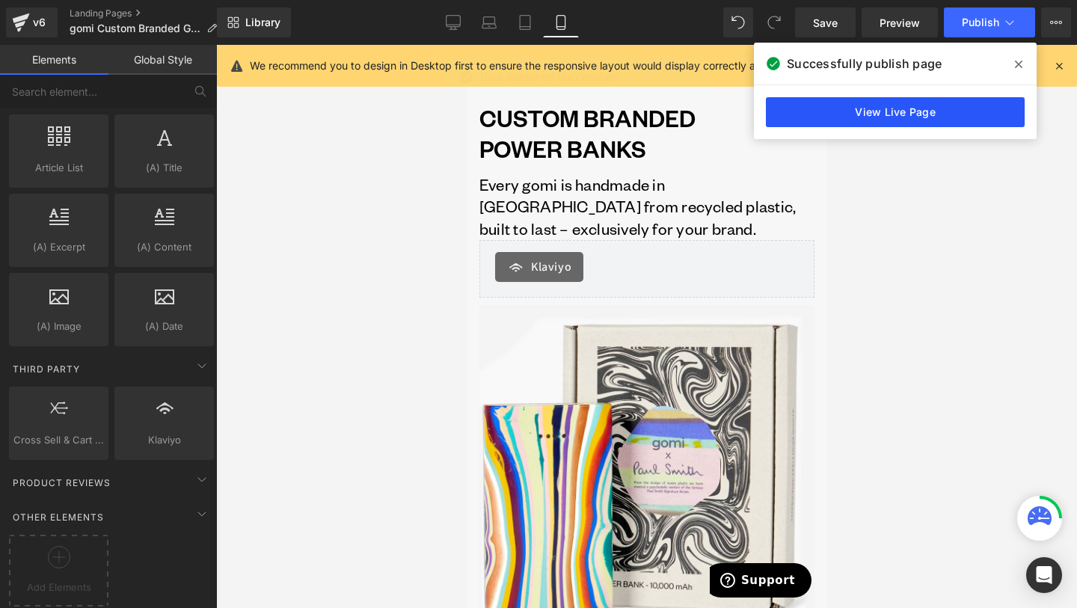
click at [899, 121] on link "View Live Page" at bounding box center [895, 112] width 259 height 30
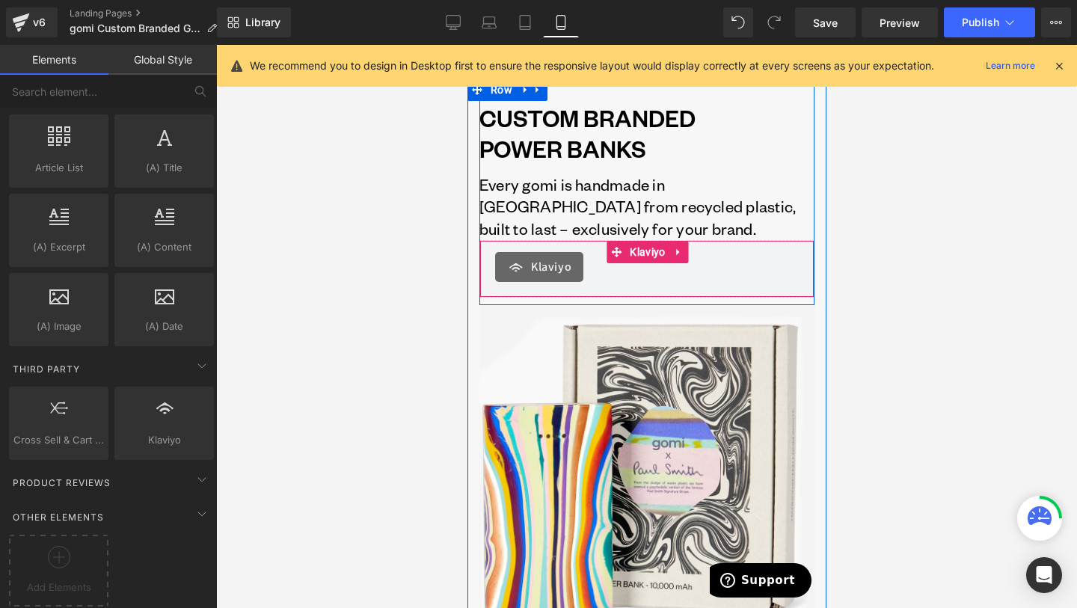
click at [655, 288] on div "[PERSON_NAME]" at bounding box center [646, 269] width 335 height 58
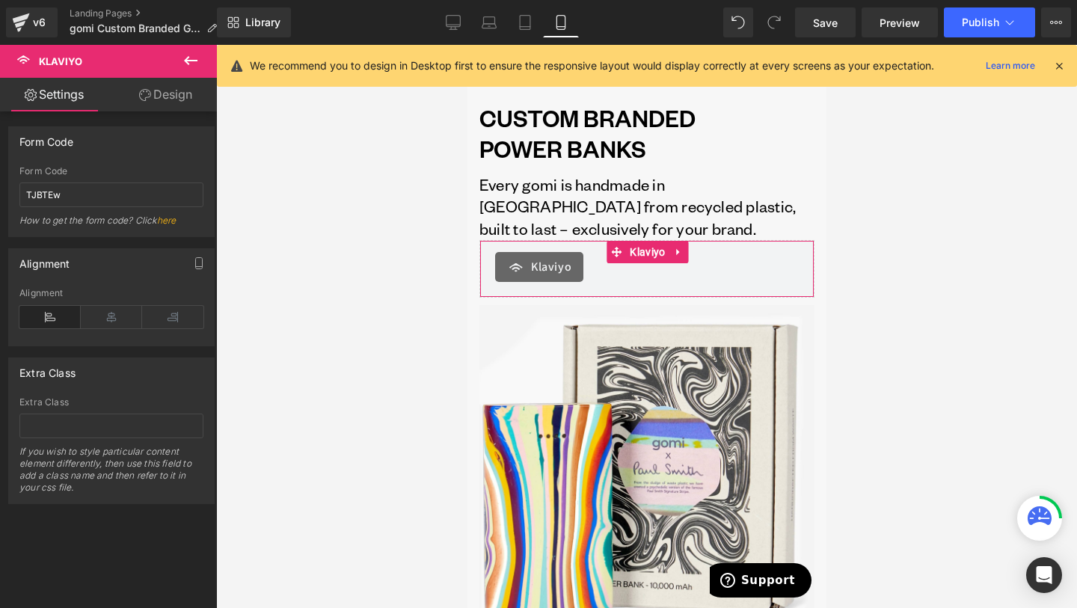
click at [157, 99] on link "Design" at bounding box center [165, 95] width 108 height 34
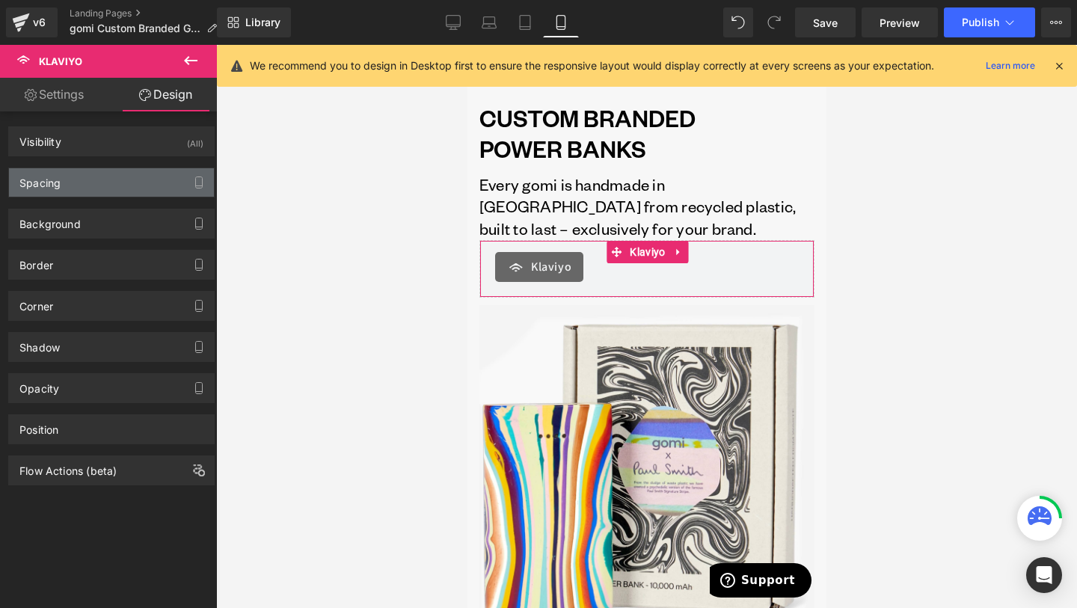
click at [105, 193] on div "Spacing" at bounding box center [111, 182] width 205 height 28
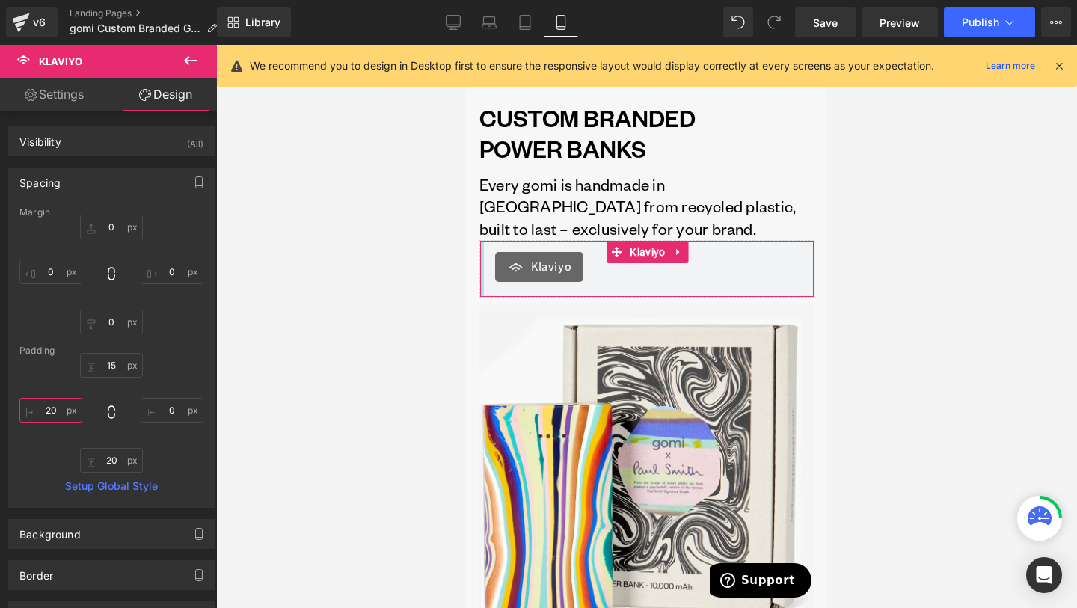
click at [54, 422] on input "20" at bounding box center [50, 410] width 63 height 25
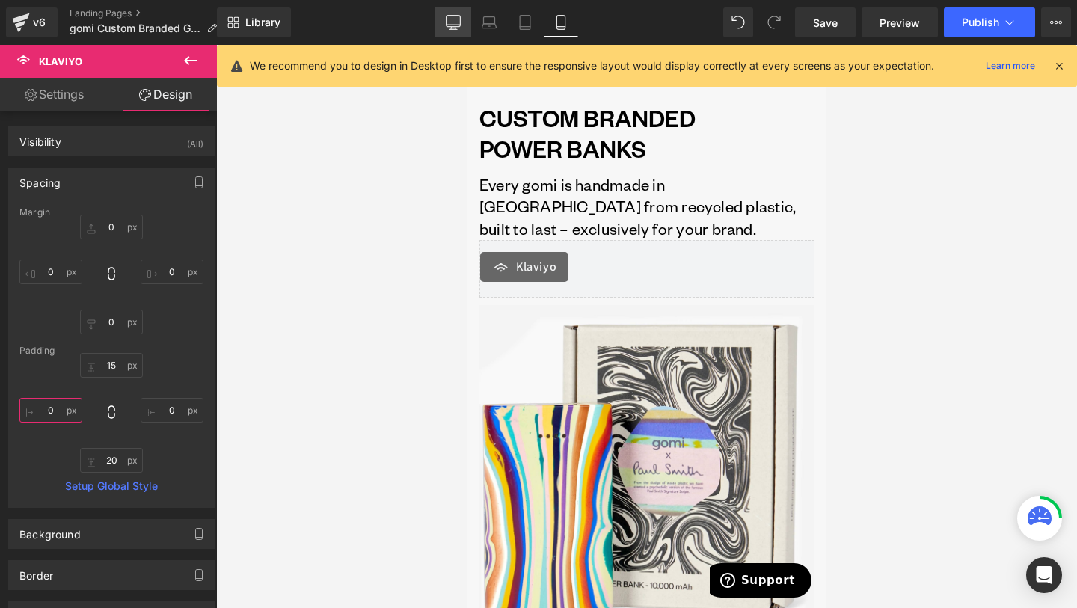
type input "0"
click at [449, 11] on link "Desktop" at bounding box center [453, 22] width 36 height 30
type input "0"
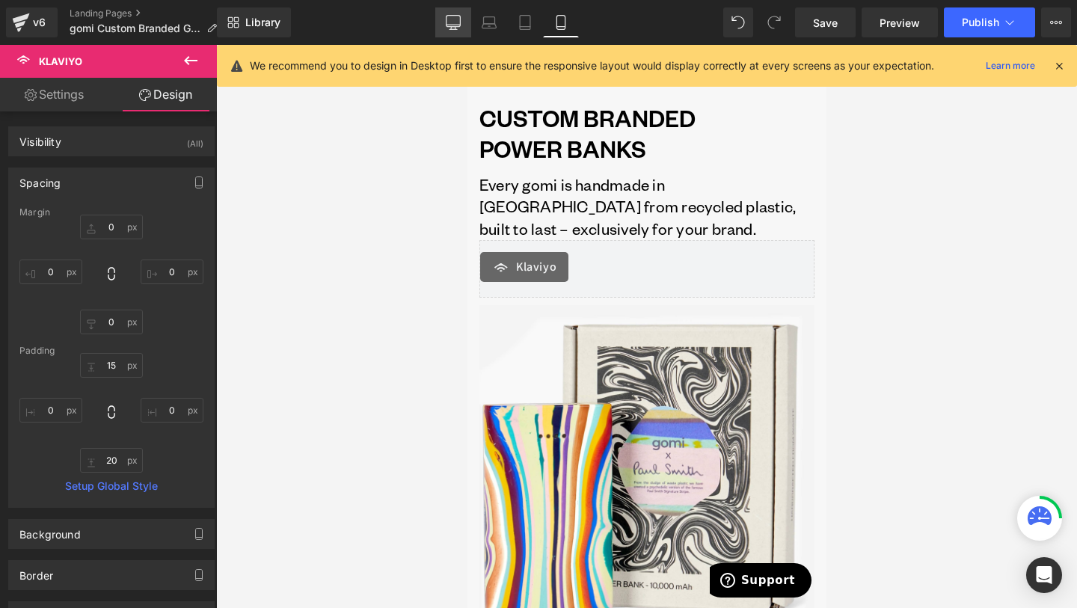
type input "0"
type input "20"
type input "0"
type input "20"
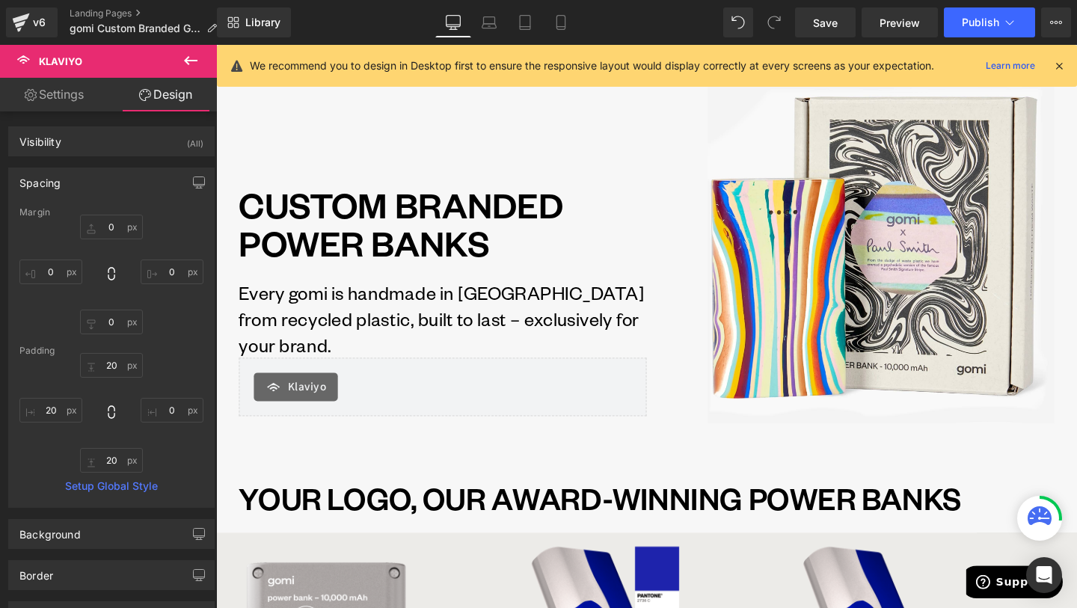
scroll to position [262, 0]
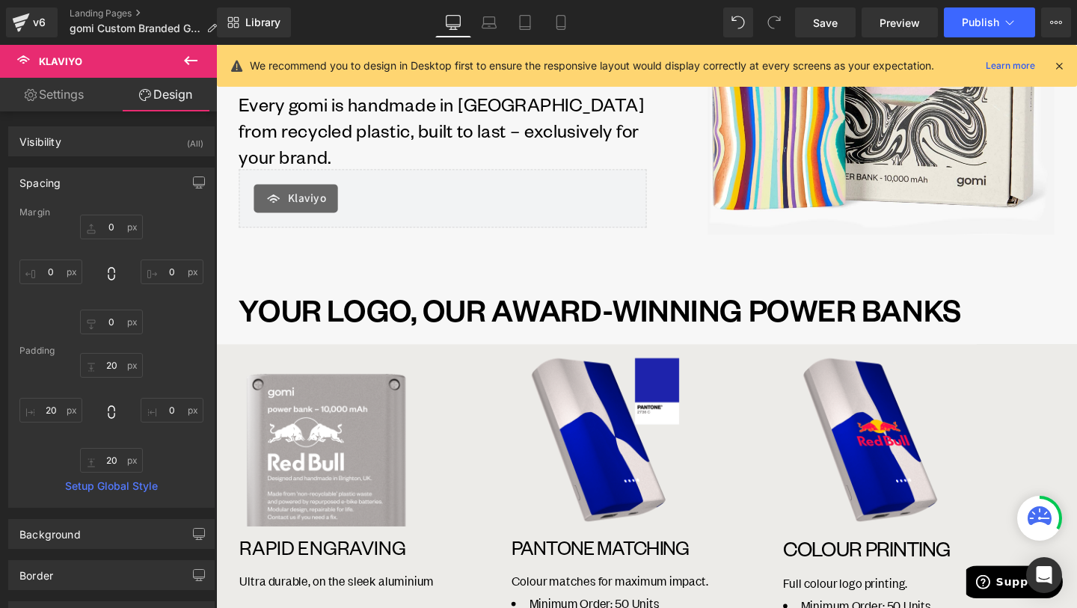
click at [580, 19] on div "Library Desktop Desktop Laptop Tablet Mobile Save Preview Publish Scheduled Vie…" at bounding box center [647, 22] width 860 height 30
click at [568, 19] on icon at bounding box center [560, 22] width 15 height 15
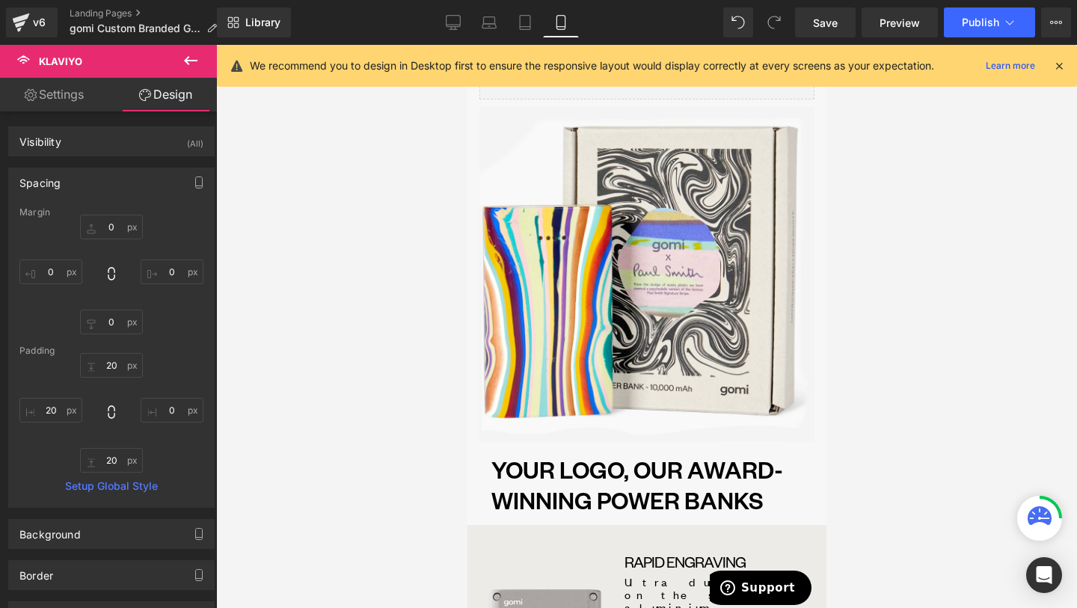
type input "0"
type input "15"
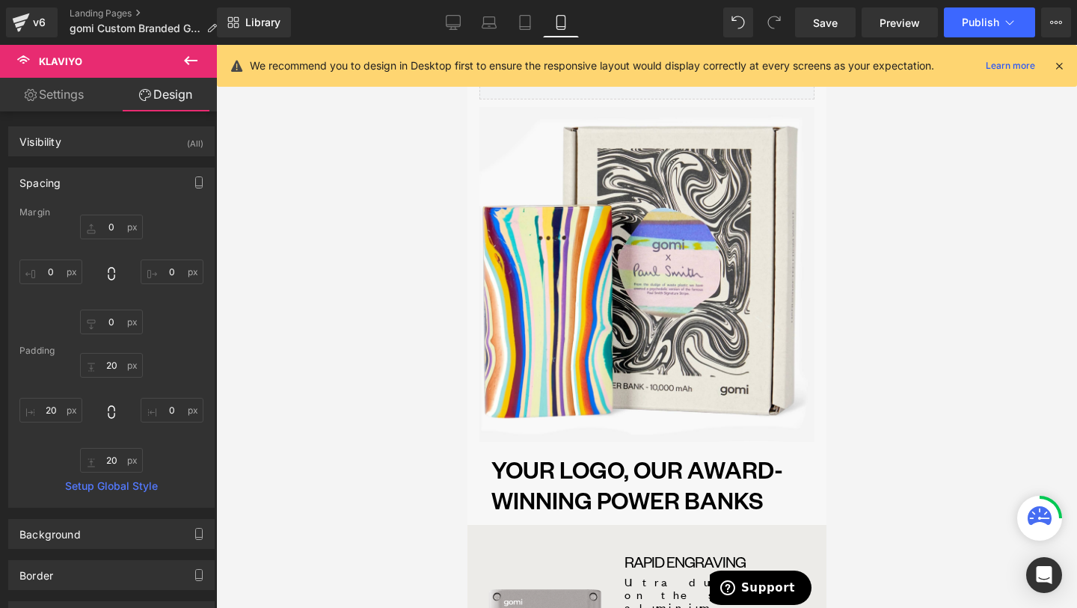
type input "0"
type input "20"
type input "0"
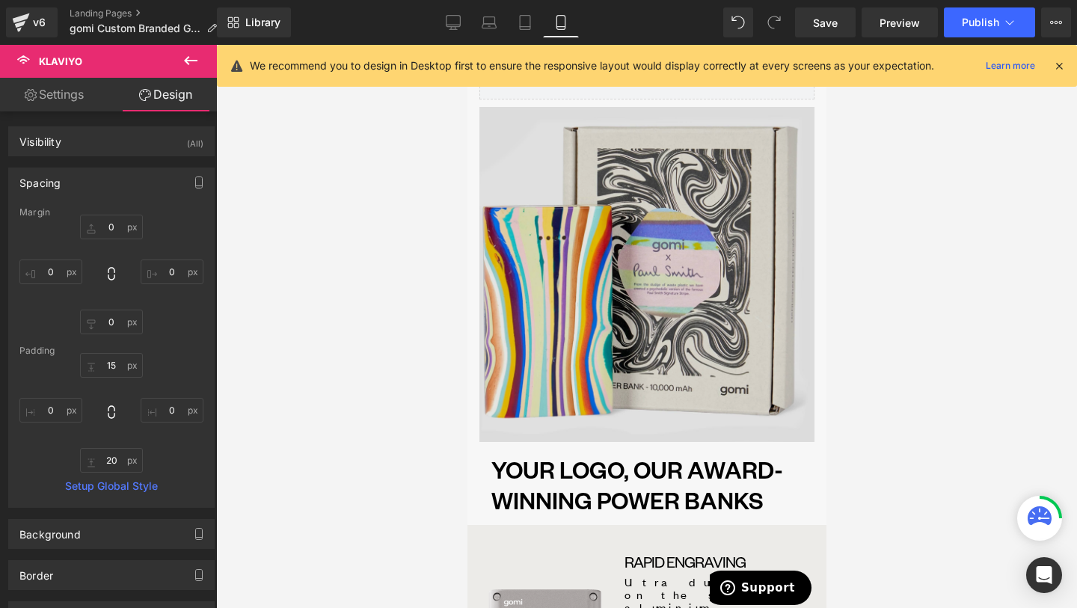
scroll to position [128, 0]
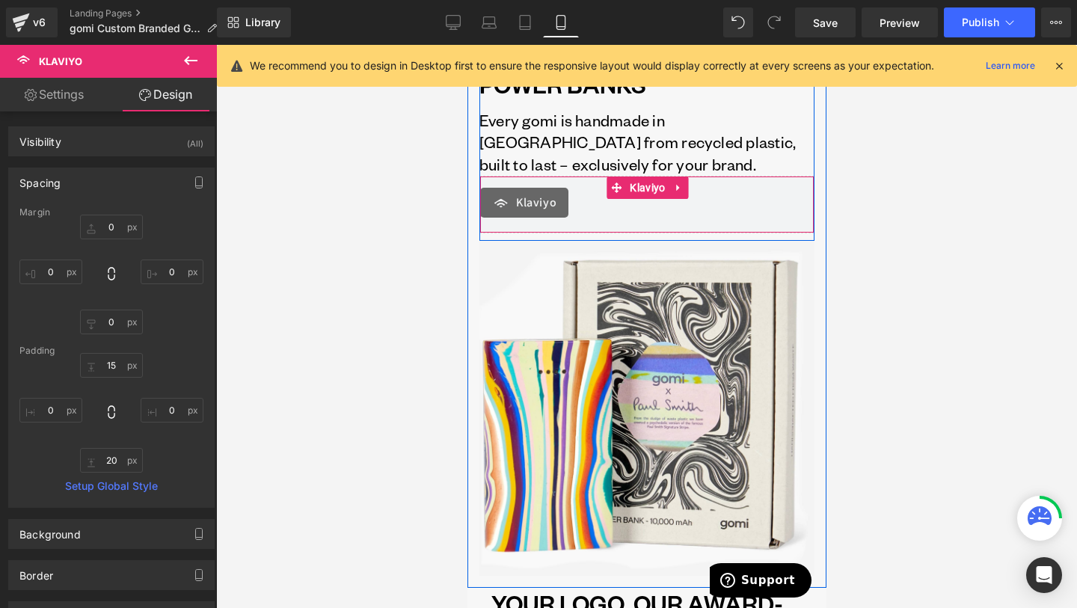
click at [625, 213] on div "Klaviyo" at bounding box center [646, 203] width 334 height 30
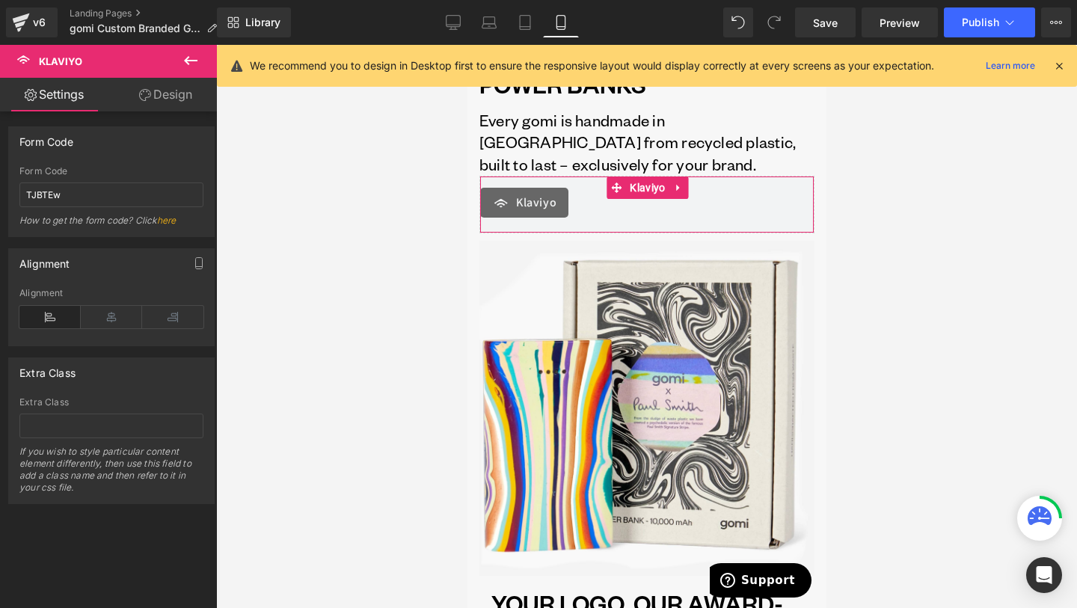
click at [195, 104] on link "Design" at bounding box center [165, 95] width 108 height 34
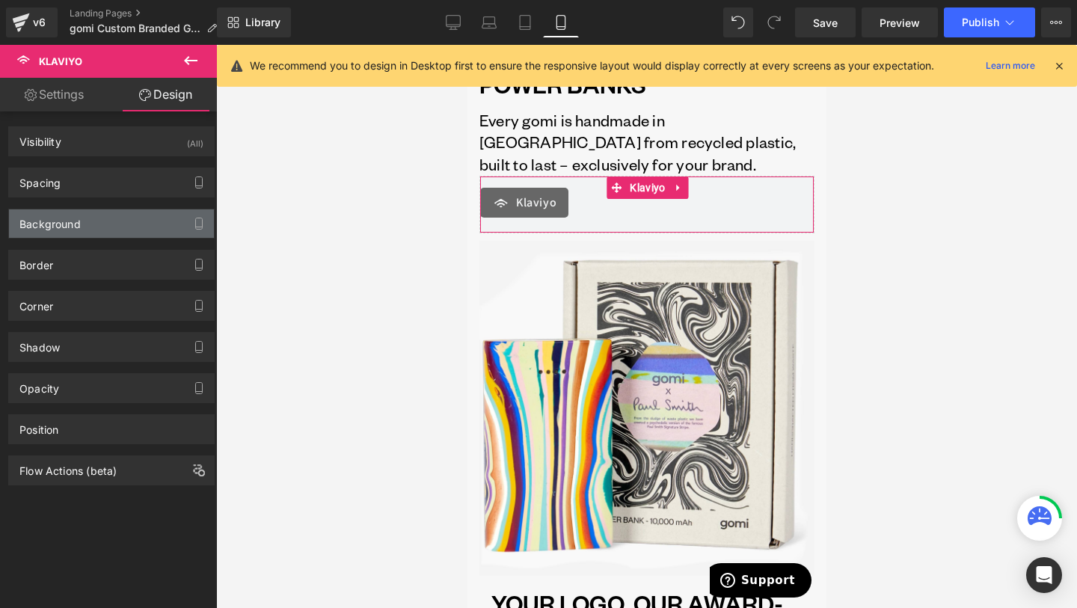
type input "0"
type input "15"
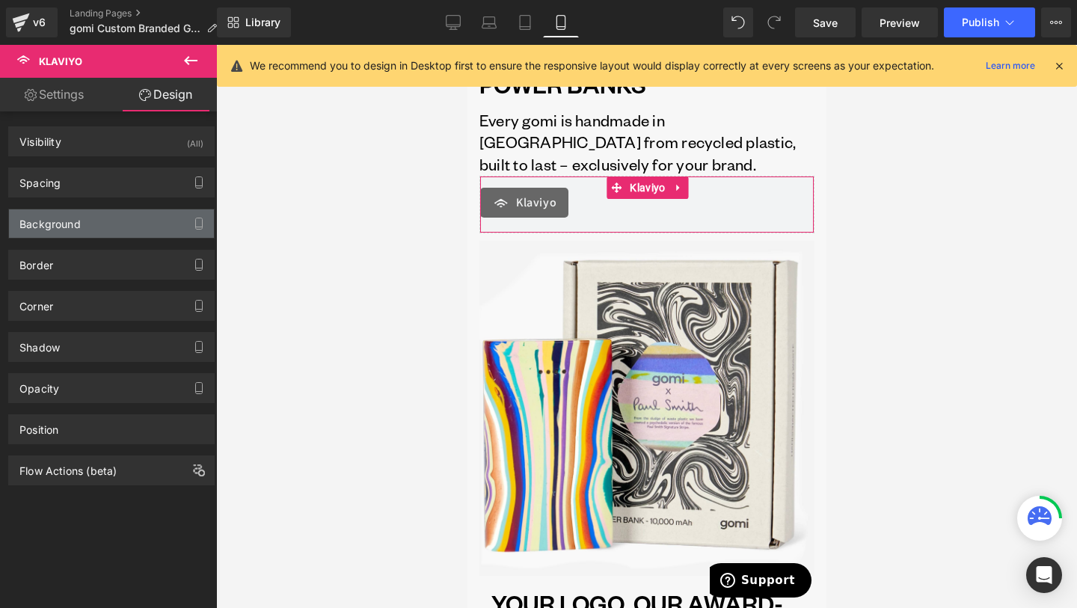
type input "0"
type input "20"
type input "0"
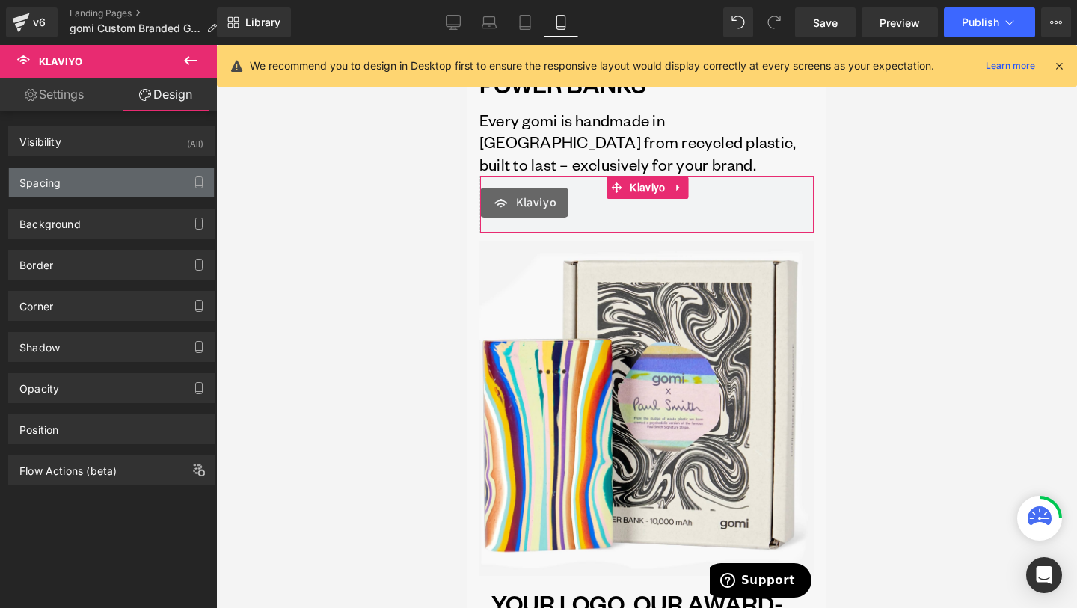
click at [119, 187] on div "Spacing" at bounding box center [111, 182] width 205 height 28
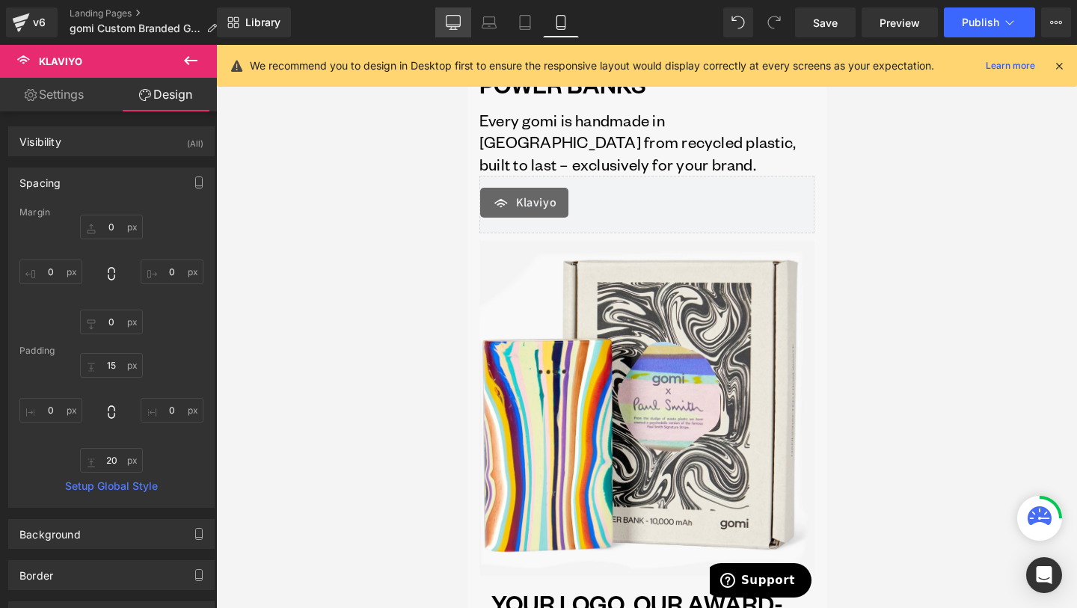
click at [445, 34] on link "Desktop" at bounding box center [453, 22] width 36 height 30
type input "0"
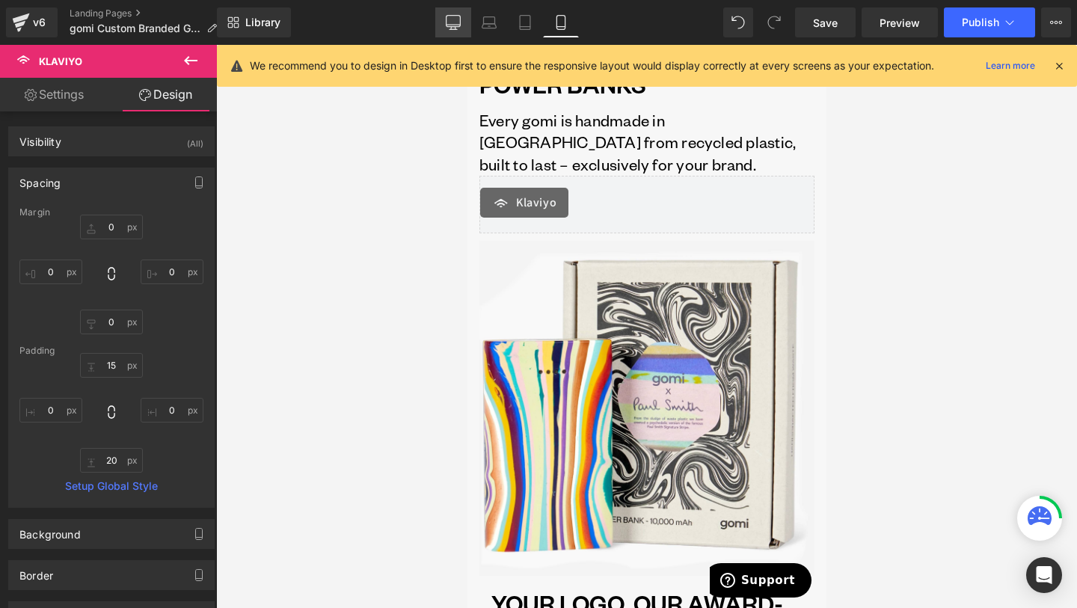
type input "20"
type input "0"
type input "20"
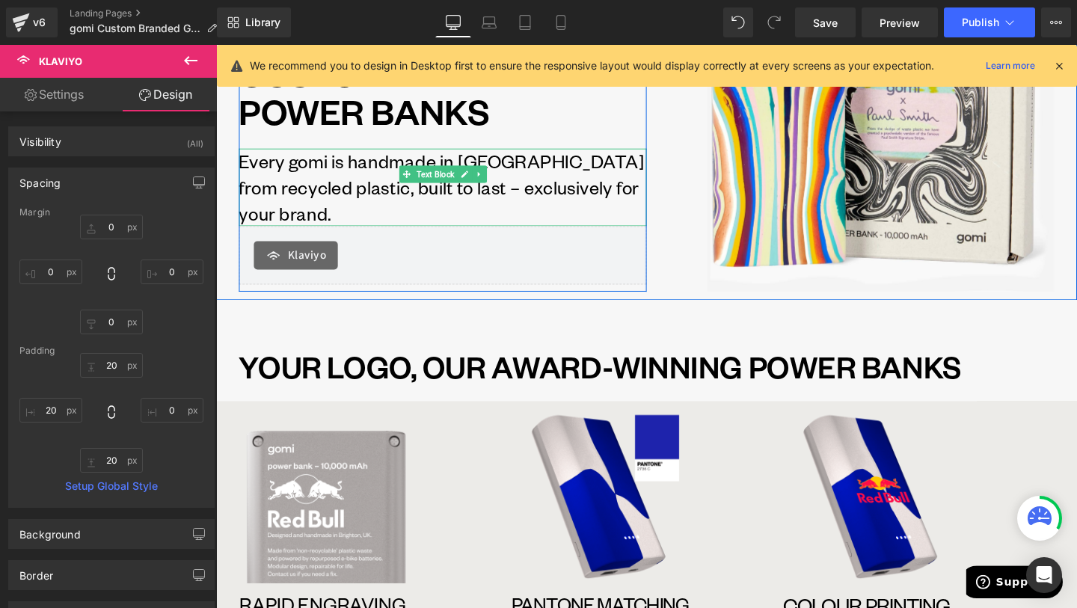
scroll to position [46, 0]
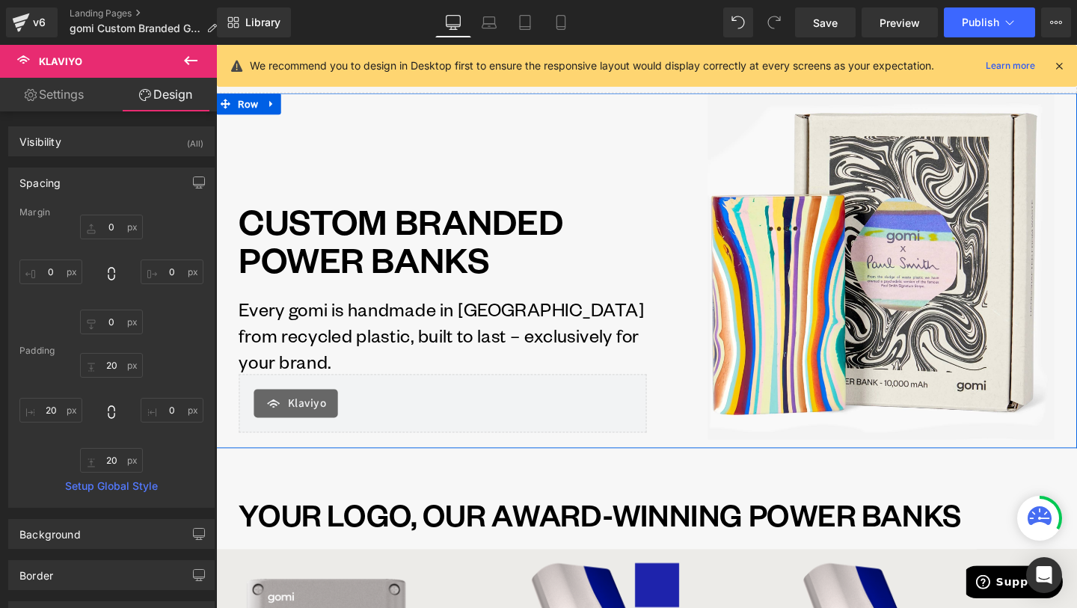
click at [500, 419] on div "Klaviyo" at bounding box center [462, 422] width 412 height 30
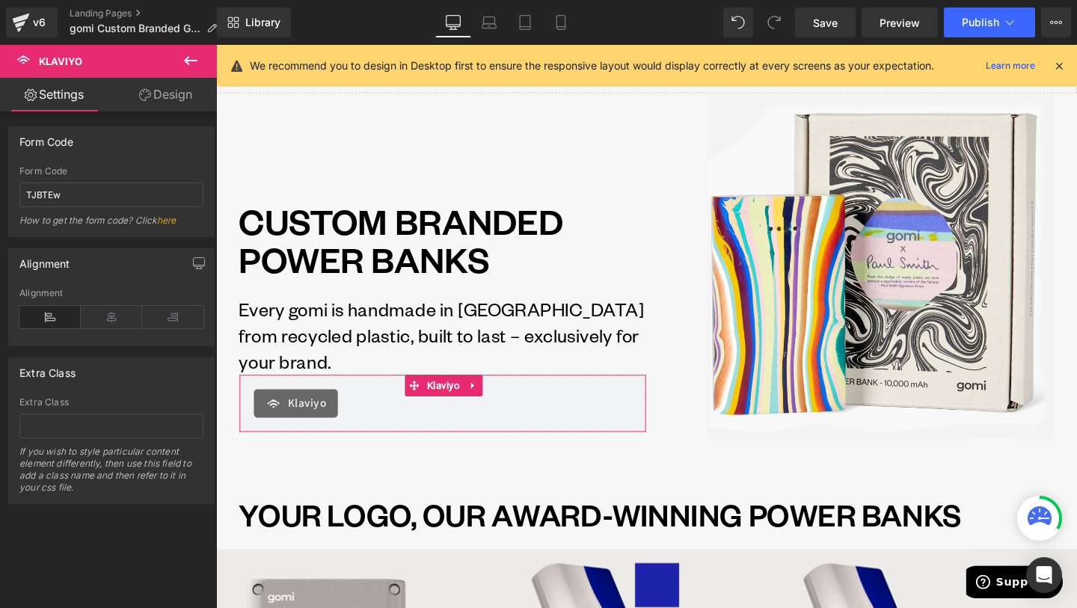
click at [166, 101] on link "Design" at bounding box center [165, 95] width 108 height 34
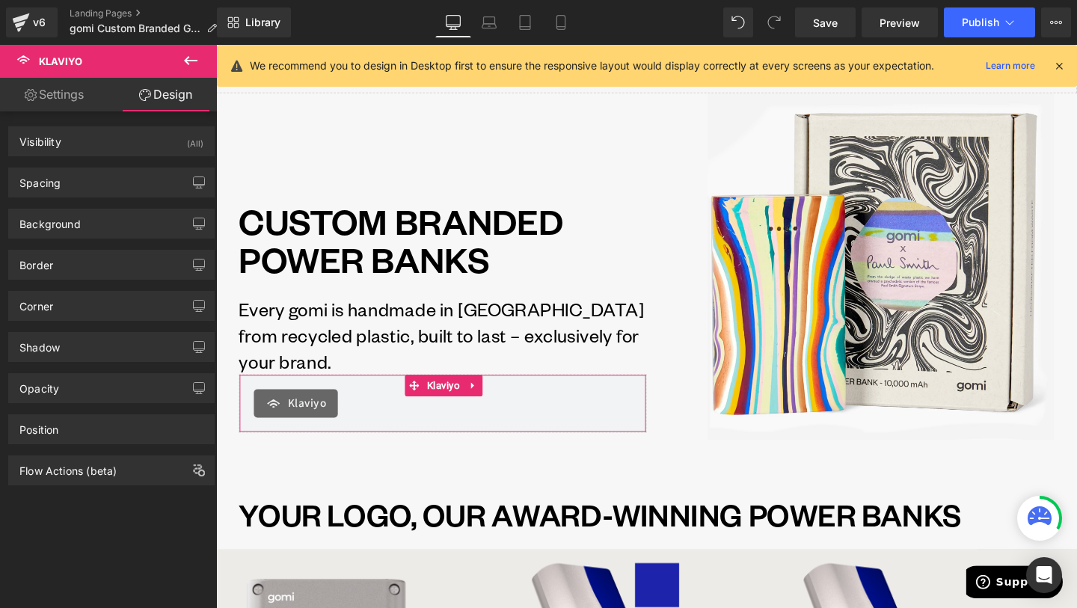
type input "0"
type input "20"
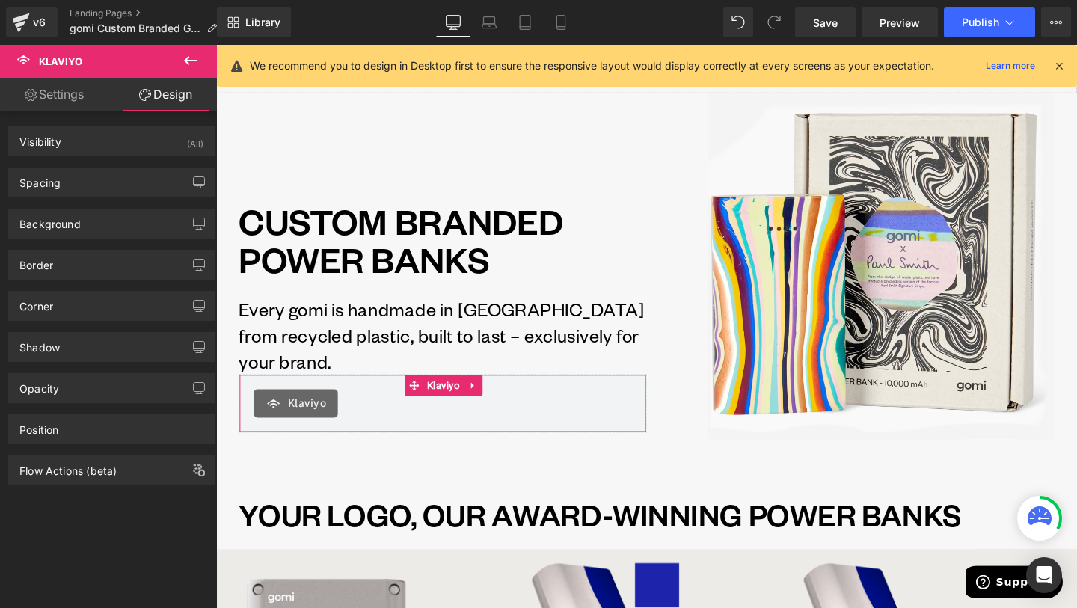
type input "0"
type input "20"
click at [94, 172] on div "Spacing" at bounding box center [111, 182] width 205 height 28
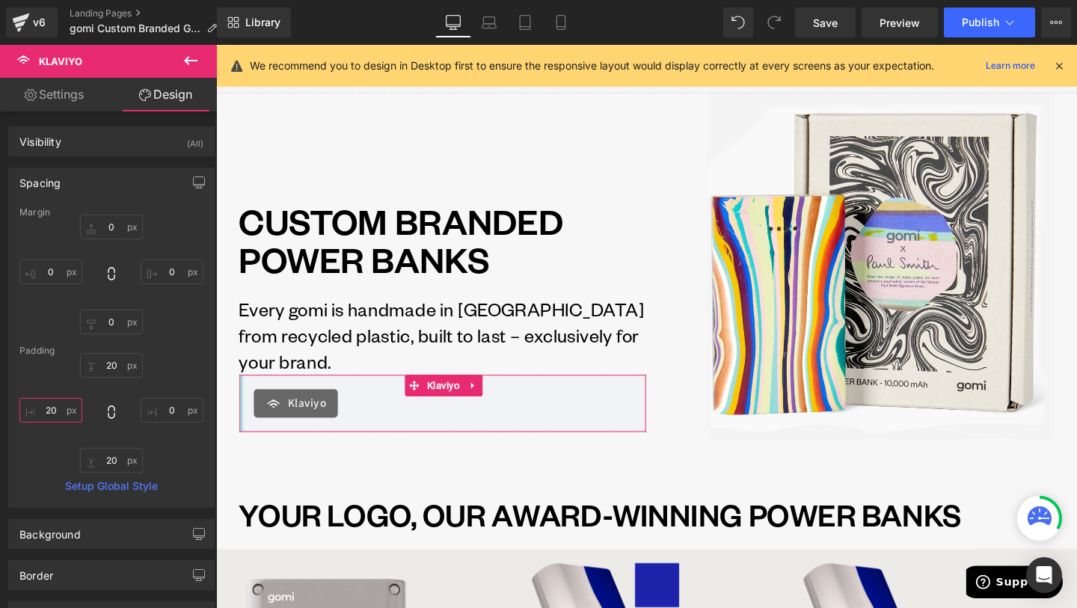
click at [52, 411] on input "20" at bounding box center [50, 410] width 63 height 25
type input "0"
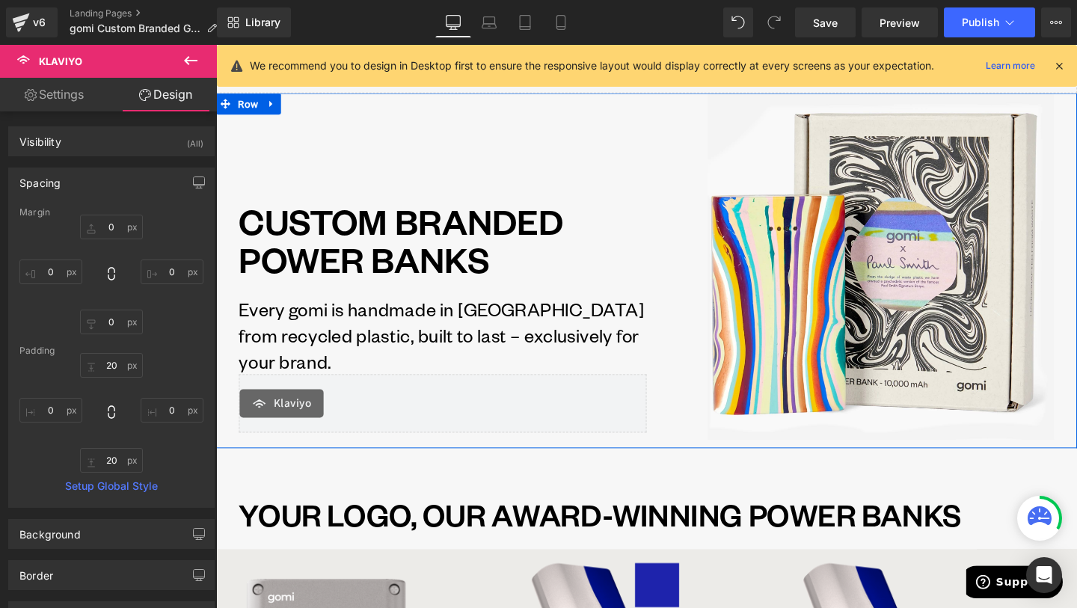
click at [451, 193] on div "CUSTOM BRANDED POWER BANKS Heading Every gomi is handmade in [GEOGRAPHIC_DATA] …" at bounding box center [454, 278] width 429 height 364
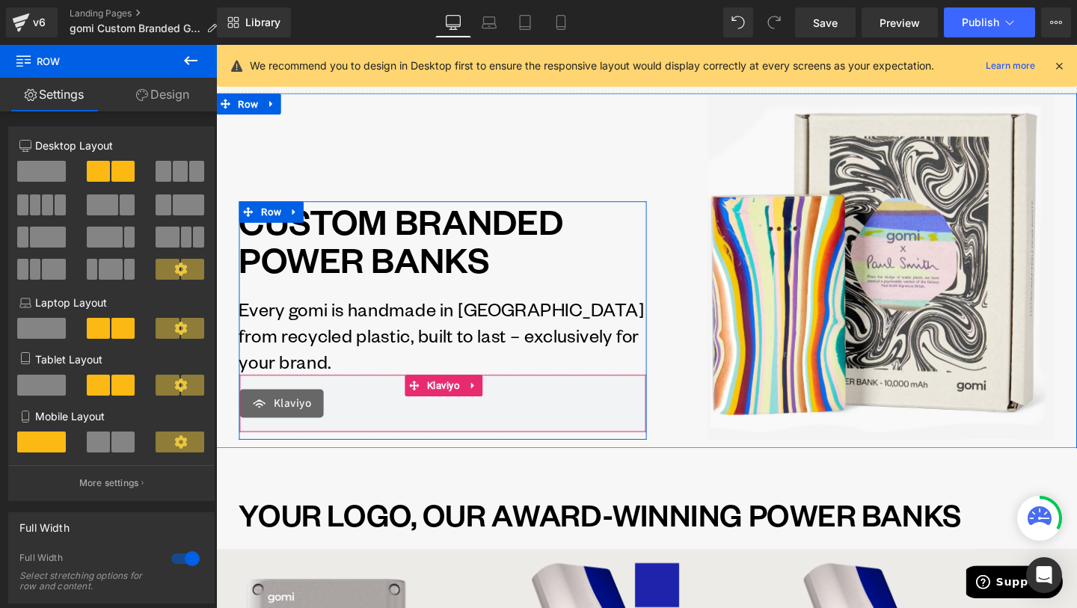
click at [400, 403] on div "[PERSON_NAME]" at bounding box center [454, 421] width 429 height 61
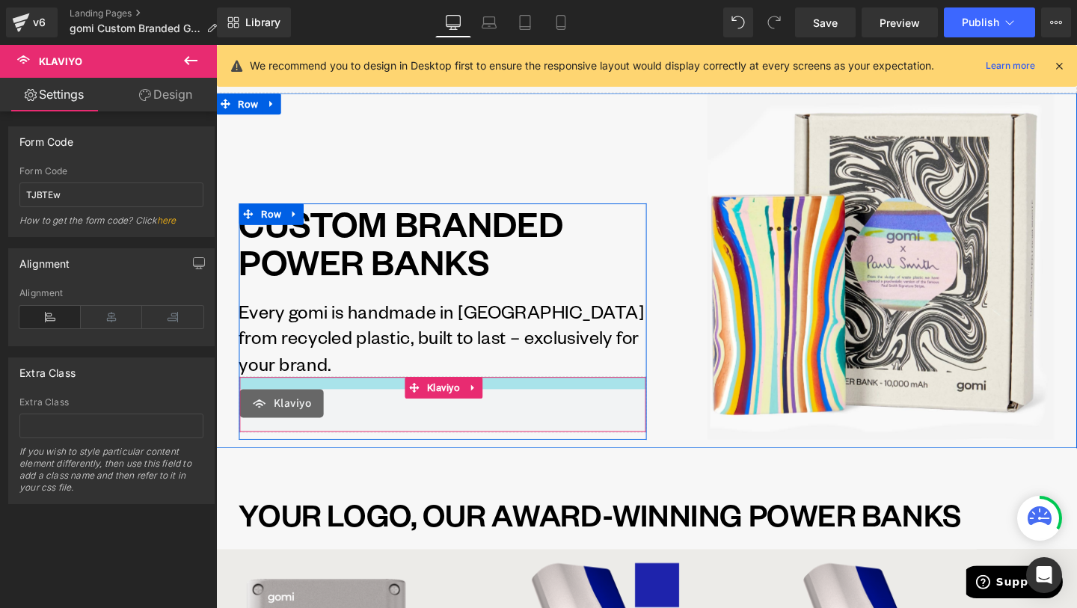
click at [401, 392] on div "CUSTOM BRANDED POWER BANKS Heading Every gomi is handmade in [GEOGRAPHIC_DATA] …" at bounding box center [454, 332] width 429 height 241
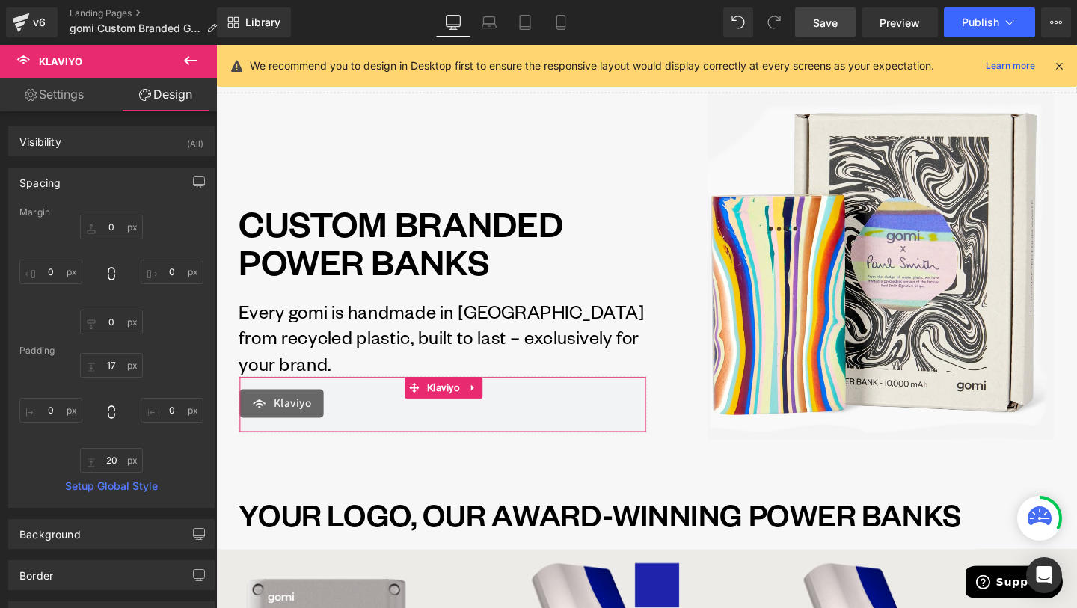
click at [824, 22] on span "Save" at bounding box center [825, 23] width 25 height 16
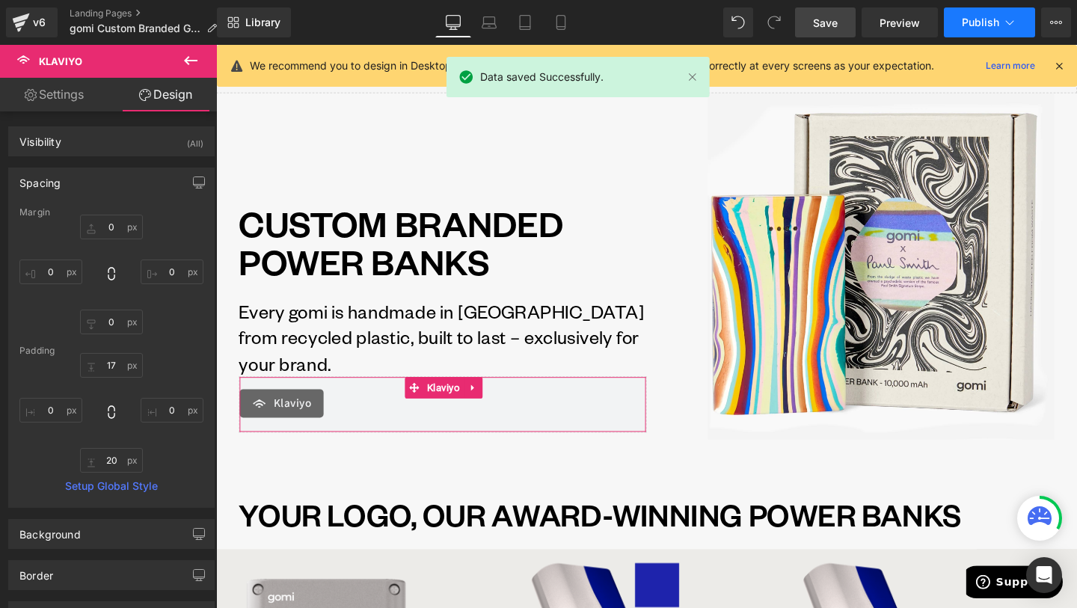
click at [1025, 13] on button "Publish" at bounding box center [989, 22] width 91 height 30
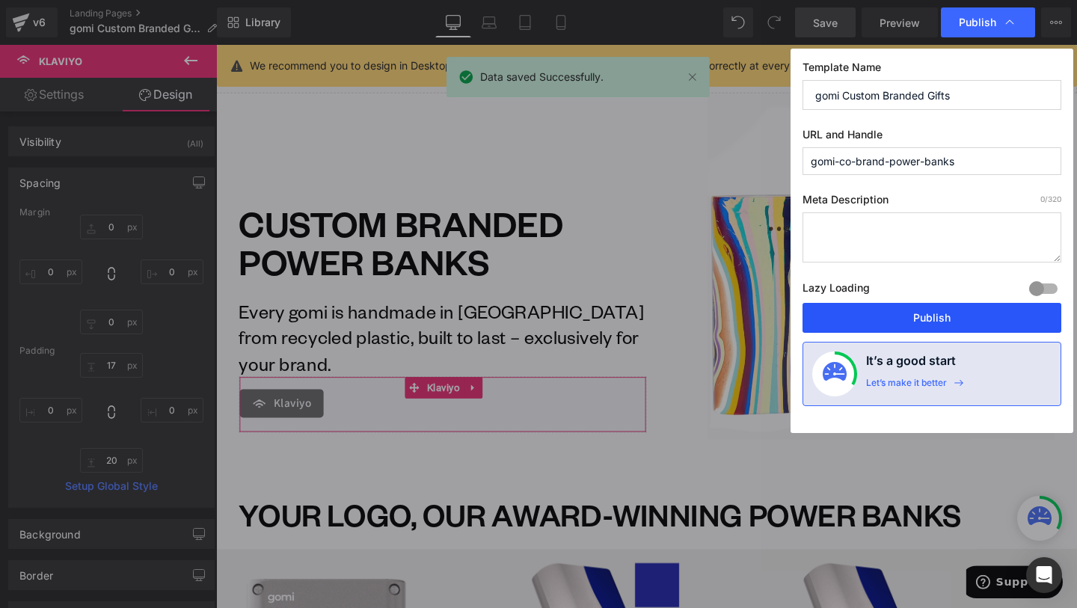
click at [966, 312] on button "Publish" at bounding box center [932, 318] width 259 height 30
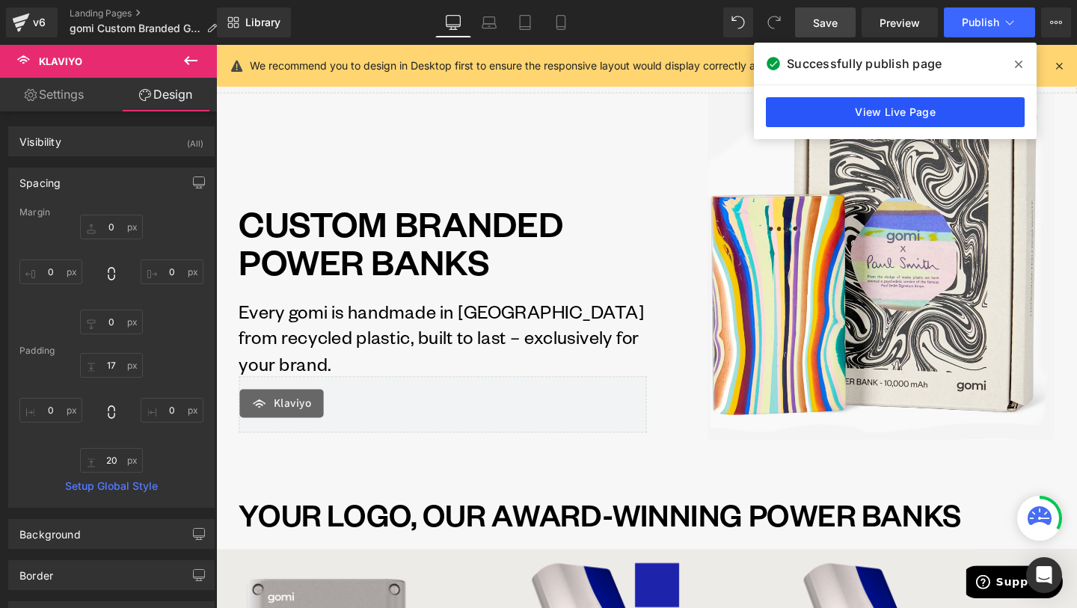
click at [986, 107] on link "View Live Page" at bounding box center [895, 112] width 259 height 30
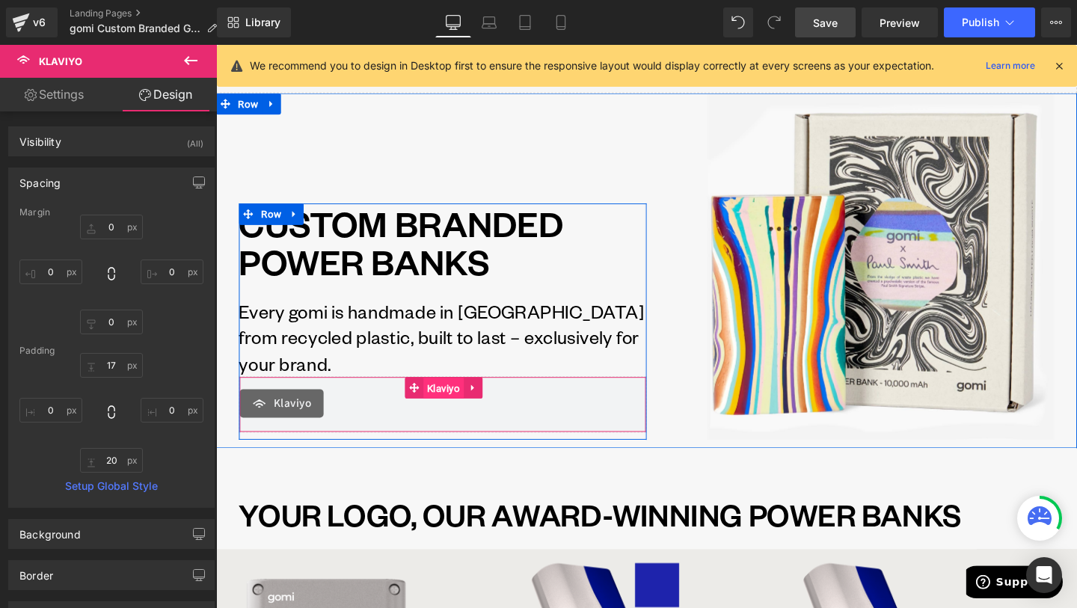
click at [436, 400] on span "Klaviyo" at bounding box center [455, 406] width 43 height 22
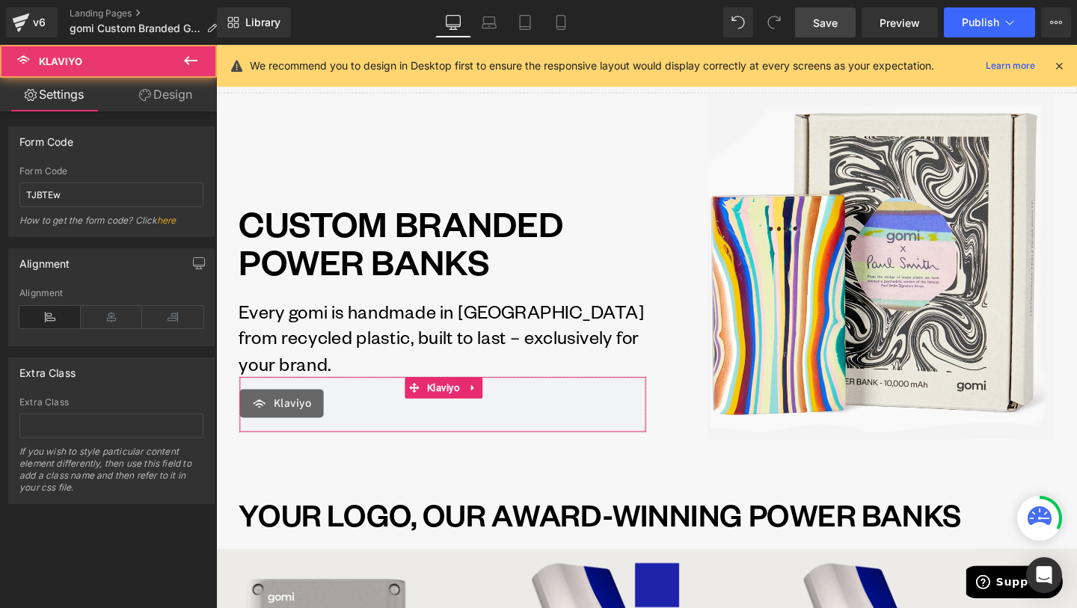
click at [144, 108] on link "Design" at bounding box center [165, 95] width 108 height 34
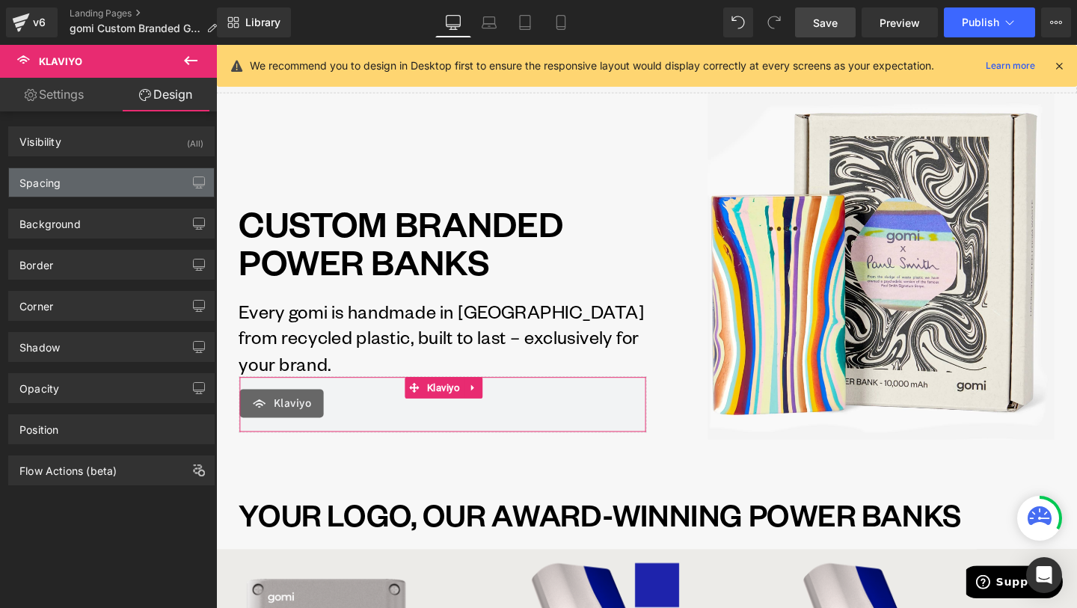
click at [117, 179] on div "Spacing" at bounding box center [111, 182] width 205 height 28
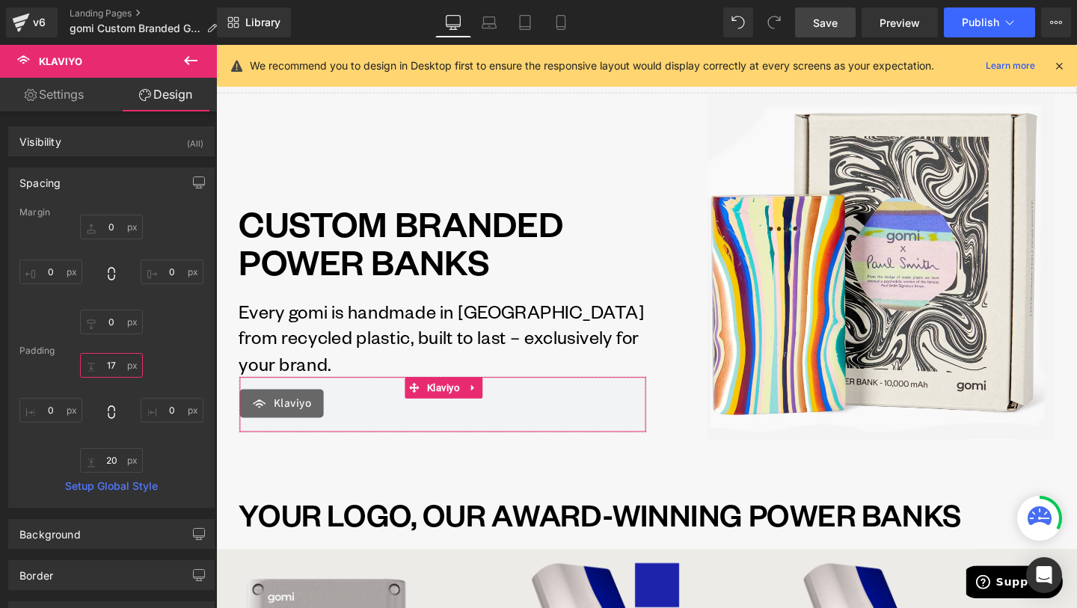
click at [105, 366] on input "17" at bounding box center [111, 365] width 63 height 25
type input "10"
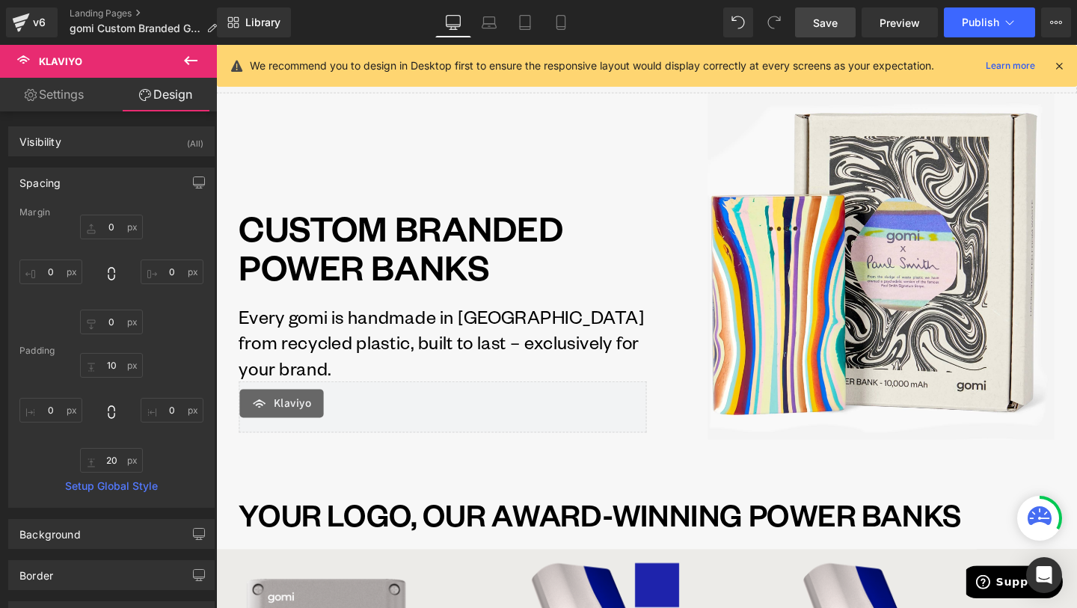
click at [497, 334] on div "CUSTOM BRANDED POWER BANKS Heading Every gomi is handmade in [GEOGRAPHIC_DATA] …" at bounding box center [454, 335] width 429 height 236
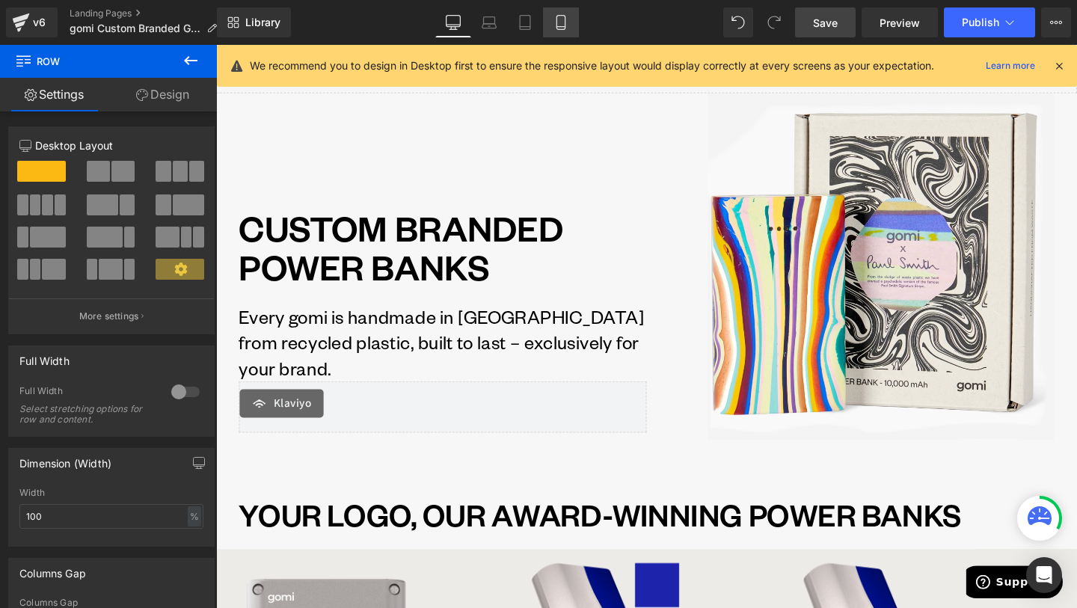
click at [561, 25] on icon at bounding box center [560, 22] width 15 height 15
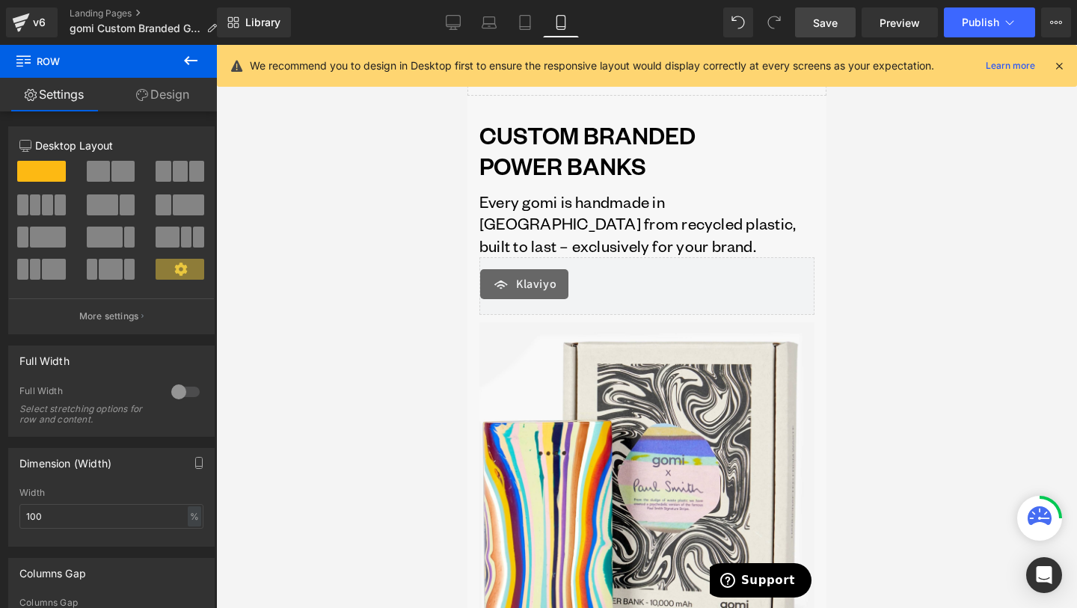
scroll to position [0, 0]
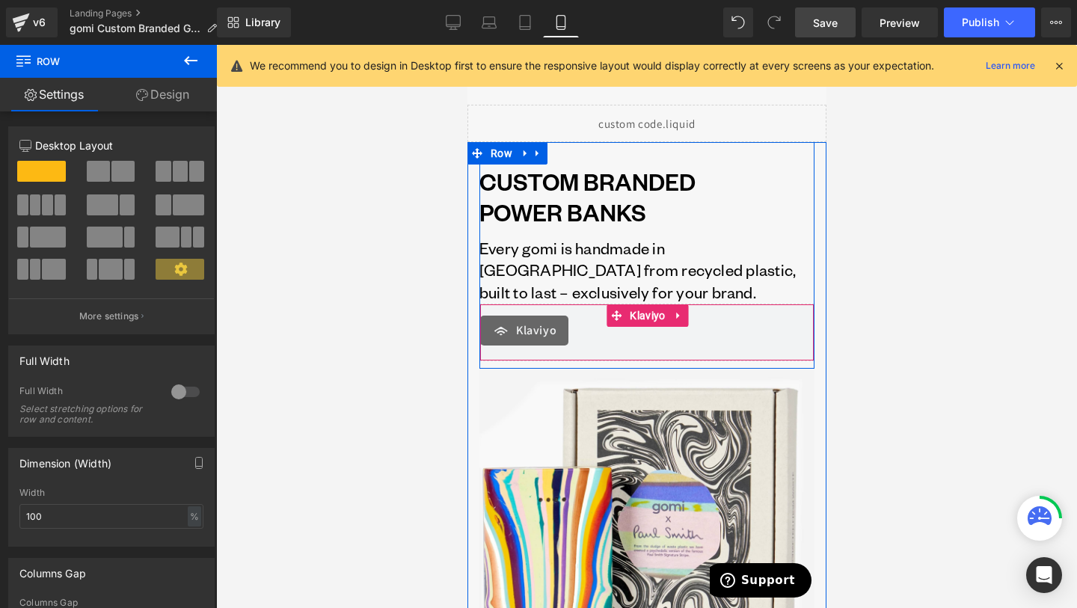
click at [516, 325] on span "Klaviyo" at bounding box center [535, 331] width 40 height 18
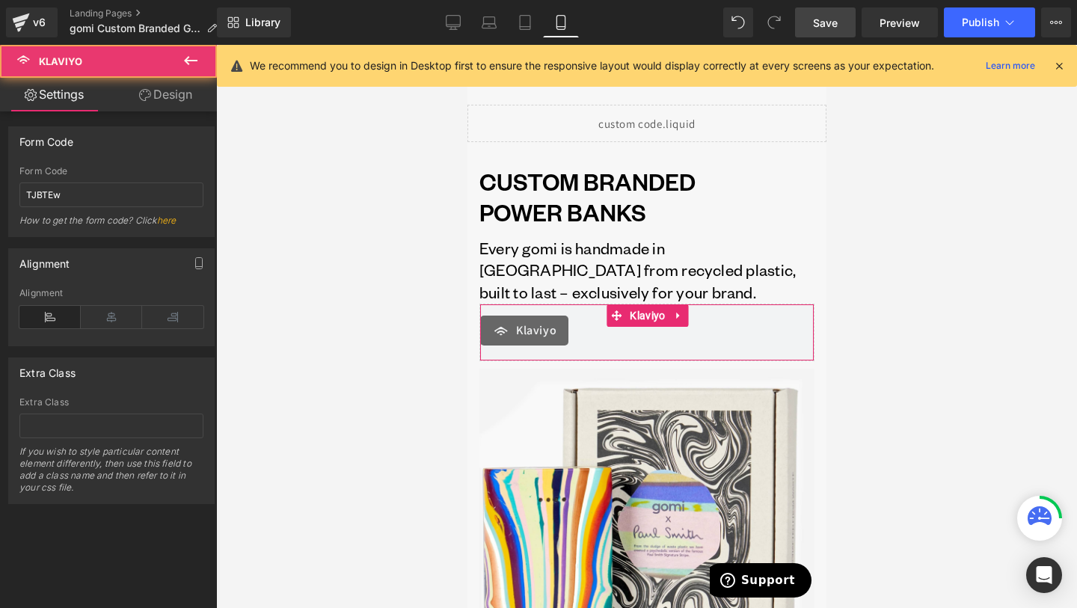
click at [148, 101] on link "Design" at bounding box center [165, 95] width 108 height 34
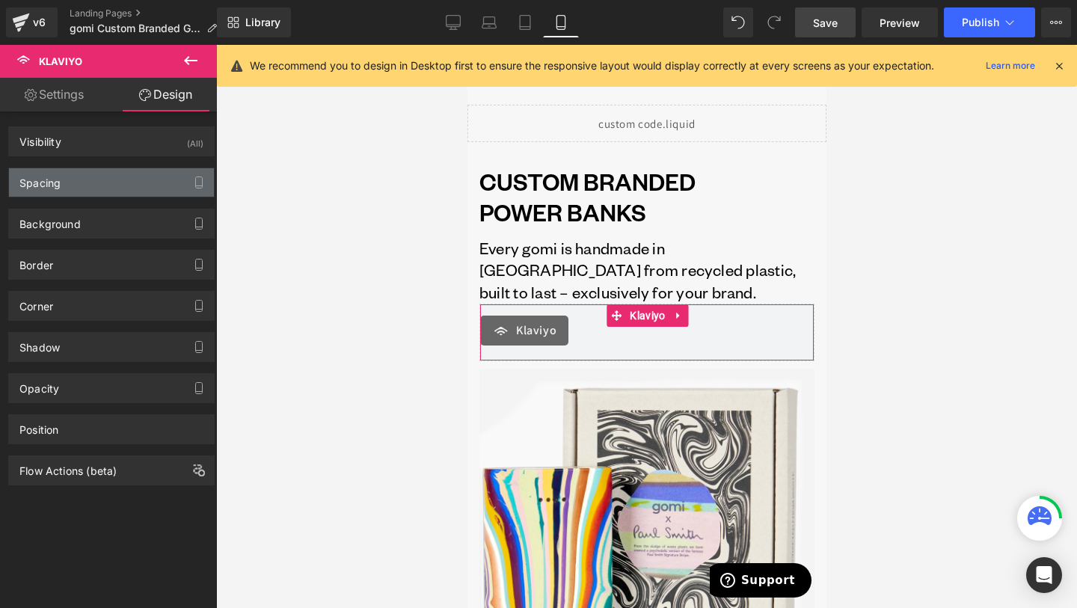
click at [103, 191] on div "Spacing" at bounding box center [111, 182] width 205 height 28
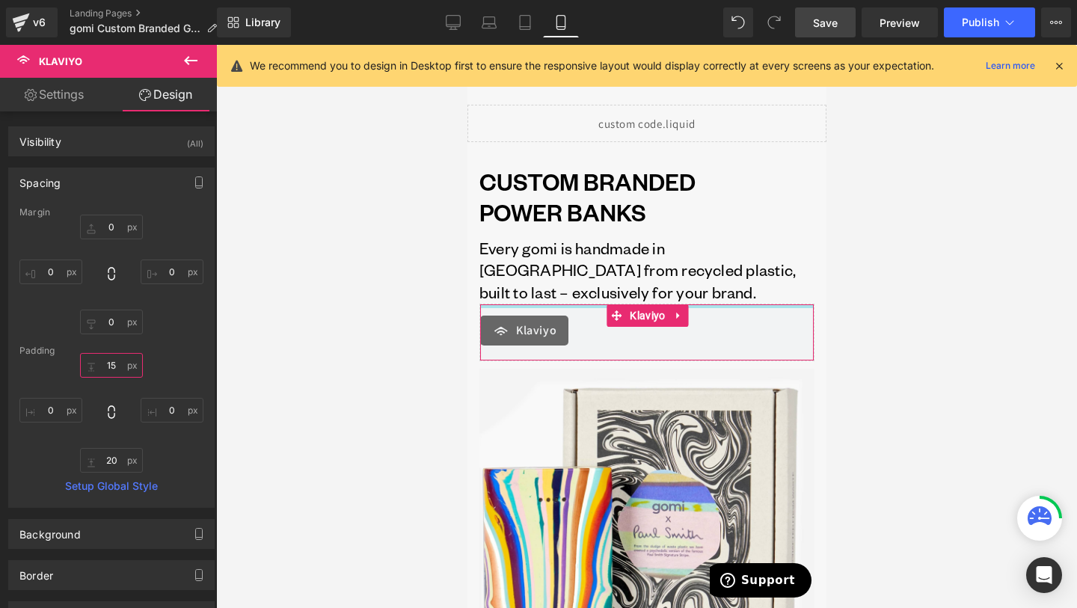
click at [122, 369] on input "15" at bounding box center [111, 365] width 63 height 25
type input "7"
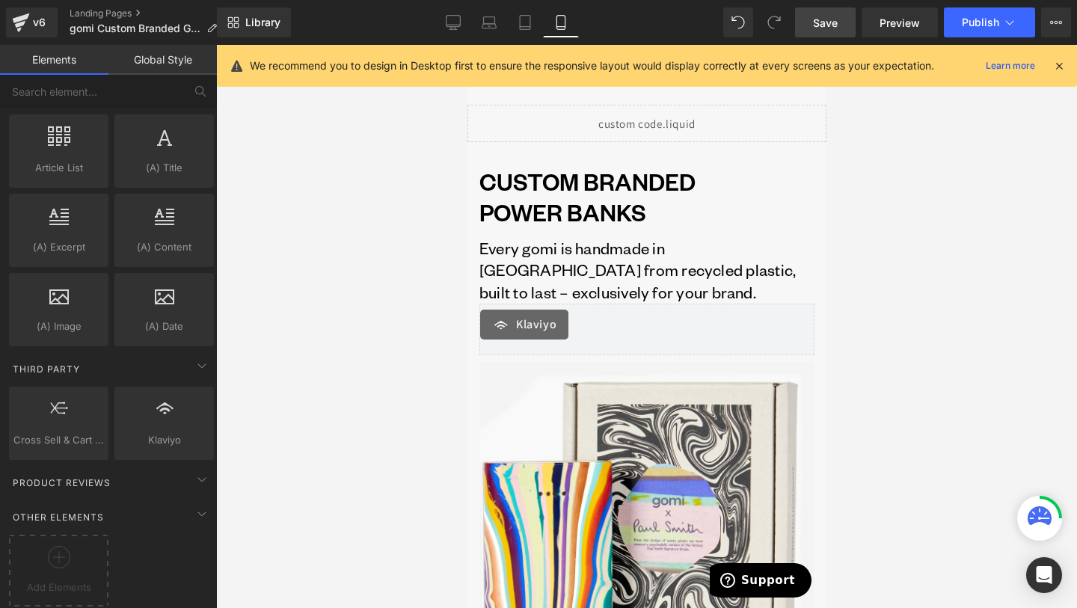
click at [365, 350] on div at bounding box center [646, 326] width 861 height 563
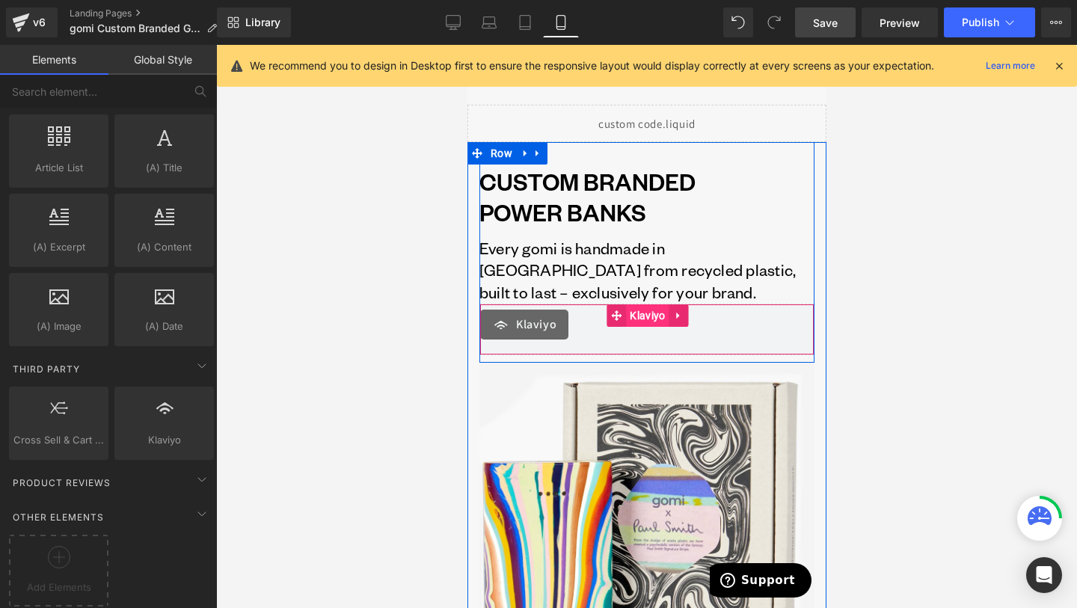
click at [633, 313] on span "Klaviyo" at bounding box center [646, 315] width 43 height 22
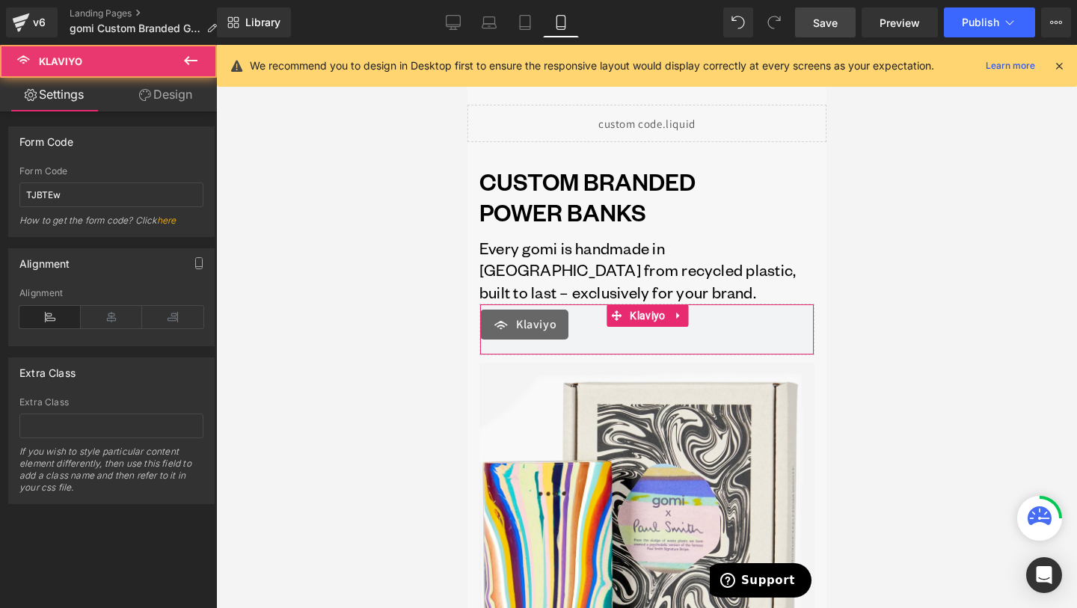
click at [179, 91] on link "Design" at bounding box center [165, 95] width 108 height 34
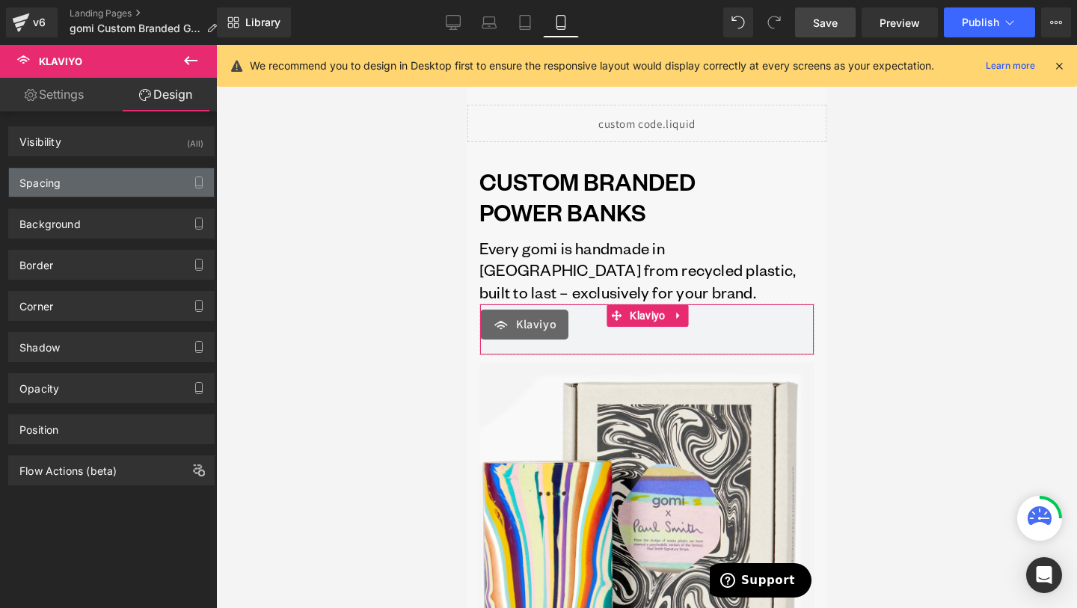
click at [127, 191] on div "Spacing" at bounding box center [111, 182] width 205 height 28
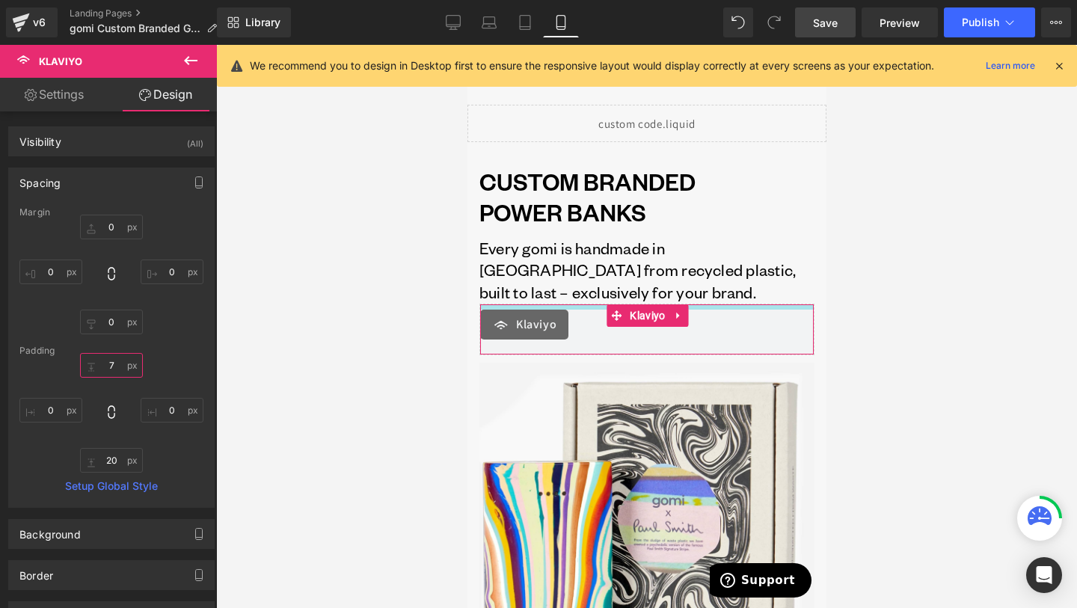
click at [112, 366] on input "7" at bounding box center [111, 365] width 63 height 25
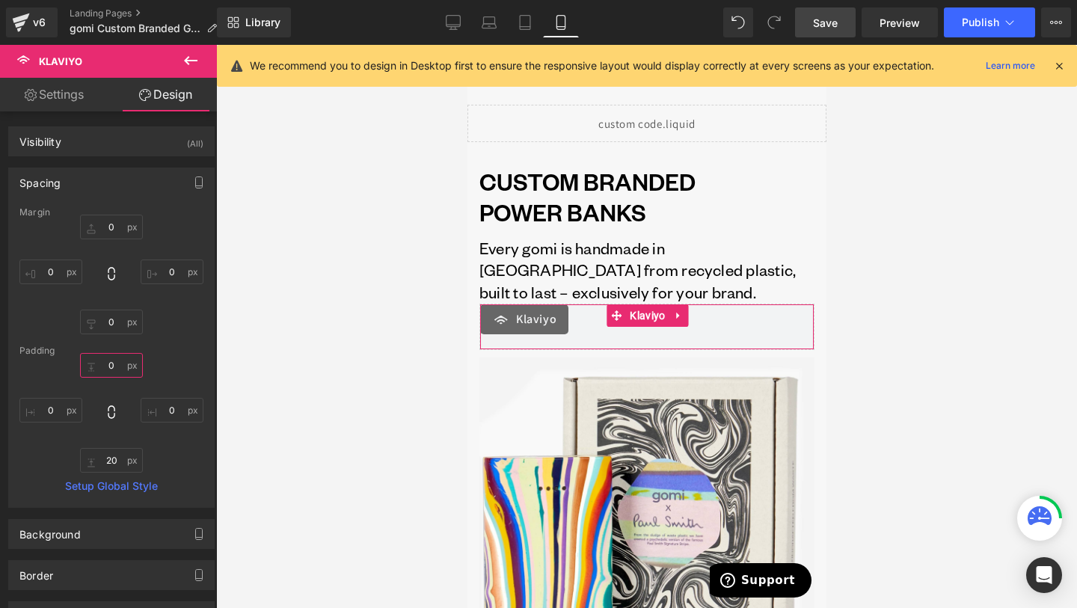
type input "0"
click at [187, 341] on div "Margin 0px 0 0px 0 0px 0 0px 0 [GEOGRAPHIC_DATA] 0 0 0px 0 20px 20 0px 0 Setup …" at bounding box center [111, 357] width 205 height 300
click at [457, 19] on icon at bounding box center [453, 22] width 15 height 15
type input "0"
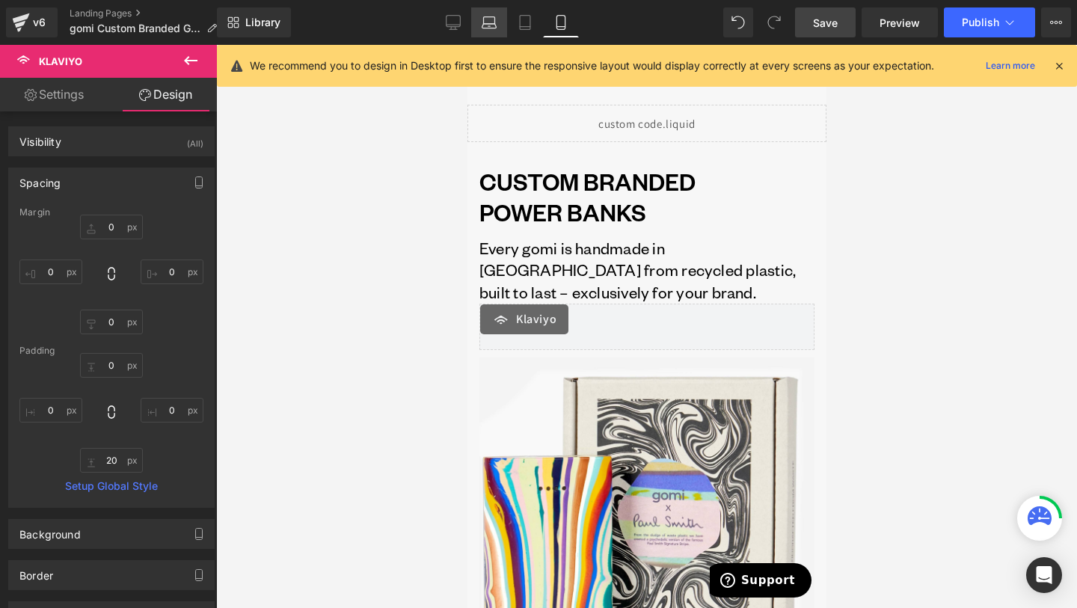
type input "0"
type input "10"
type input "0"
type input "20"
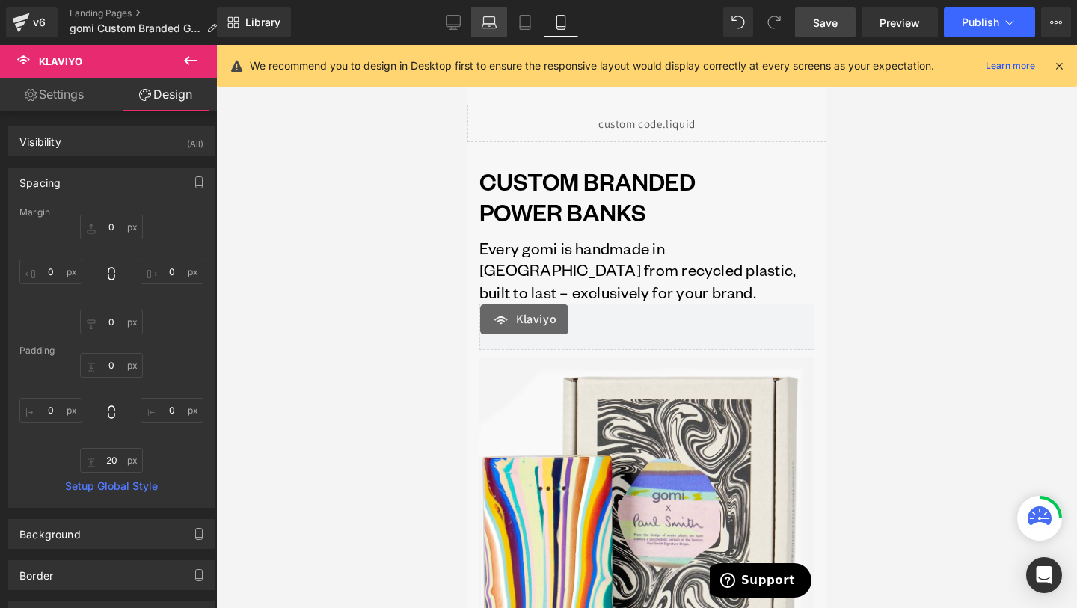
type input "0"
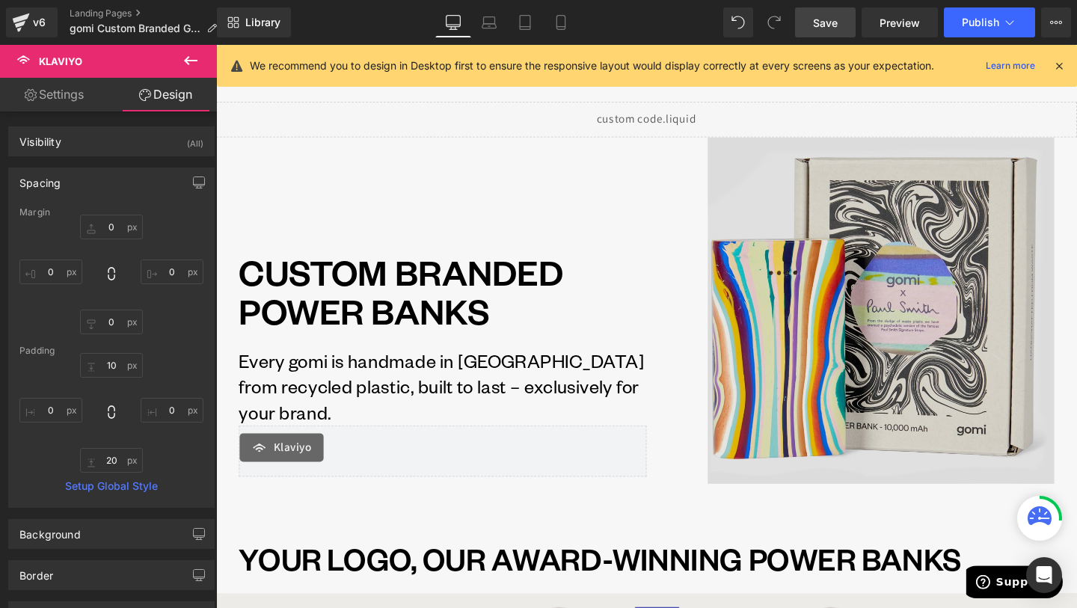
scroll to position [205, 0]
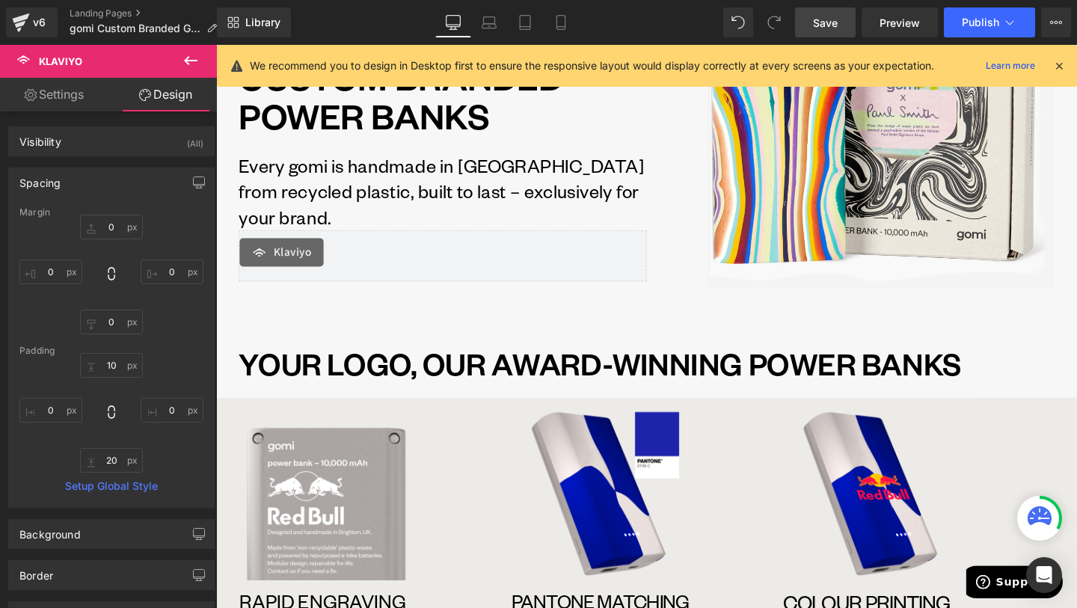
click at [842, 28] on link "Save" at bounding box center [825, 22] width 61 height 30
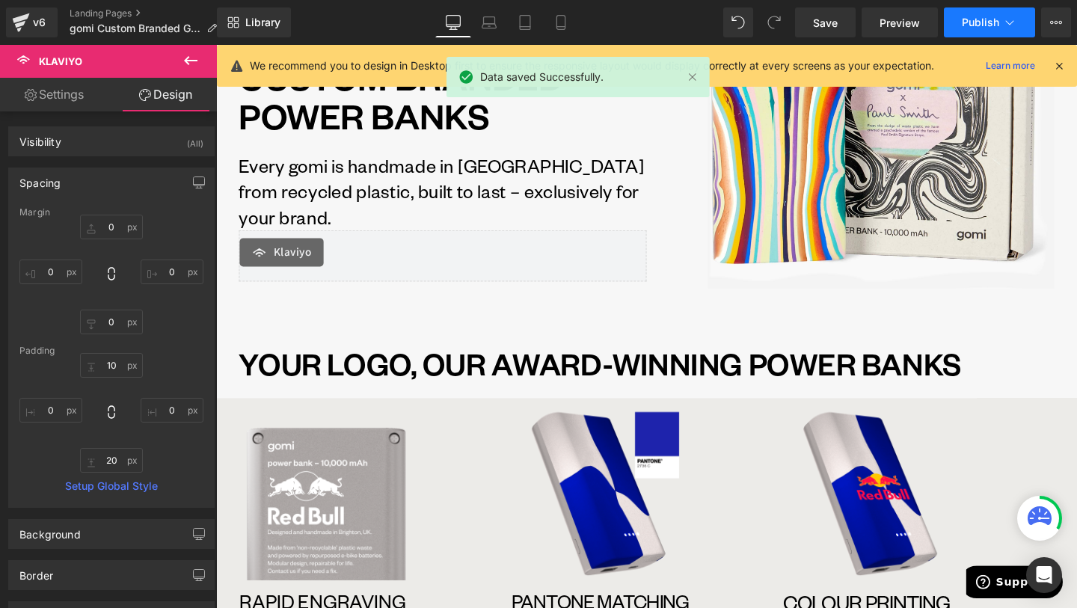
click at [1018, 16] on button "Publish" at bounding box center [989, 22] width 91 height 30
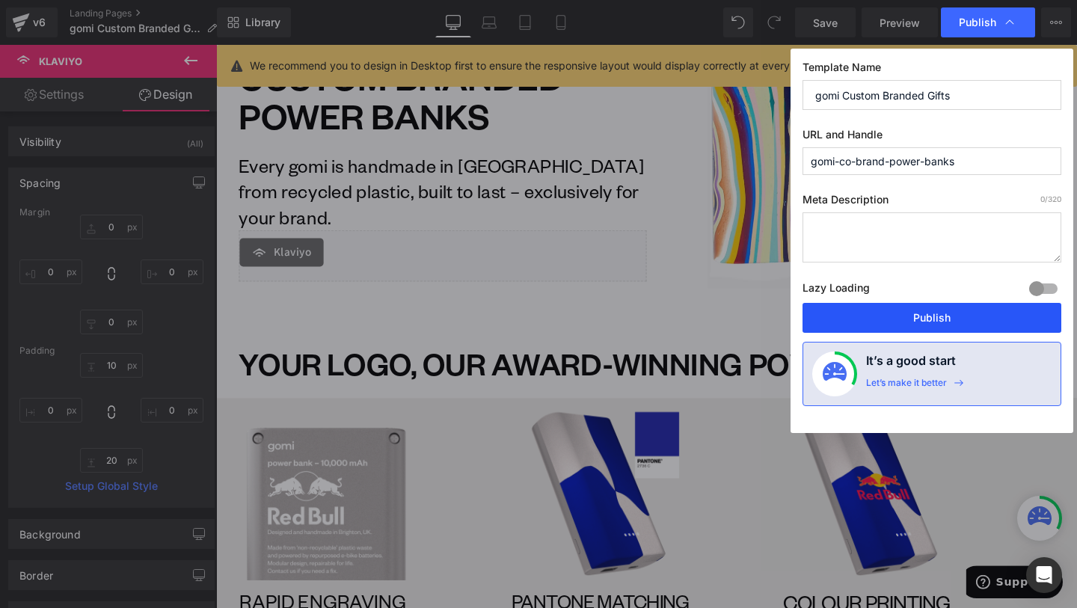
drag, startPoint x: 946, startPoint y: 322, endPoint x: 796, endPoint y: 79, distance: 285.8
click at [946, 322] on button "Publish" at bounding box center [932, 318] width 259 height 30
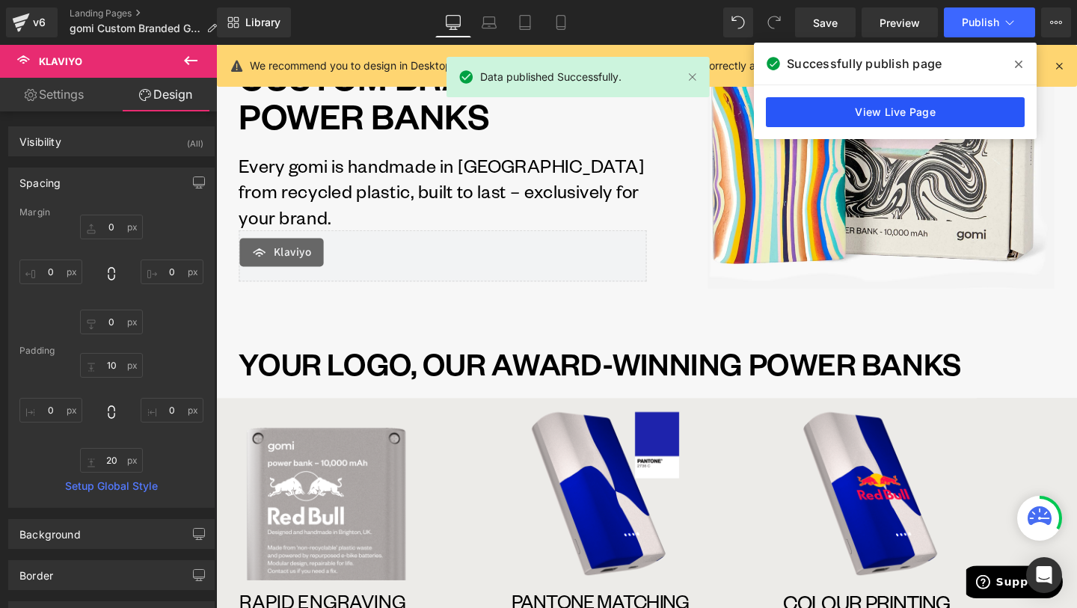
click at [889, 102] on link "View Live Page" at bounding box center [895, 112] width 259 height 30
